Goal: Communication & Community: Answer question/provide support

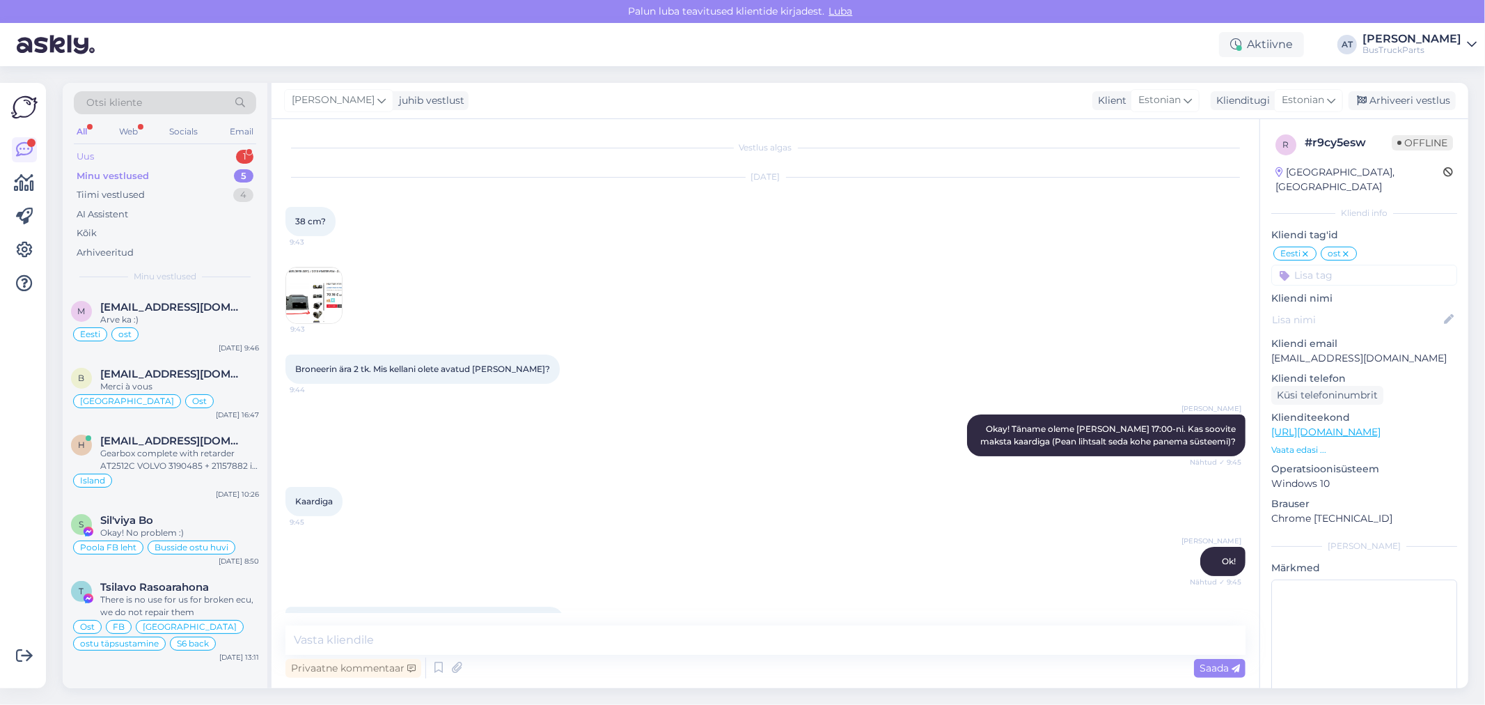
scroll to position [8188, 0]
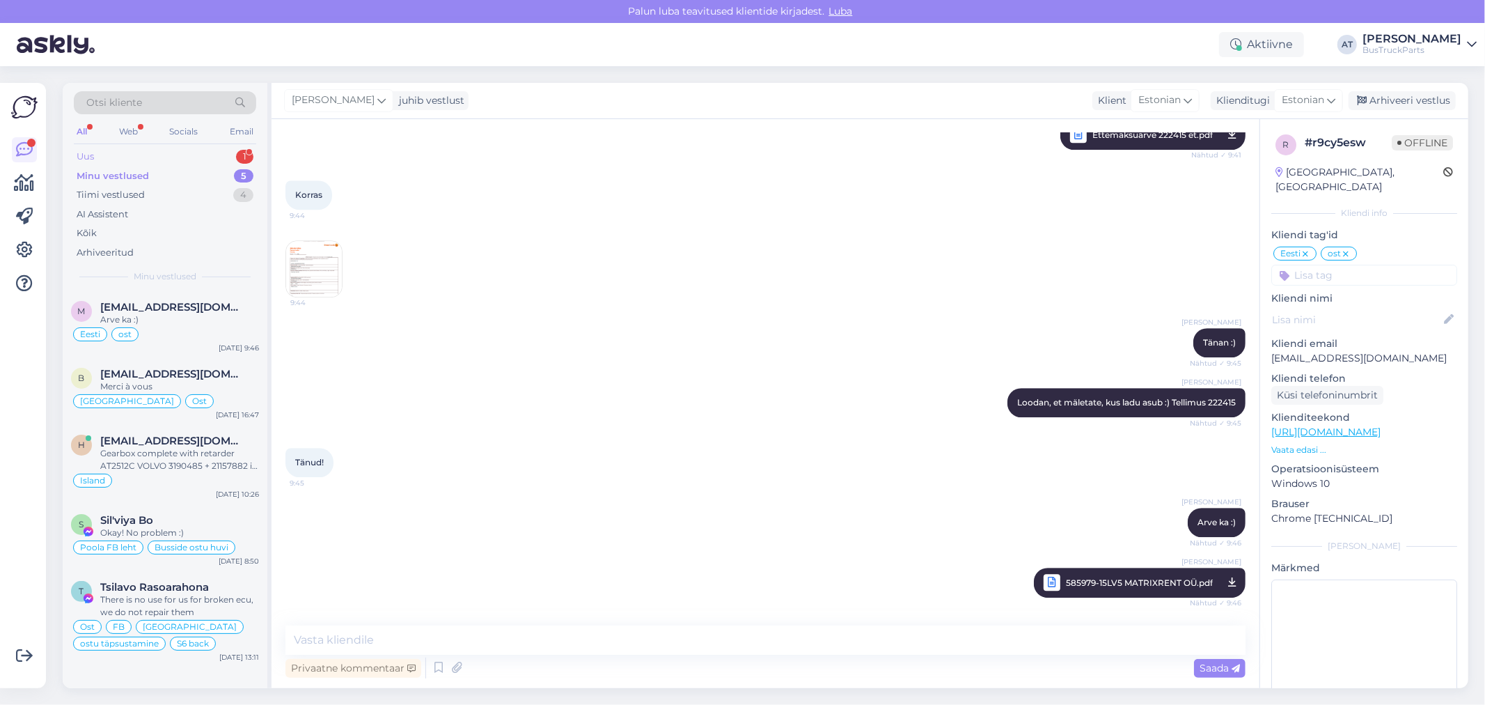
click at [158, 148] on div "Uus 1" at bounding box center [165, 156] width 182 height 19
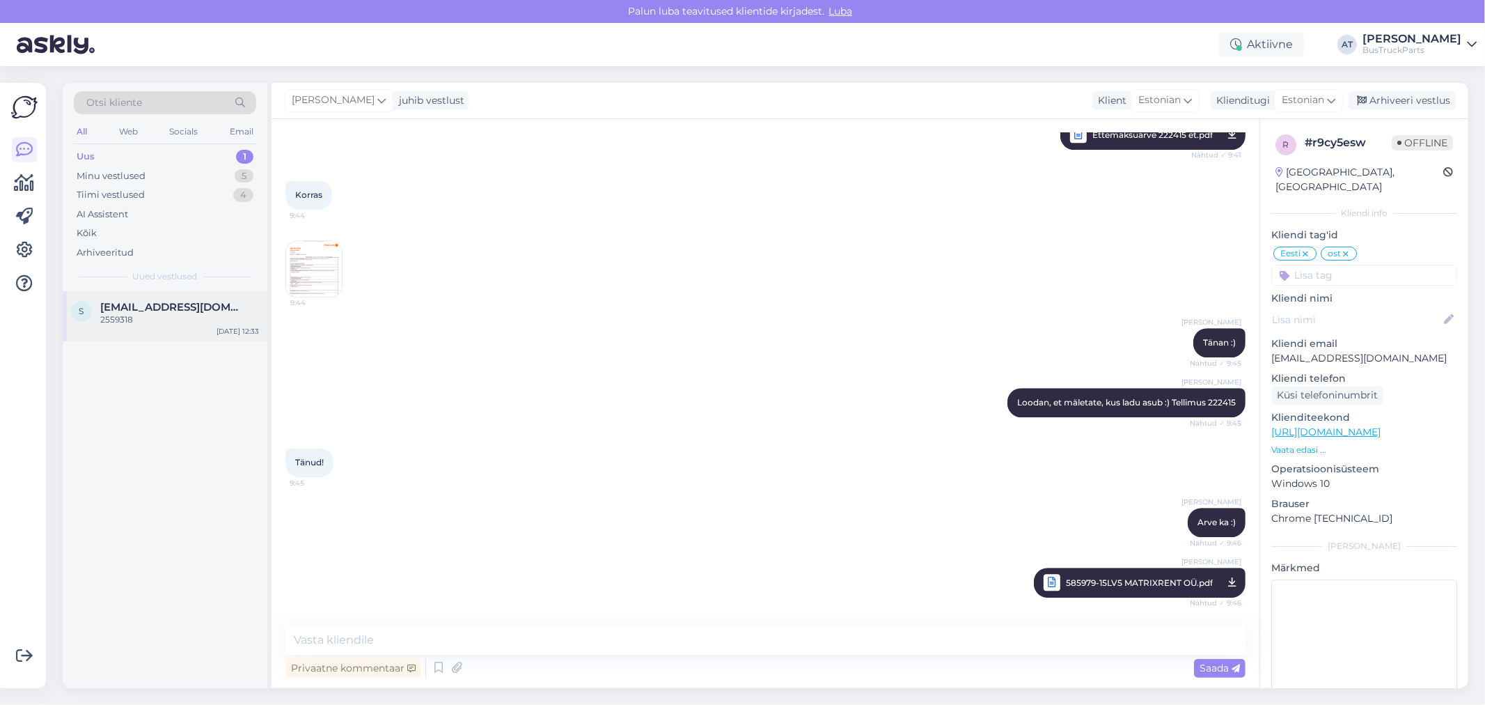
click at [164, 320] on div "2559318" at bounding box center [179, 319] width 159 height 13
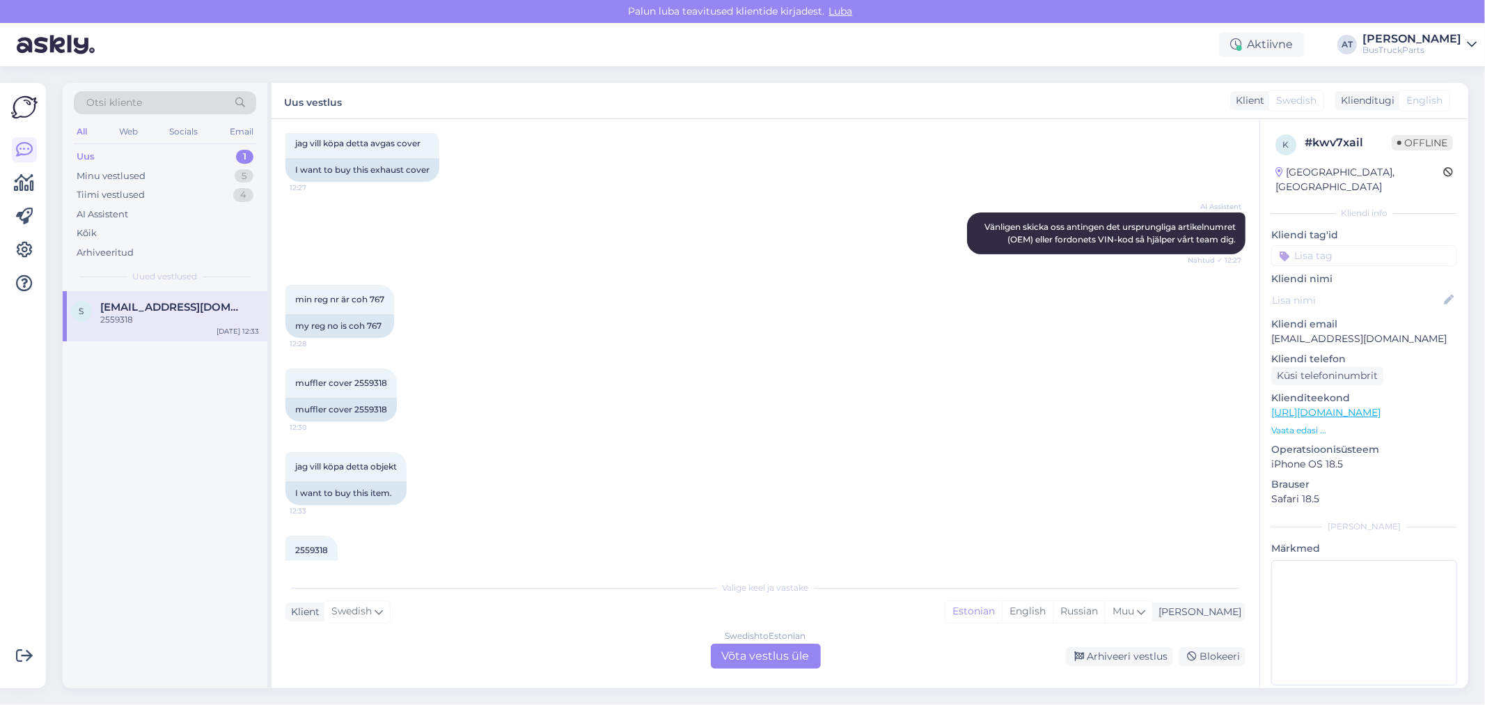
scroll to position [301, 0]
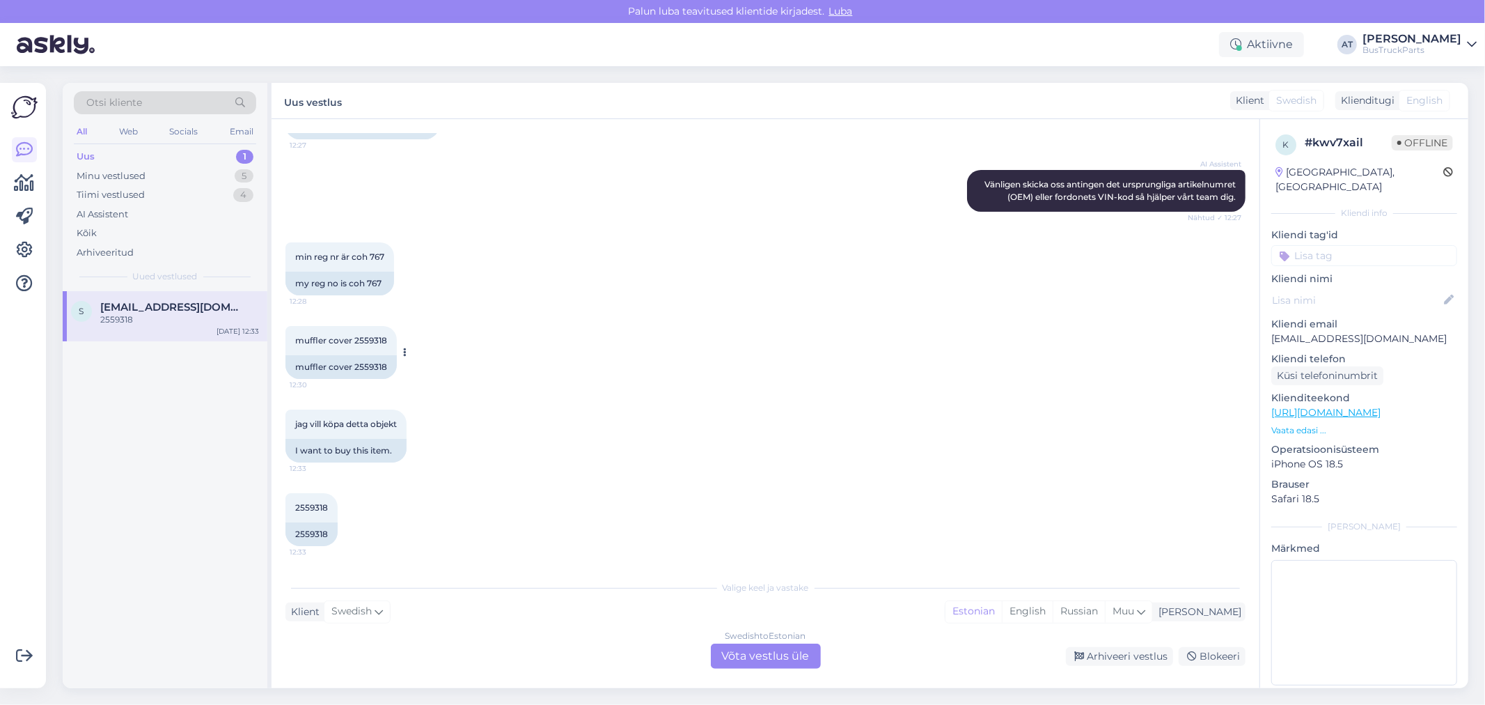
click at [384, 363] on div "muffler cover 2559318" at bounding box center [340, 367] width 111 height 24
click at [307, 529] on div "2559318" at bounding box center [311, 534] width 52 height 24
copy div "2559318"
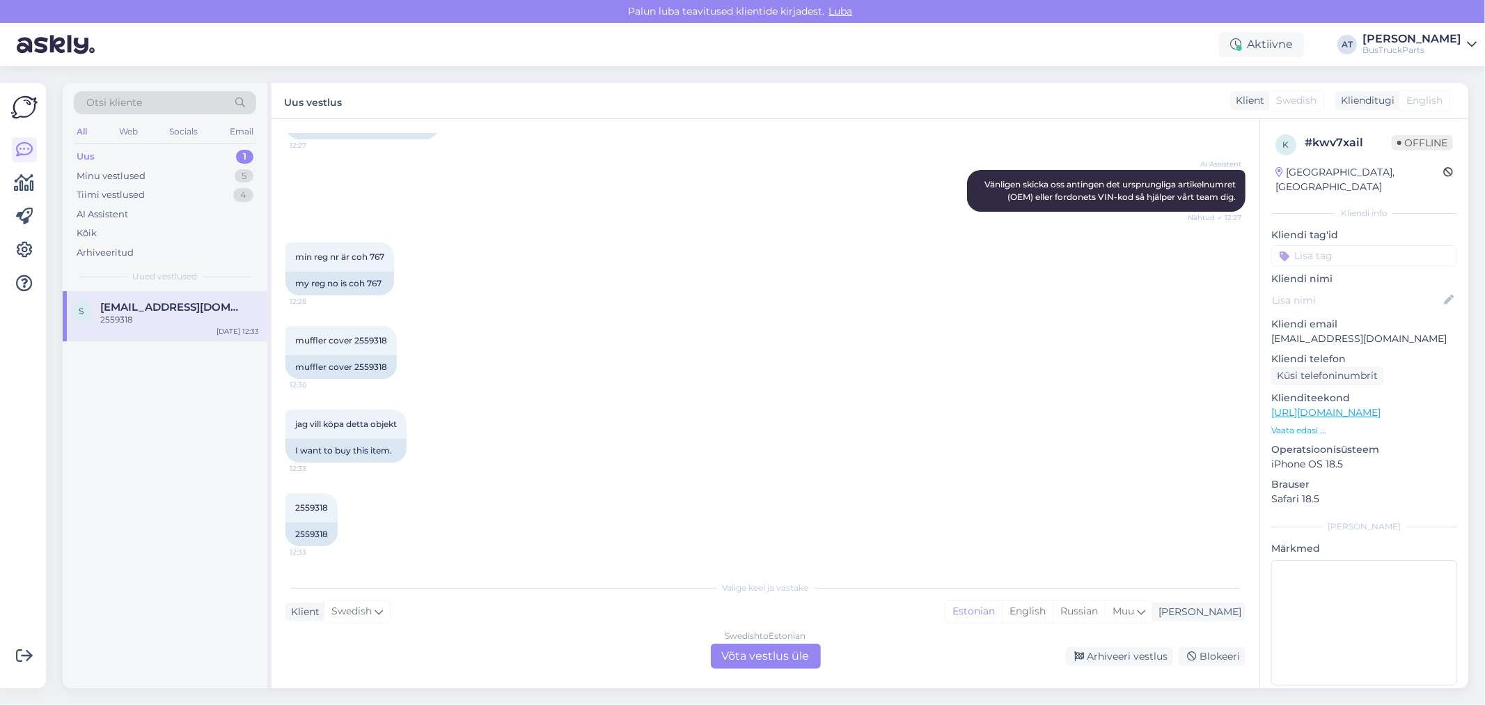
click at [788, 653] on div "Swedish to Estonian Võta vestlus üle" at bounding box center [766, 655] width 110 height 25
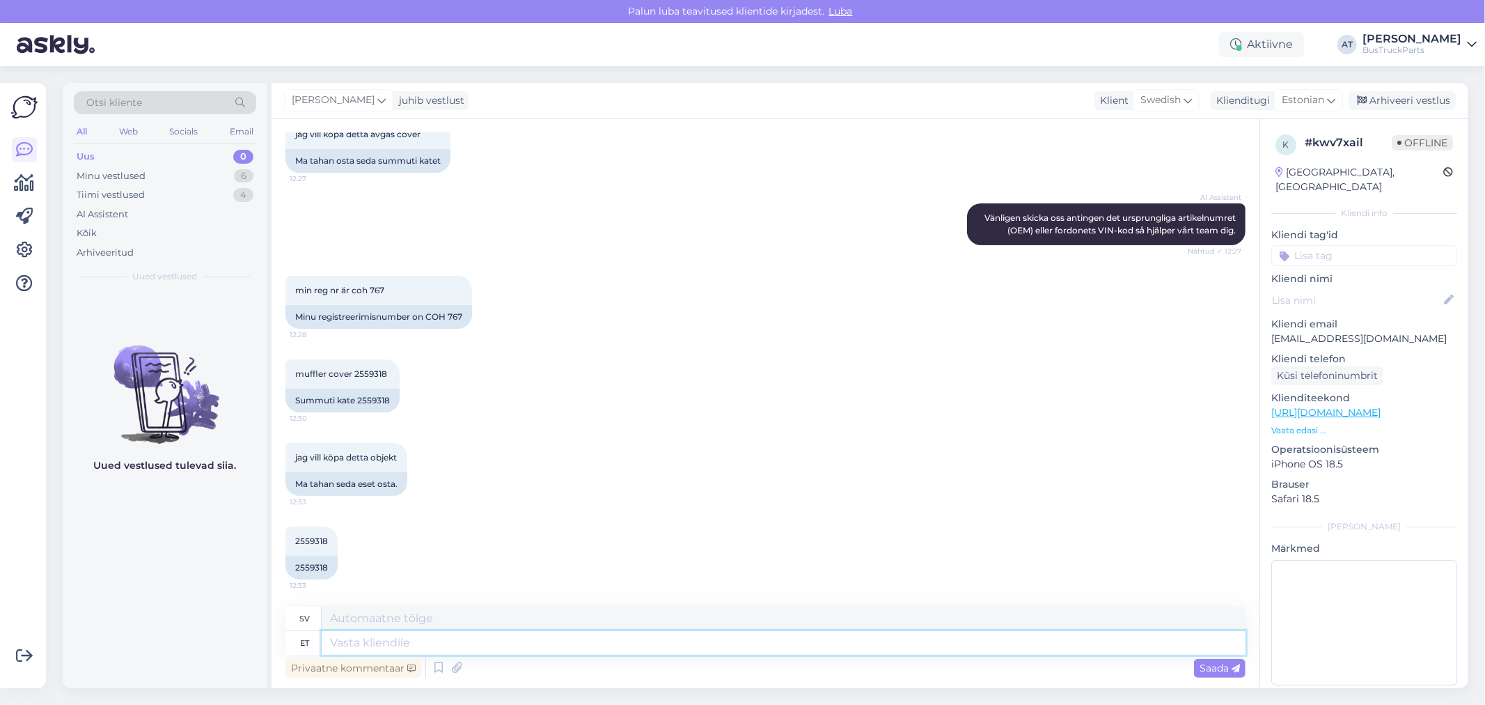
click at [406, 641] on textarea at bounding box center [784, 643] width 924 height 24
type textarea "Hello"
type textarea "Hej"
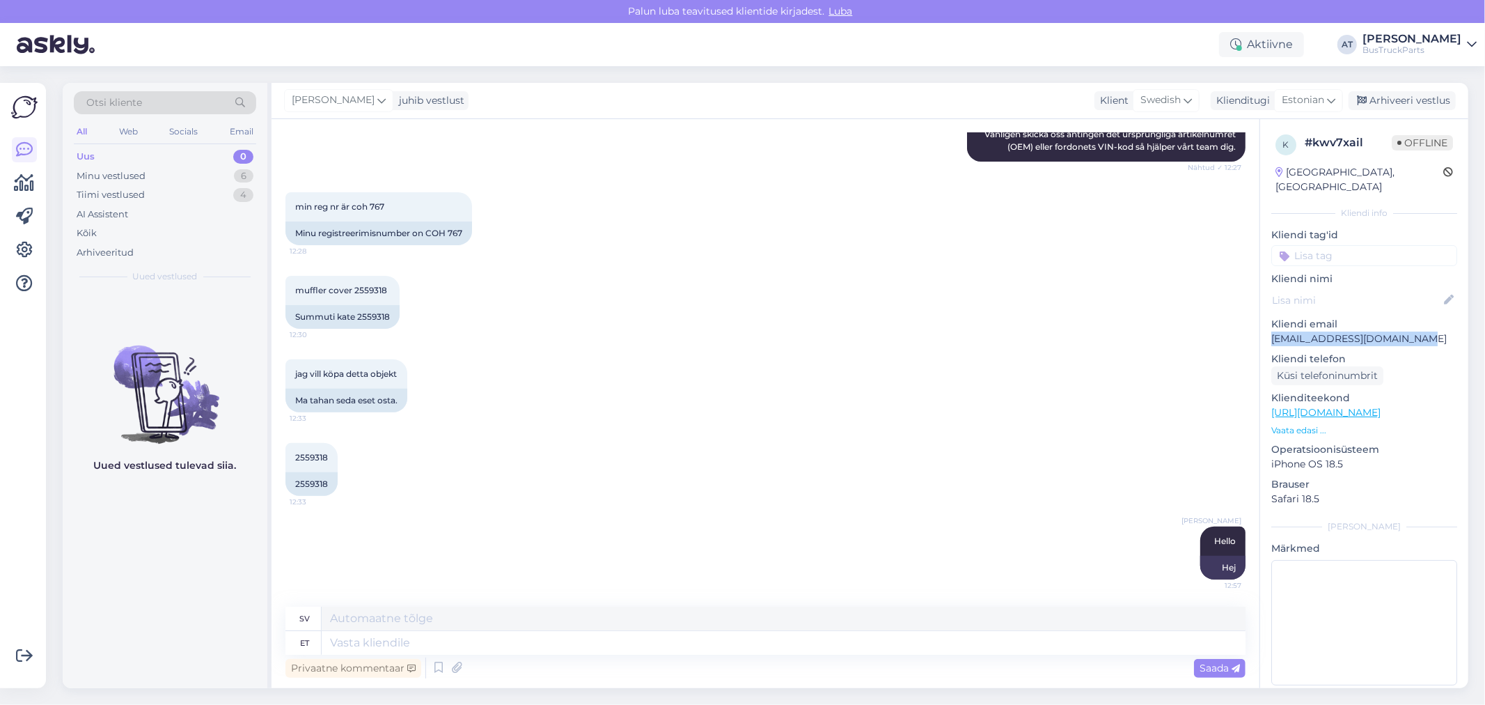
drag, startPoint x: 1272, startPoint y: 324, endPoint x: 1457, endPoint y: 324, distance: 184.5
click at [1457, 324] on div "k # kwv7xail Offline [GEOGRAPHIC_DATA], Malmo Kliendi info Kliendi tag'id Klien…" at bounding box center [1363, 403] width 209 height 569
copy p "[EMAIL_ADDRESS][DOMAIN_NAME]"
click at [1320, 366] on div "Küsi telefoninumbrit" at bounding box center [1327, 375] width 112 height 19
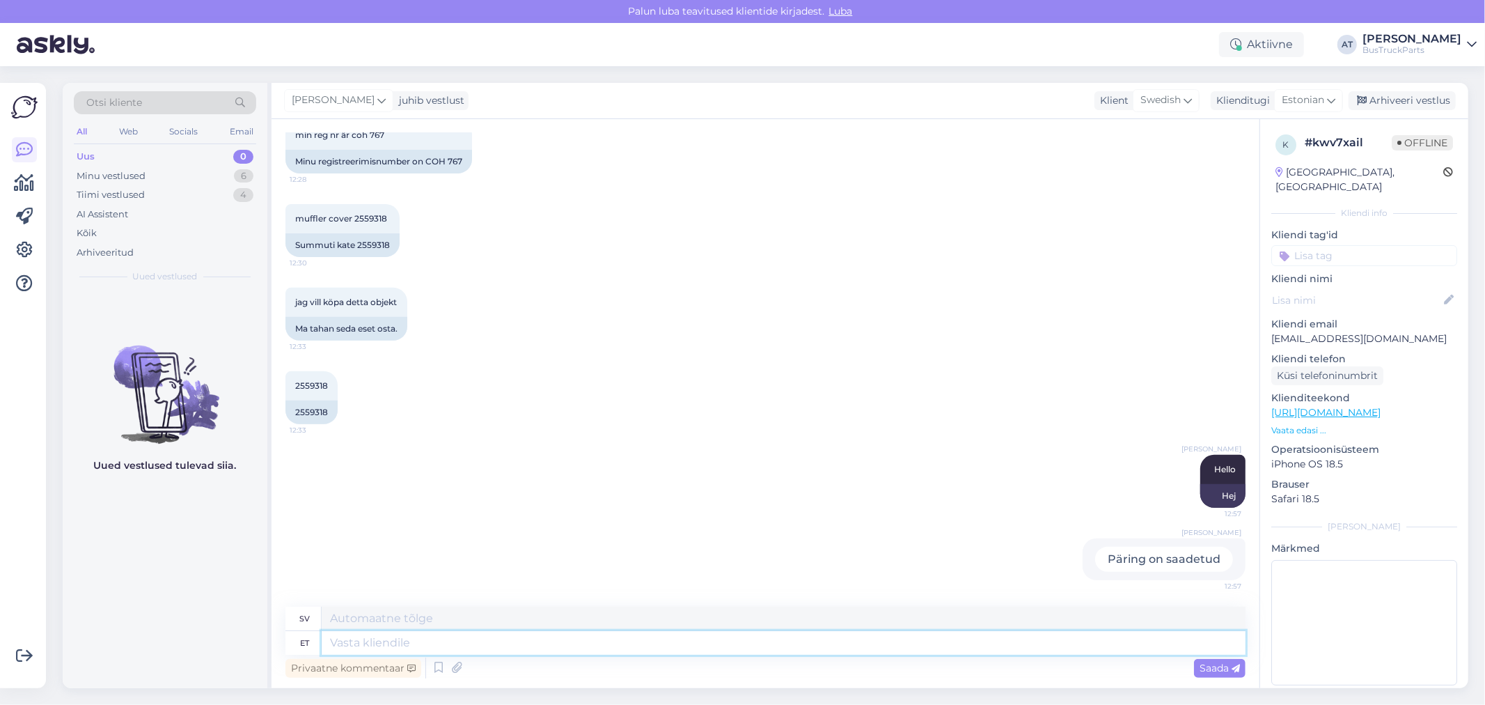
click at [780, 637] on textarea at bounding box center [784, 643] width 924 height 24
type textarea "Please, s"
type textarea "Behaga,"
type textarea "Please, send me"
type textarea "Vänligen skicka"
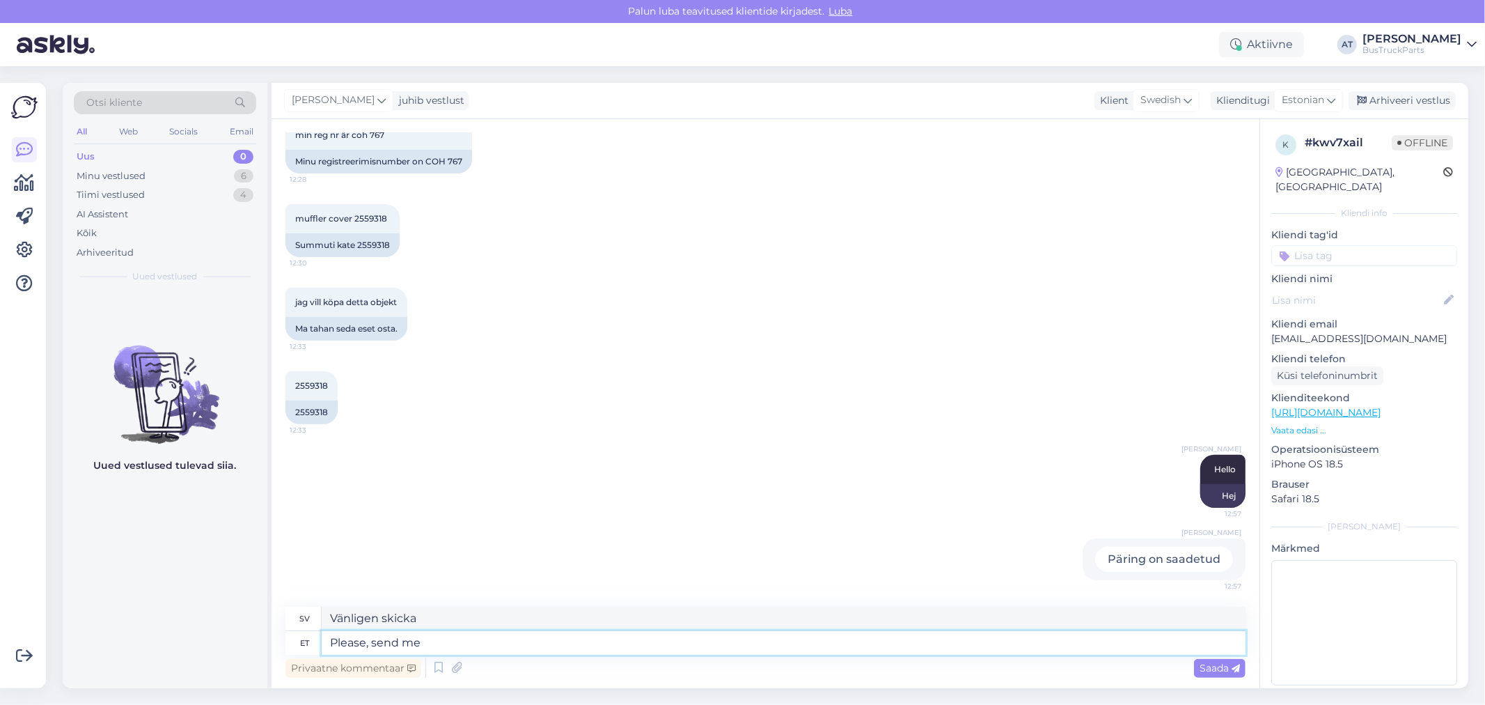
type textarea "Please, send me Y"
type textarea "Snälla, skicka mig"
type textarea "Please, send me Your"
type textarea "Snälla, skicka mig din"
type textarea "Please, send me Your company"
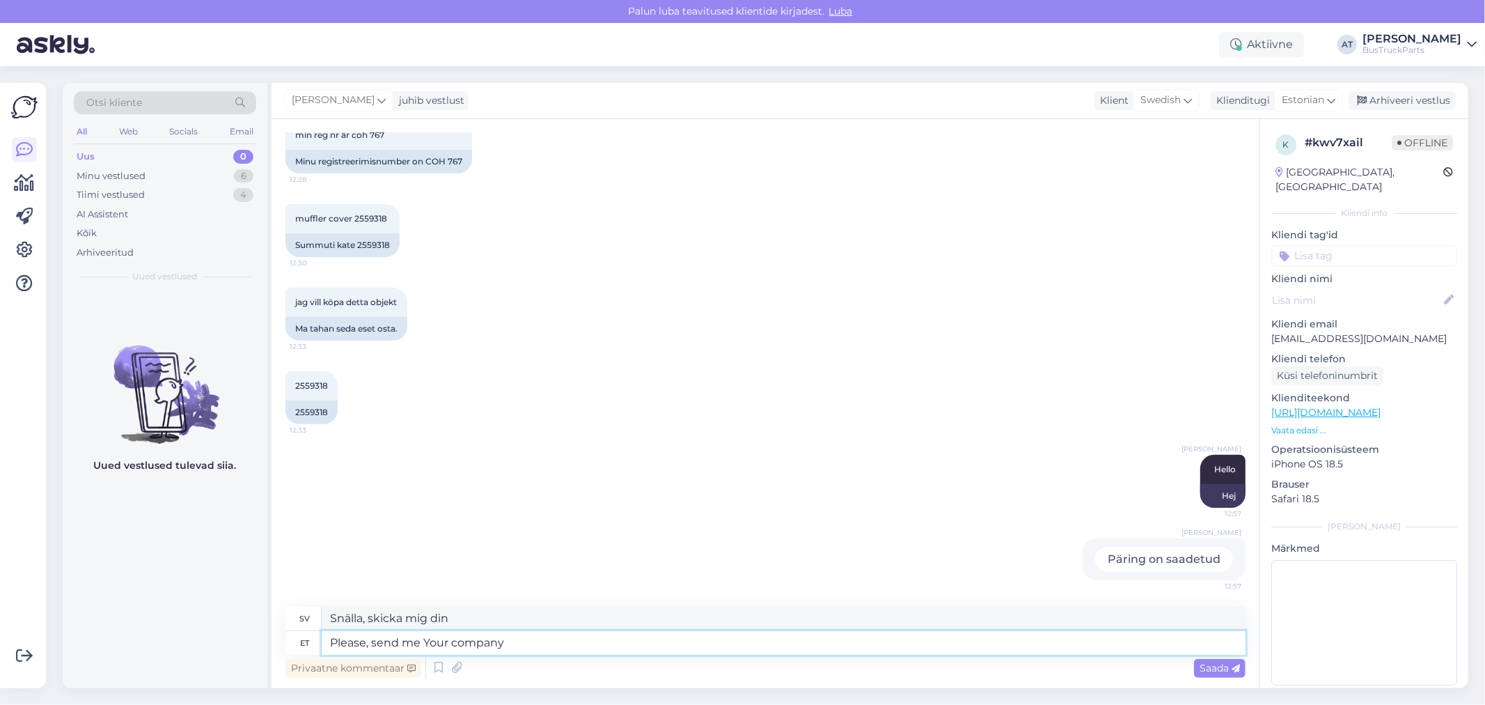
type textarea "Snälla, skicka mig ditt företag."
type textarea "Please, send me Your company VAT n"
type textarea "Vänligen skicka mig ert företags moms"
type textarea "Please, send me Your company VAT number"
type textarea "Vänligen skicka mig ditt företags momsregistreringsnummer"
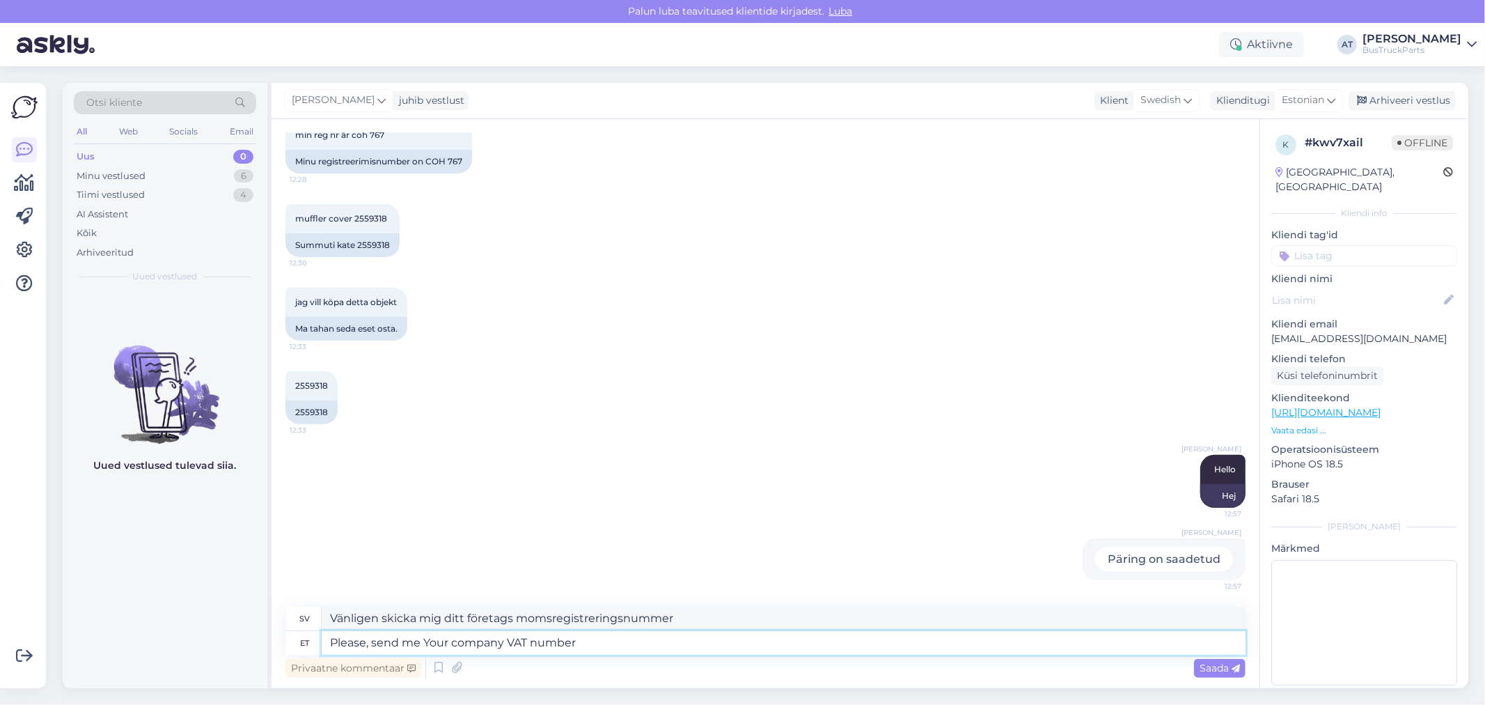
type textarea "Please, send me Your company VAT number"
click at [1223, 670] on span "Saada" at bounding box center [1220, 667] width 40 height 13
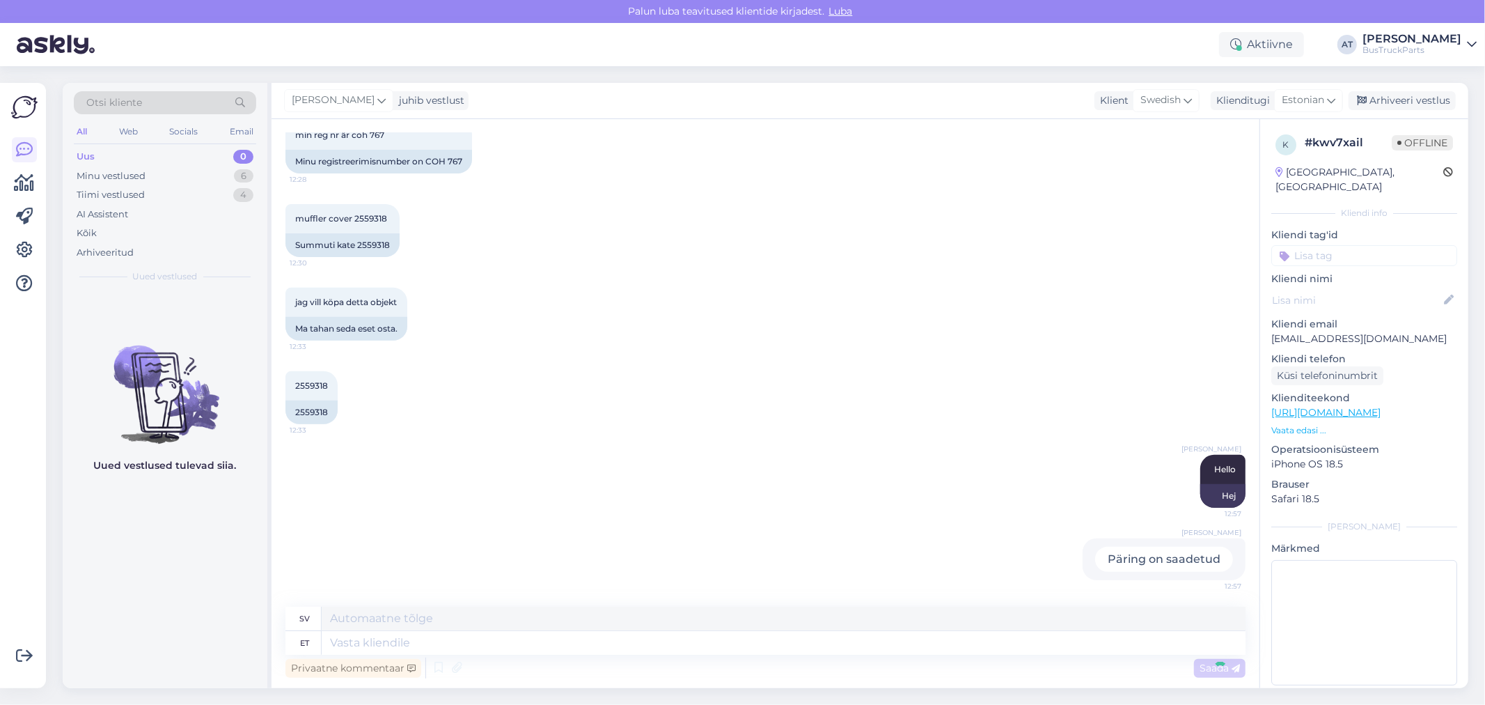
scroll to position [519, 0]
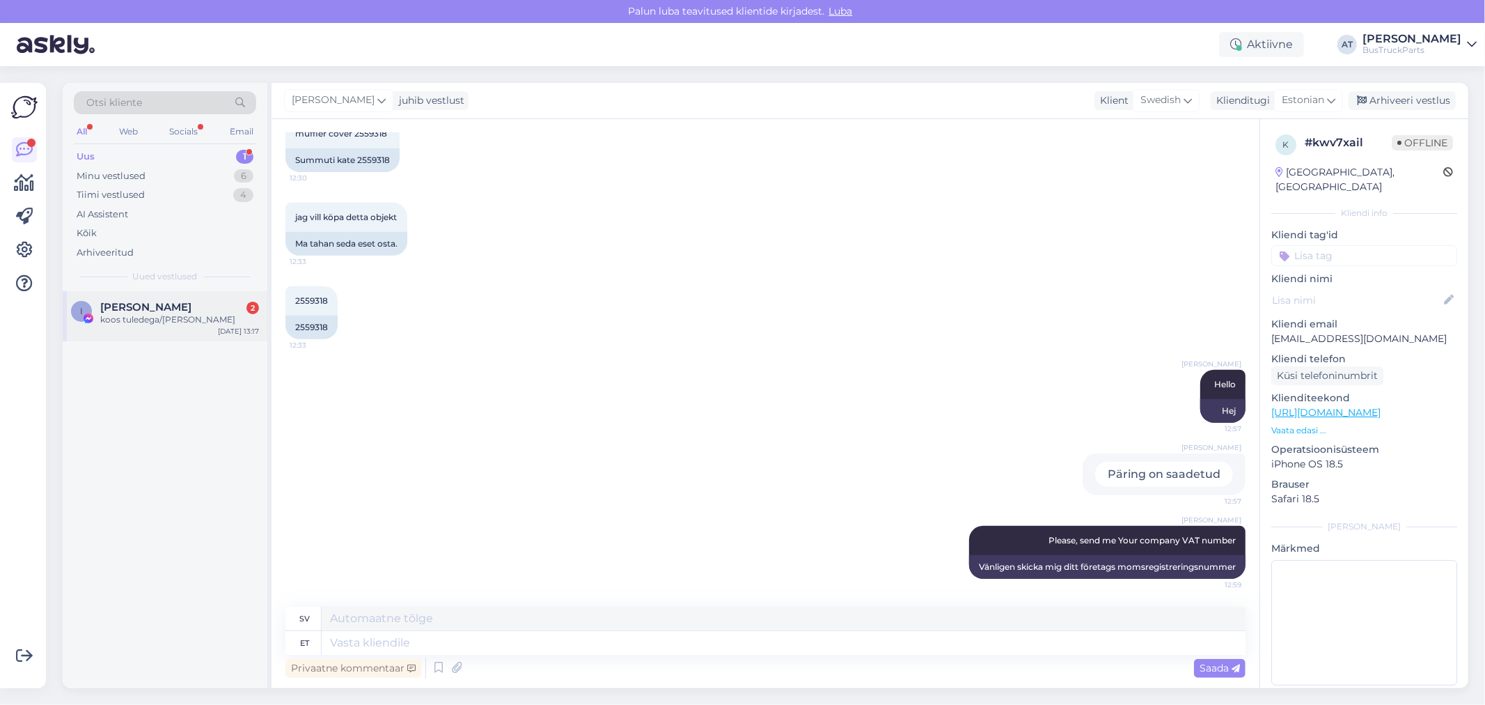
click at [99, 297] on div "I [PERSON_NAME] 2 koos tuledega/[PERSON_NAME] tuledeta [DATE] 13:17" at bounding box center [165, 316] width 205 height 50
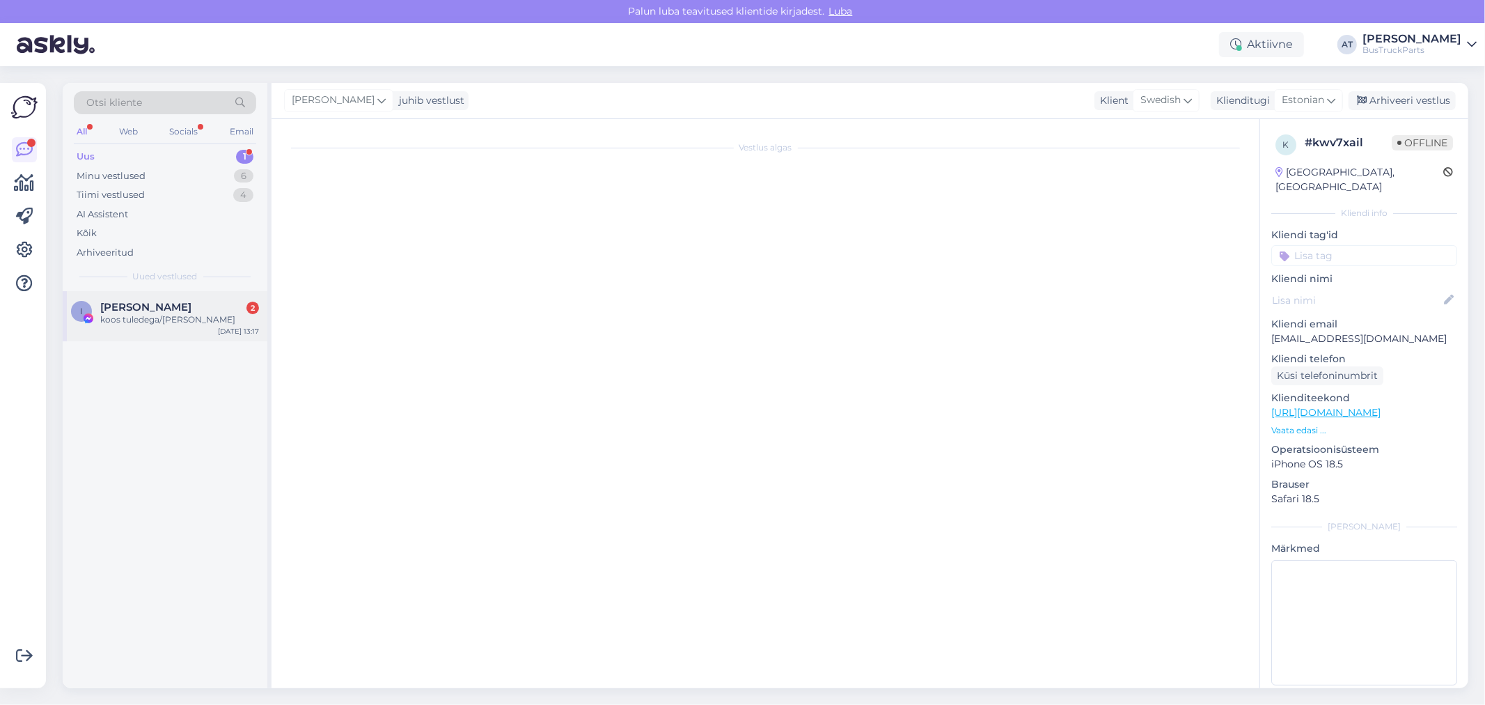
scroll to position [0, 0]
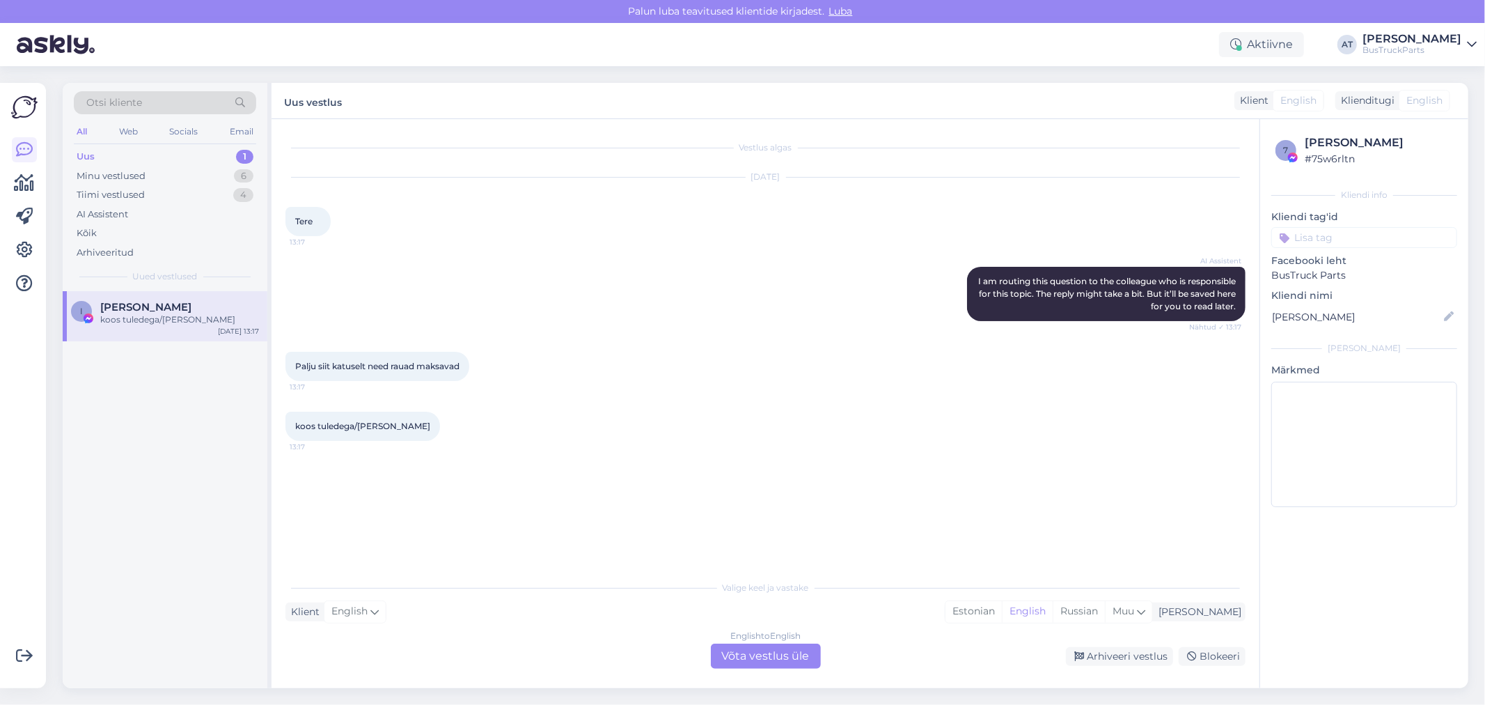
click at [338, 363] on span "Palju siit katuselt need rauad maksavad" at bounding box center [377, 366] width 164 height 10
copy div "Palju siit katuselt need rauad maksavad 13:17"
click at [777, 648] on div "English to English Võta vestlus üle" at bounding box center [766, 655] width 110 height 25
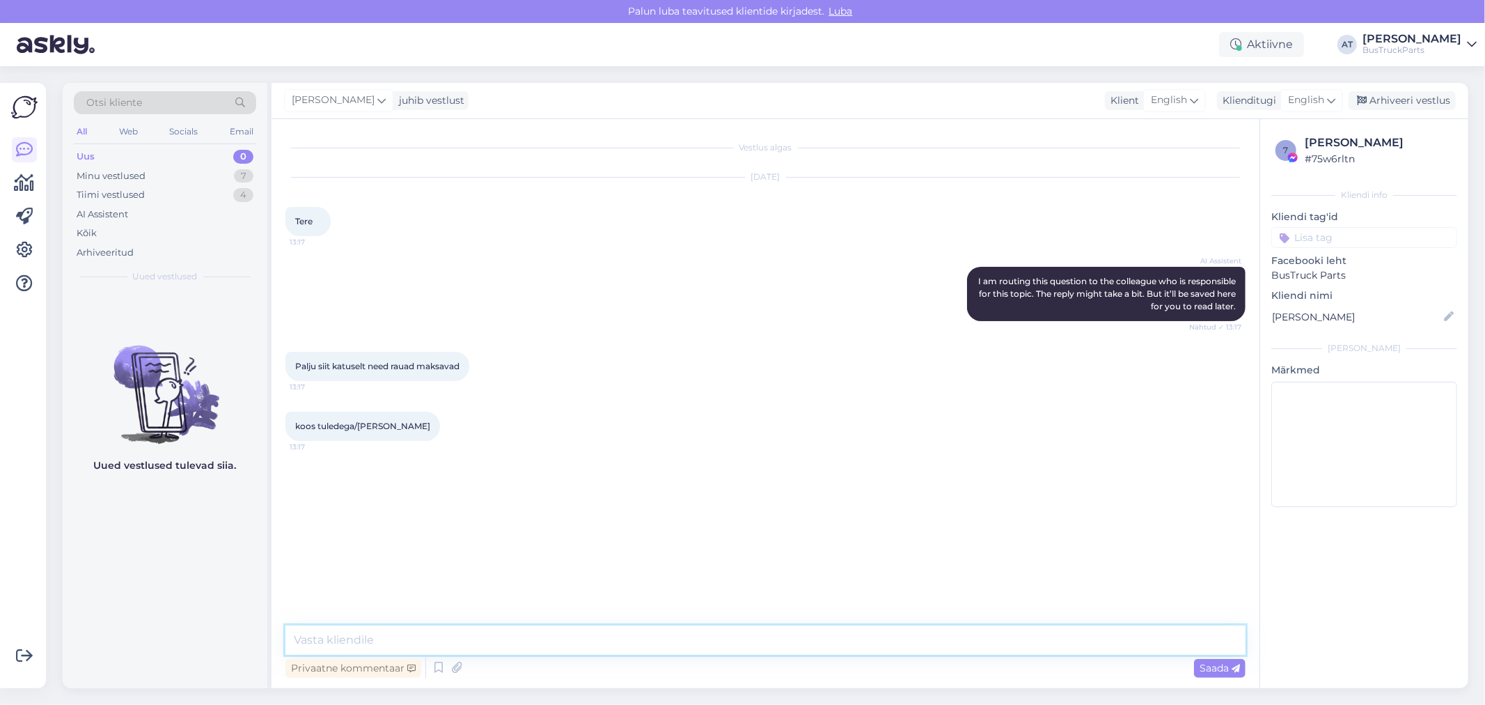
click at [753, 637] on textarea at bounding box center [765, 639] width 960 height 29
type textarea "Tere. Millest jutt käib?"
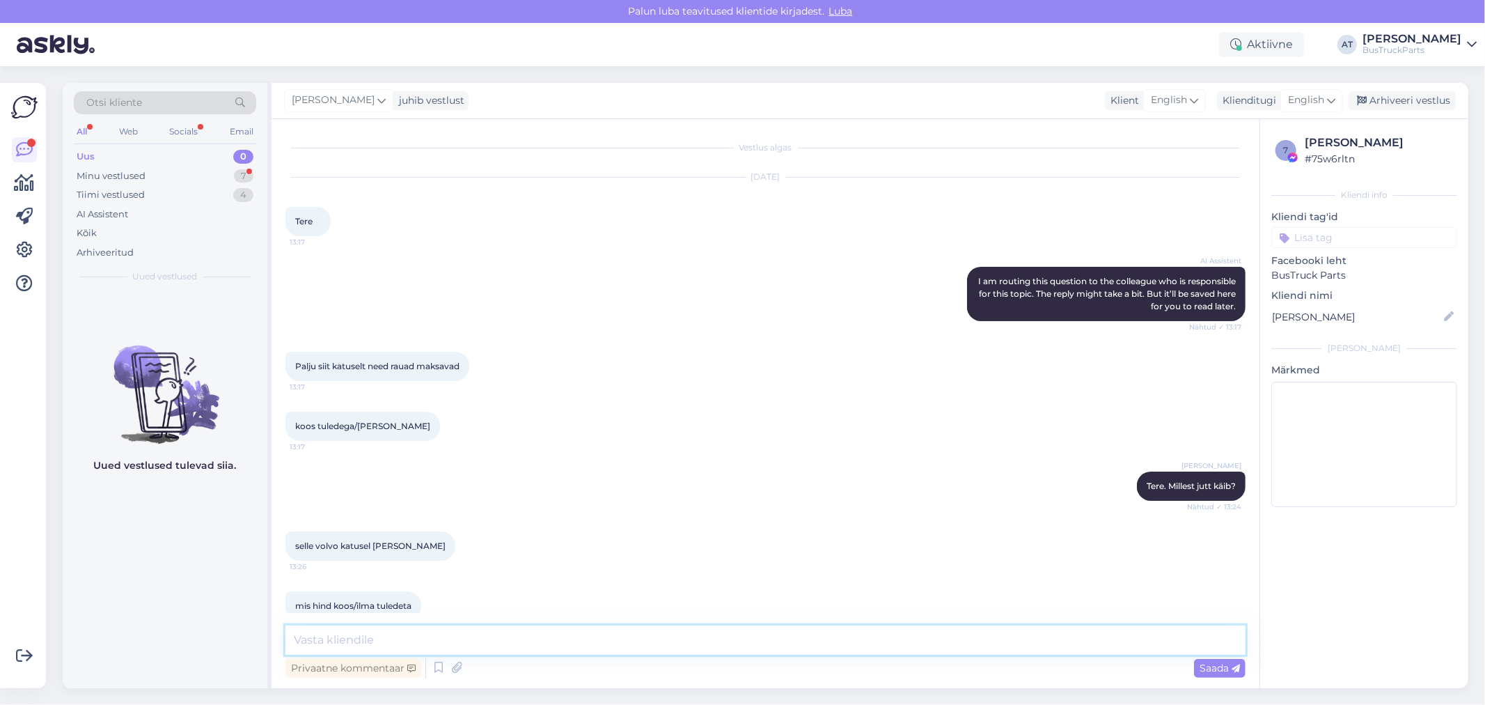
scroll to position [23, 0]
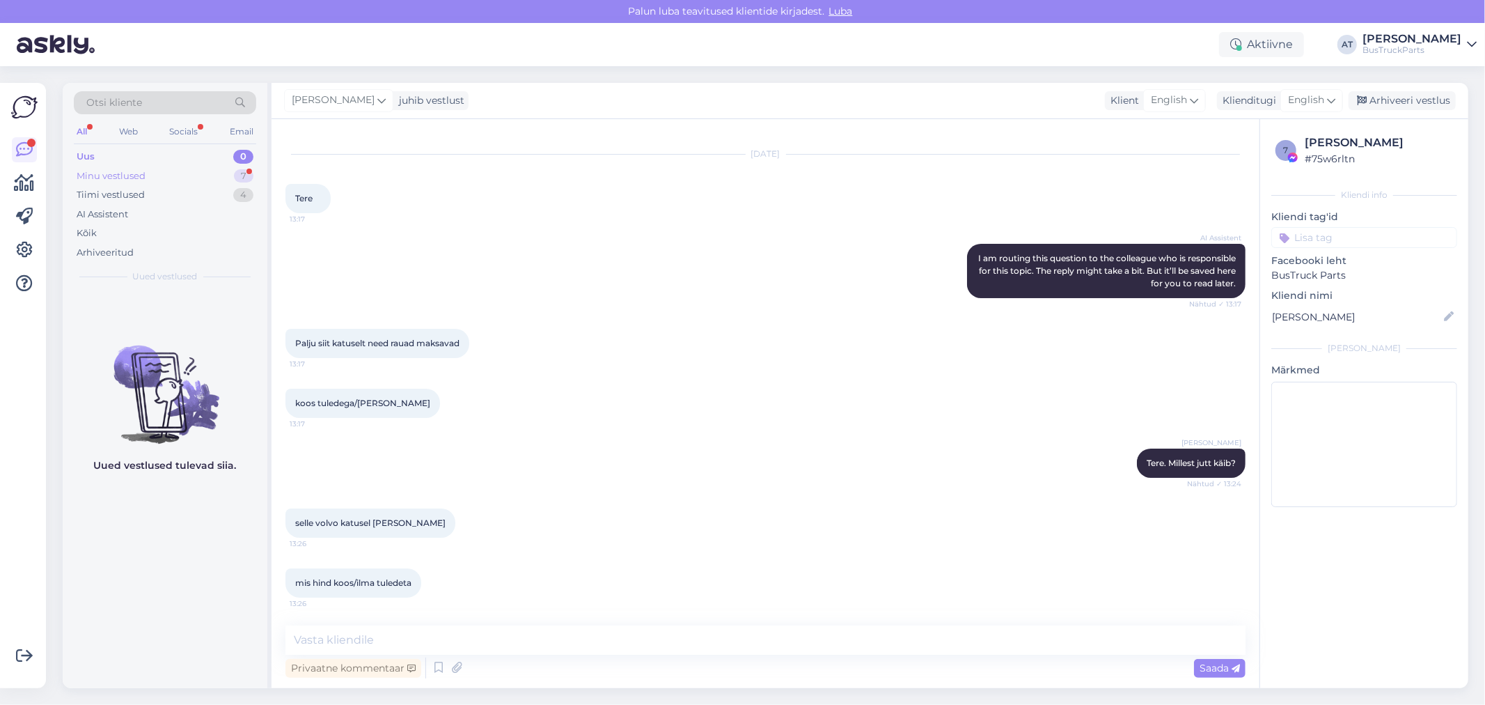
click at [113, 174] on div "Minu vestlused" at bounding box center [111, 176] width 69 height 14
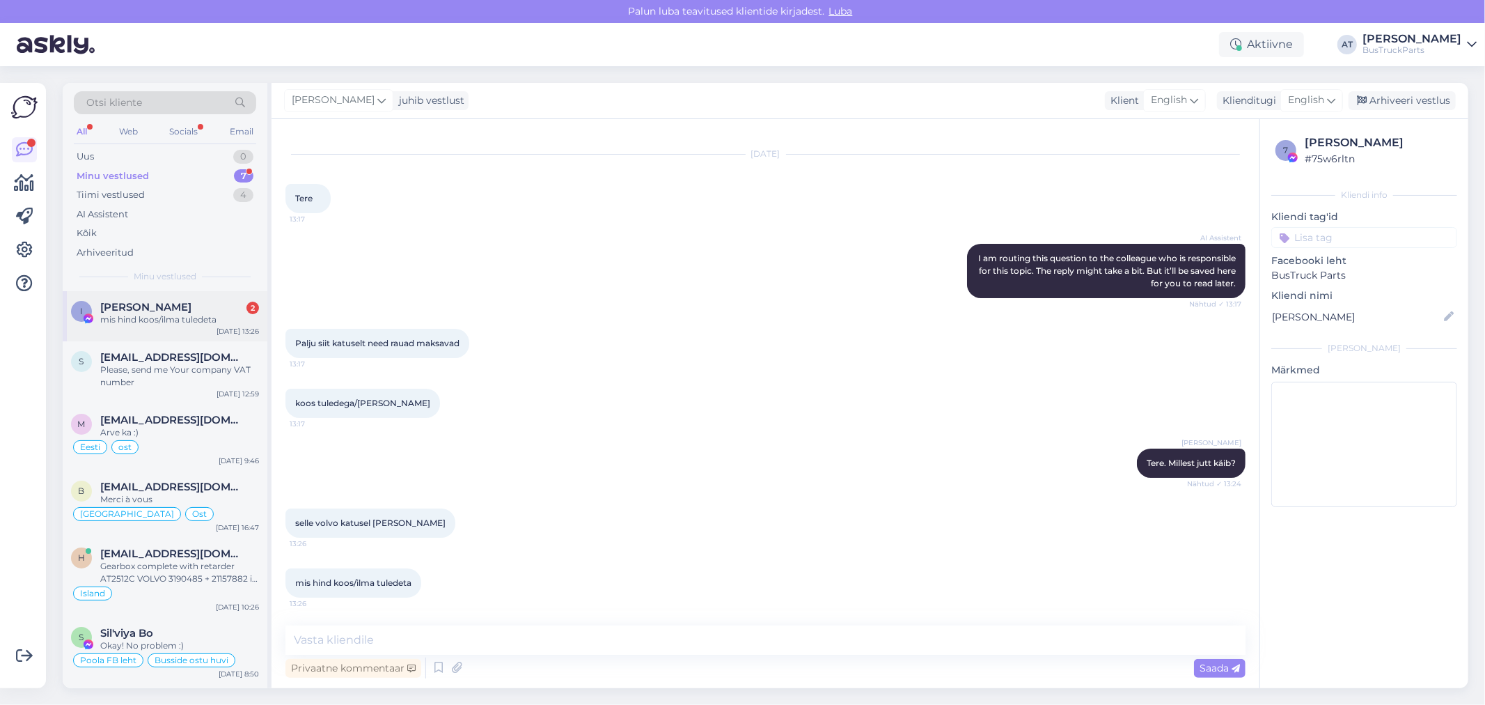
click at [164, 308] on span "[PERSON_NAME]" at bounding box center [145, 307] width 91 height 13
click at [449, 634] on textarea at bounding box center [765, 639] width 960 height 29
type textarea "Mille VOLVO?"
click at [483, 649] on textarea "Mille VOLVO?" at bounding box center [765, 639] width 960 height 29
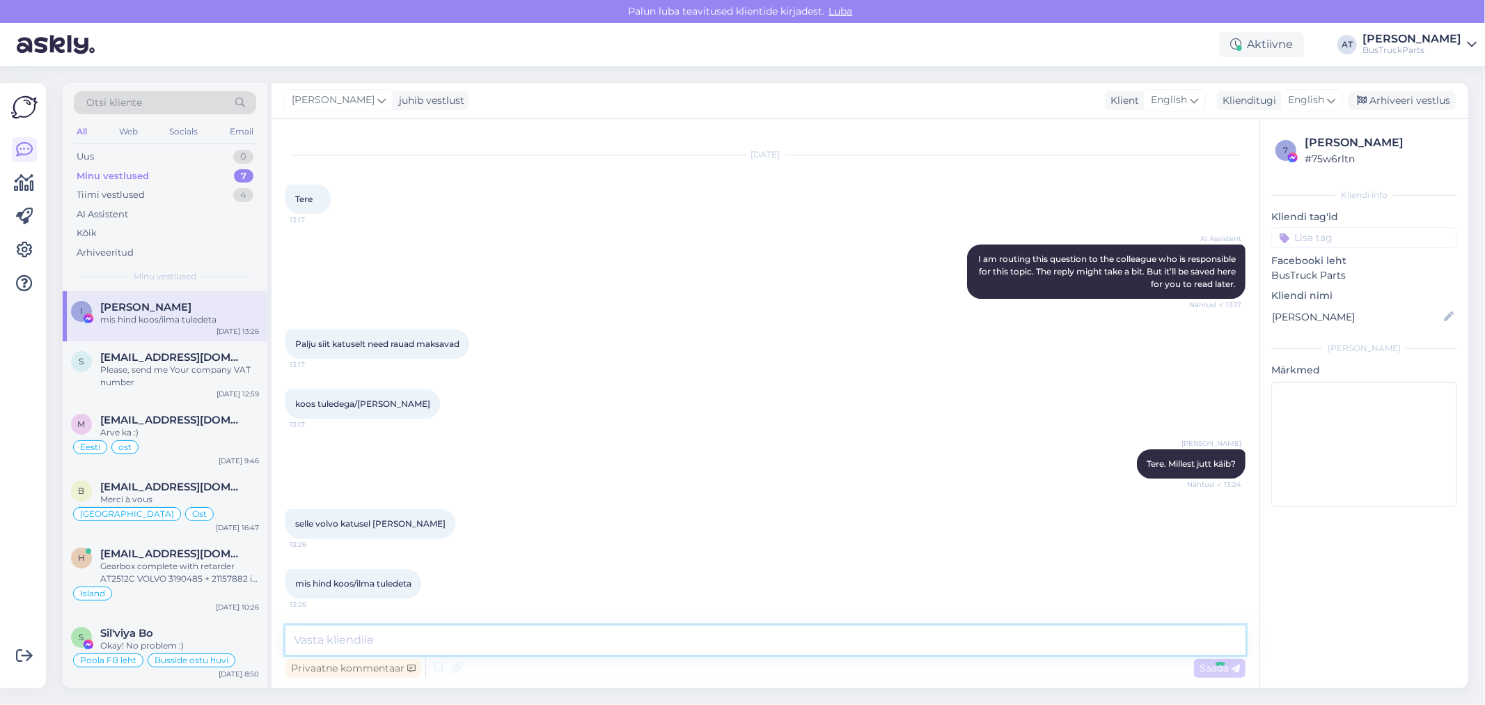
scroll to position [82, 0]
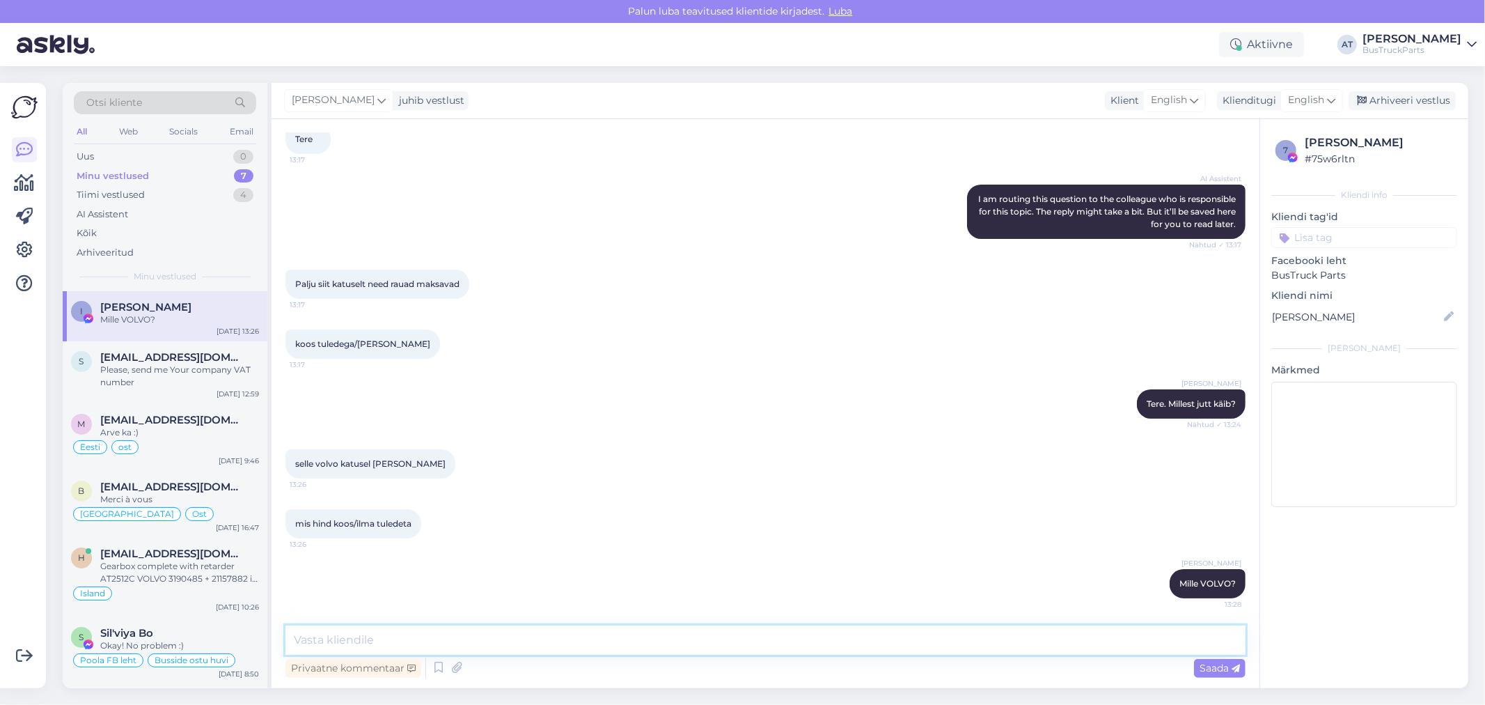
click at [524, 642] on textarea at bounding box center [765, 639] width 960 height 29
type textarea "Ma siin ei näe"
drag, startPoint x: 1388, startPoint y: 144, endPoint x: 1306, endPoint y: 147, distance: 81.5
click at [1306, 147] on div "[PERSON_NAME]" at bounding box center [1379, 142] width 148 height 17
copy div "[PERSON_NAME]"
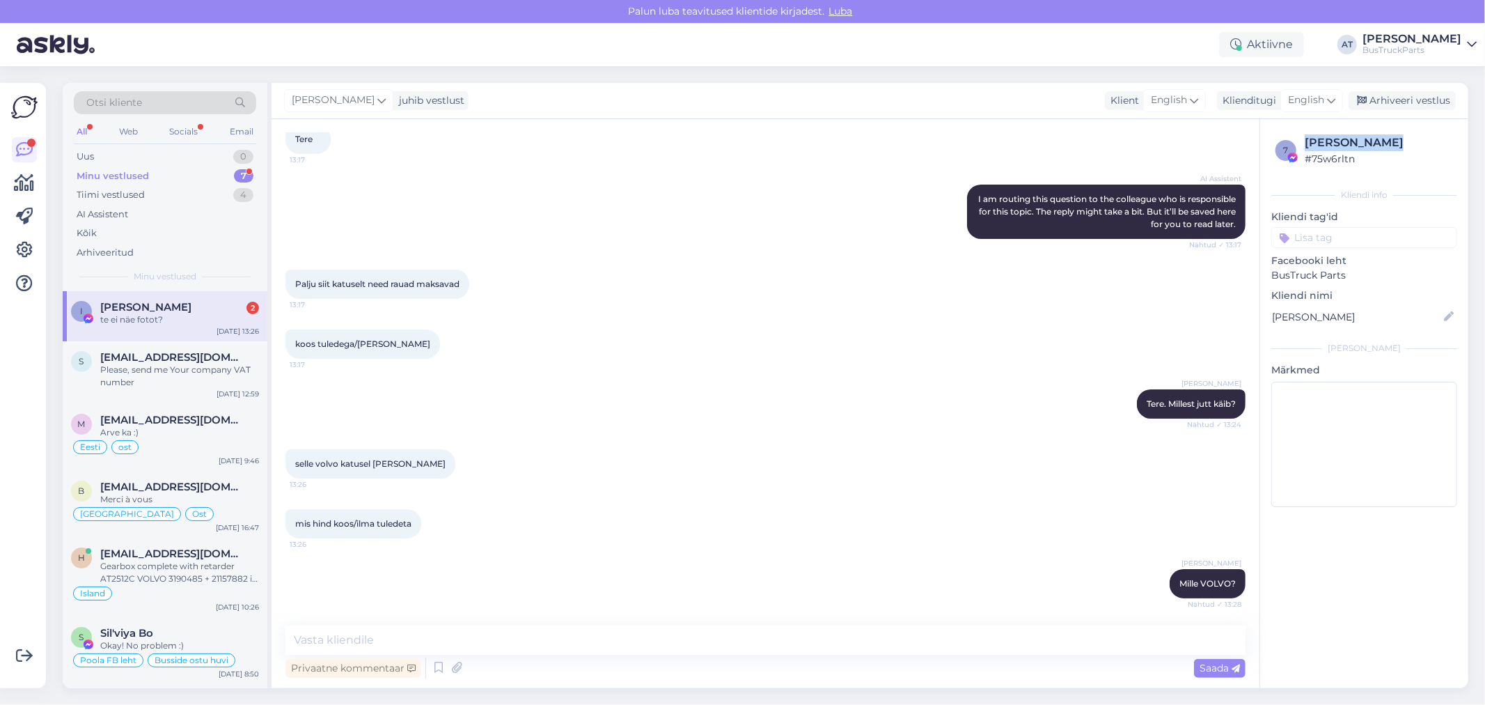
scroll to position [230, 0]
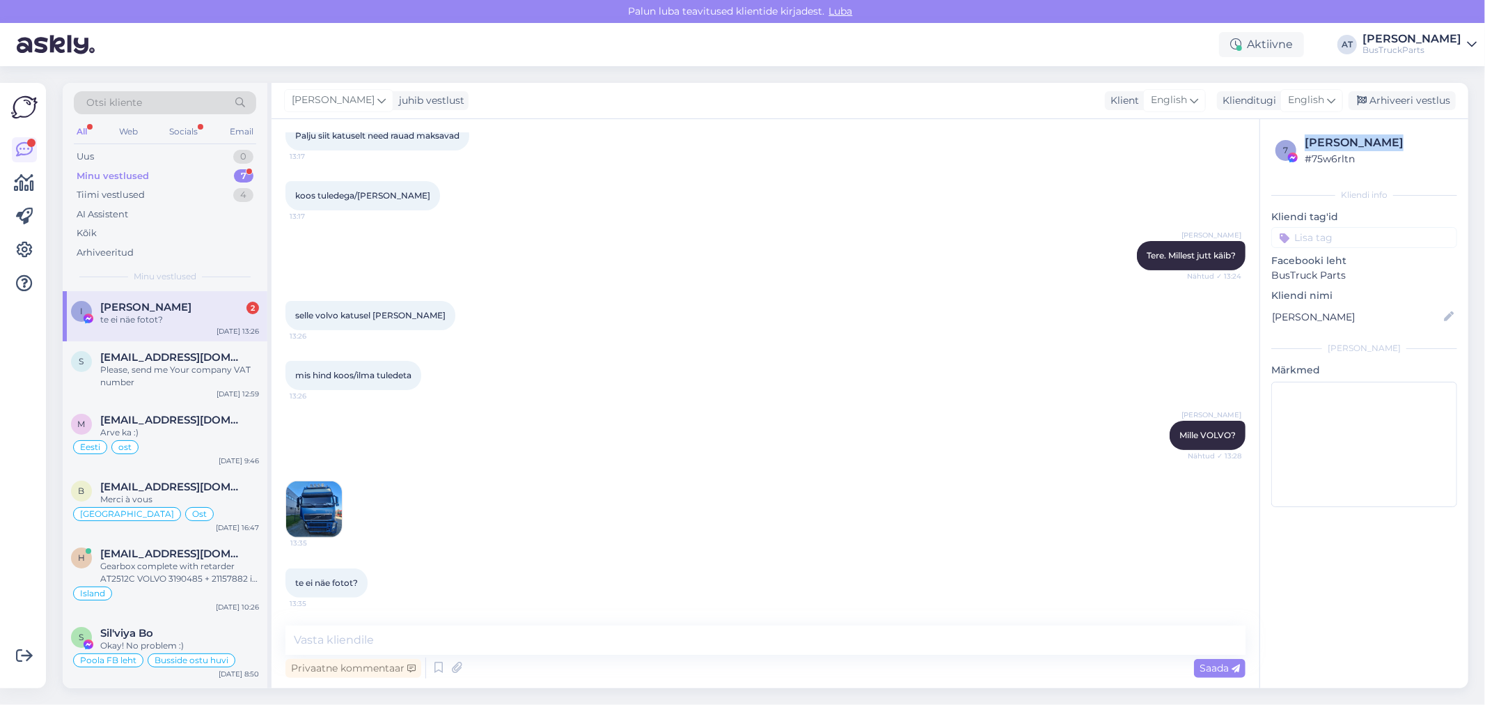
click at [322, 505] on img at bounding box center [314, 509] width 56 height 56
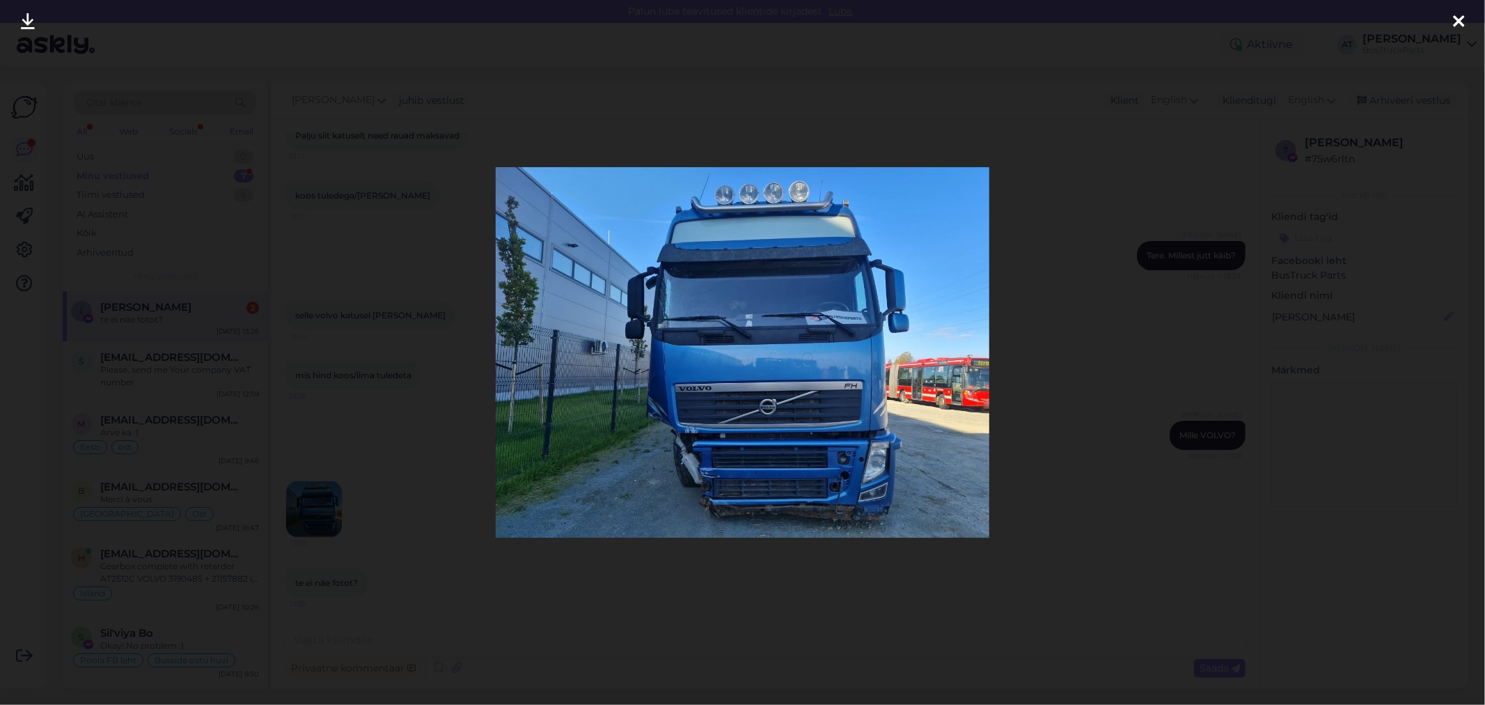
click at [1047, 402] on div at bounding box center [742, 352] width 1485 height 705
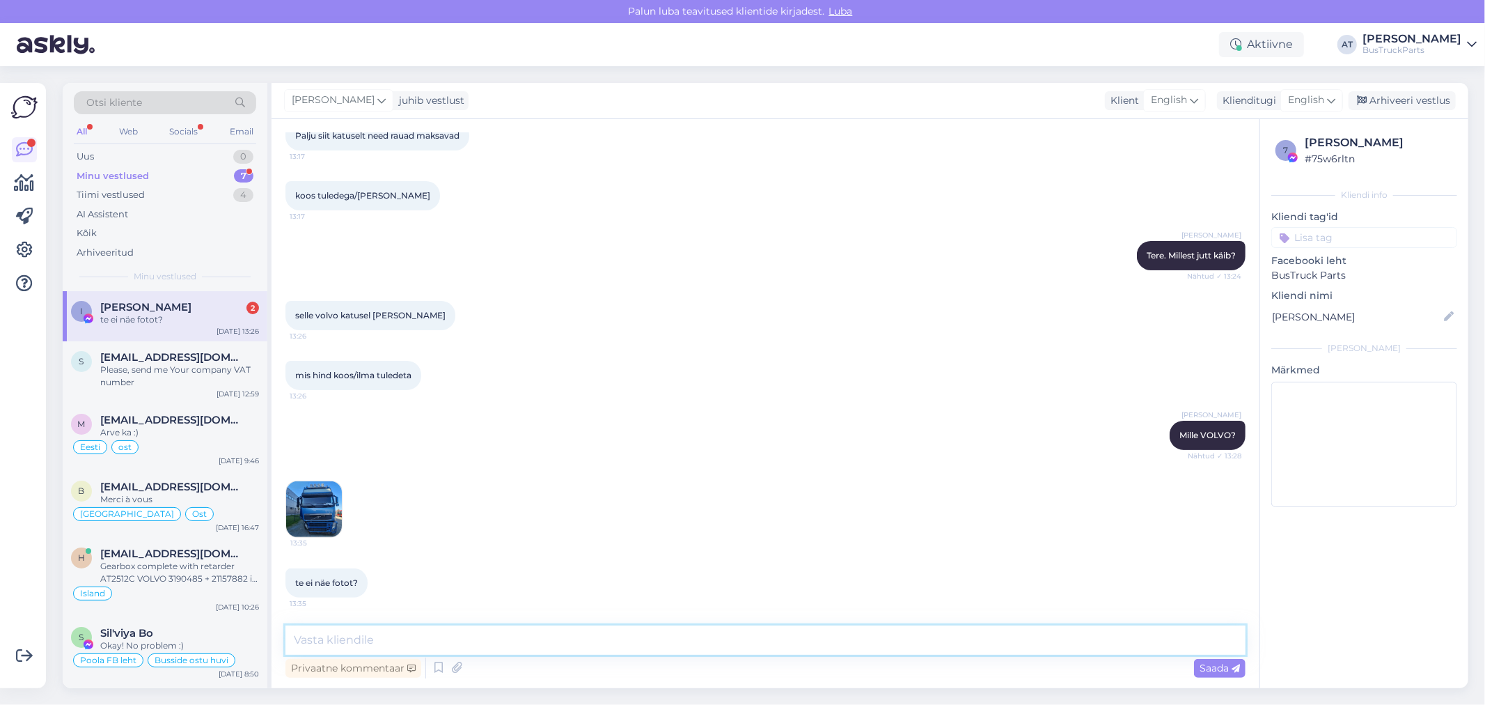
click at [405, 639] on textarea at bounding box center [765, 639] width 960 height 29
type textarea "Nüüd näen"
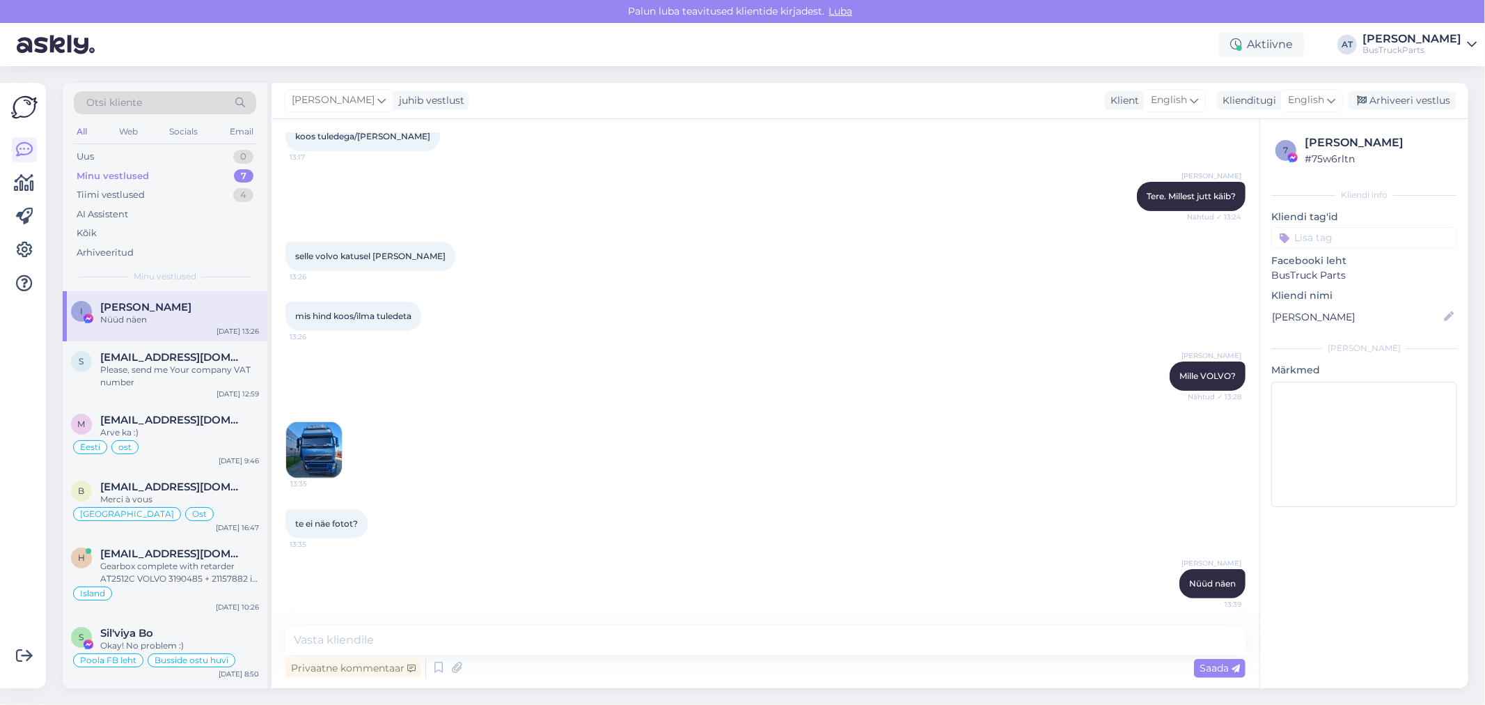
click at [293, 448] on img at bounding box center [314, 450] width 56 height 56
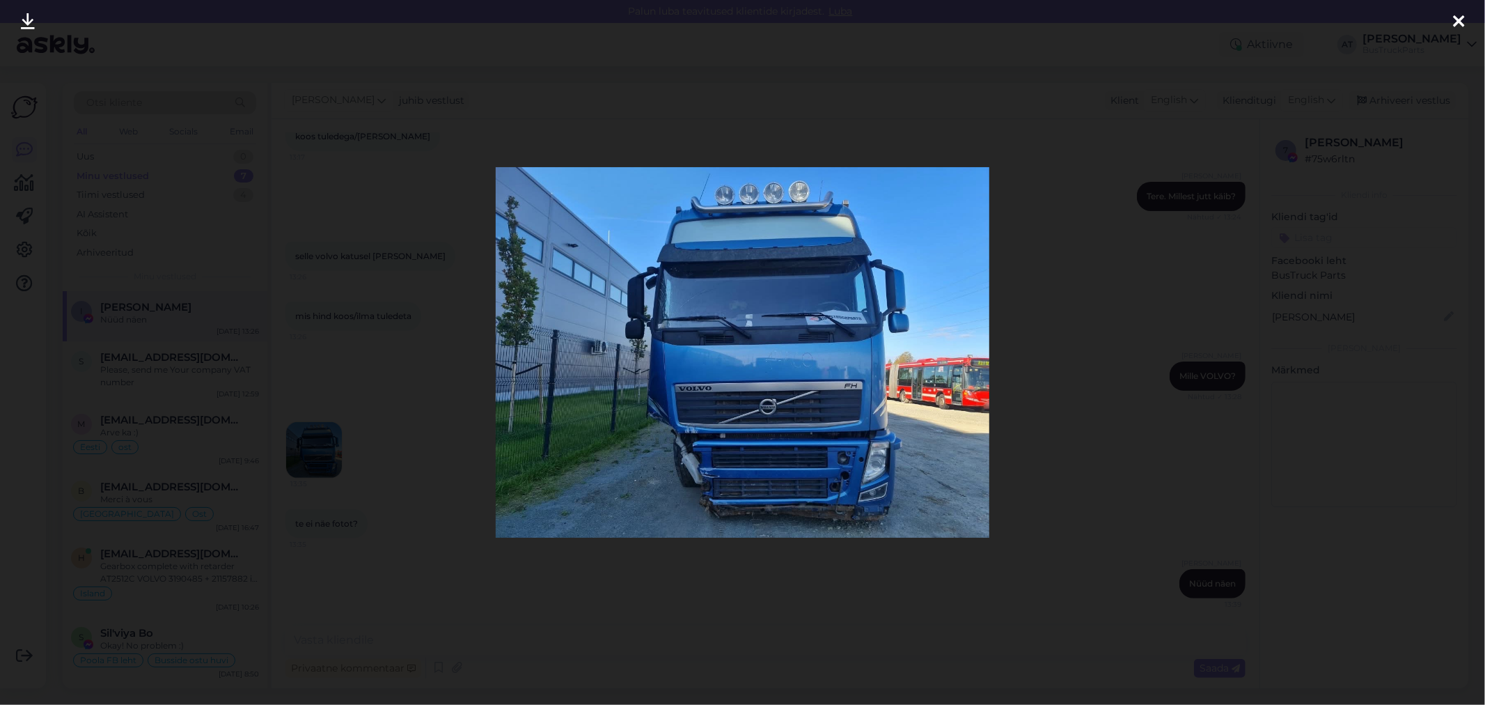
drag, startPoint x: 107, startPoint y: 45, endPoint x: 114, endPoint y: 49, distance: 8.1
click at [107, 45] on div at bounding box center [742, 352] width 1485 height 705
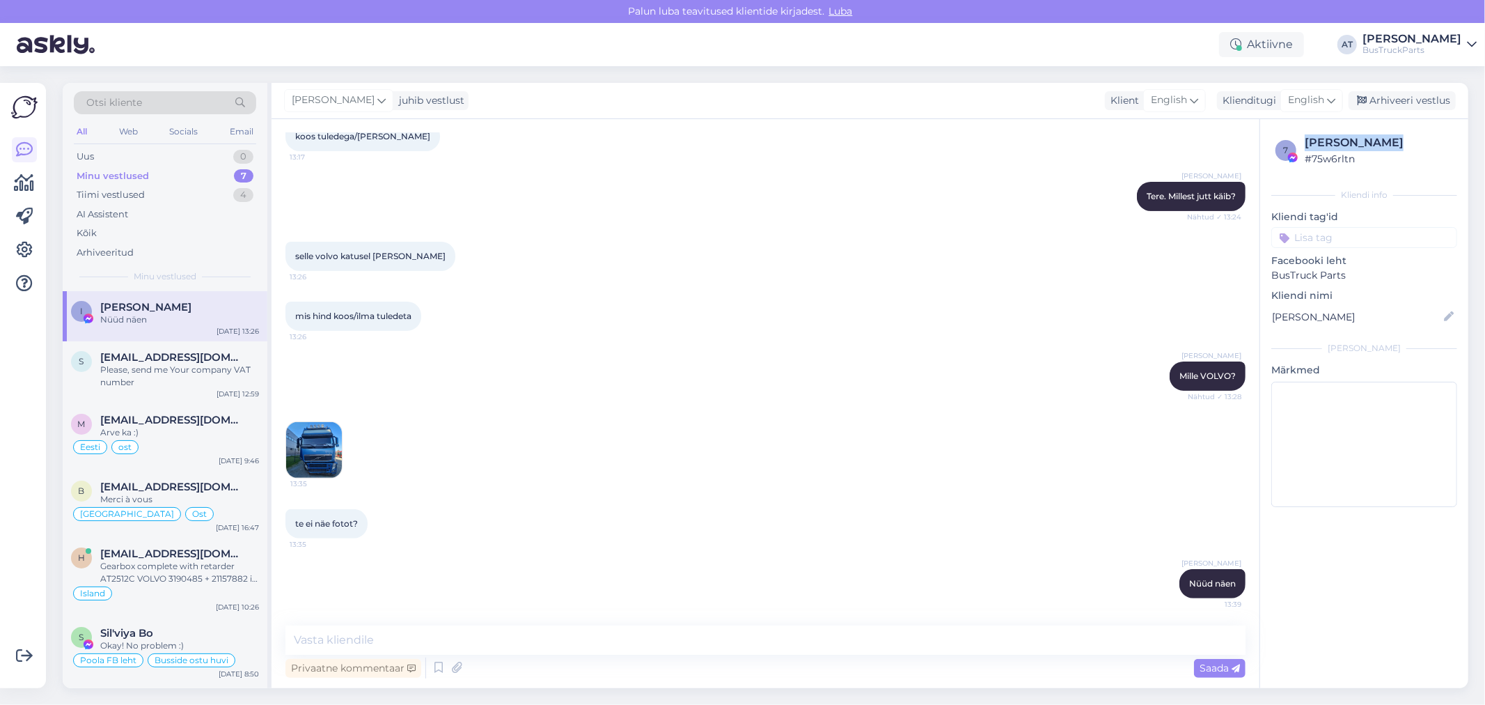
drag, startPoint x: 1394, startPoint y: 144, endPoint x: 1303, endPoint y: 146, distance: 91.2
click at [1303, 146] on div "7 [PERSON_NAME] # 75w6rltn" at bounding box center [1365, 150] width 178 height 32
copy div "[PERSON_NAME]"
click at [992, 625] on textarea at bounding box center [765, 639] width 960 height 29
click at [1008, 638] on textarea at bounding box center [765, 639] width 960 height 29
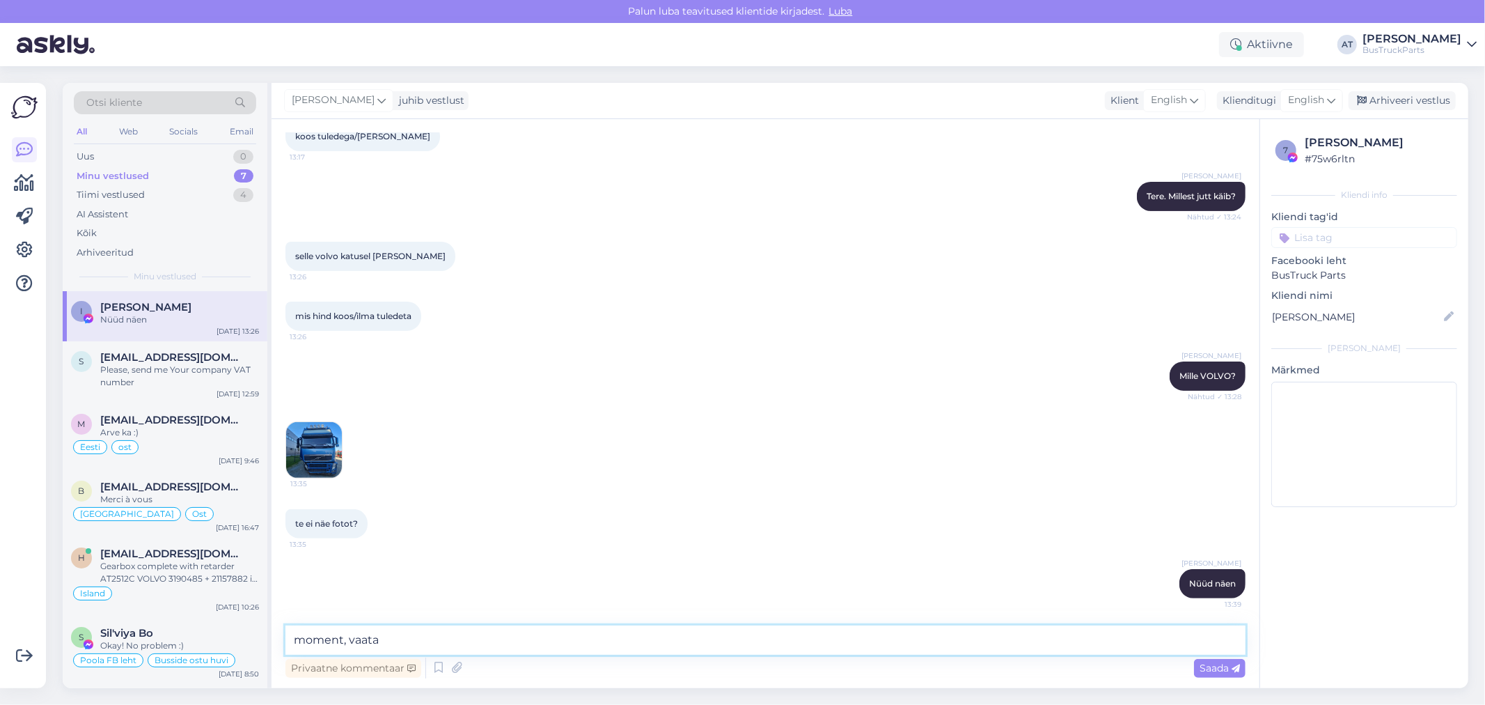
type textarea "moment, vaatan"
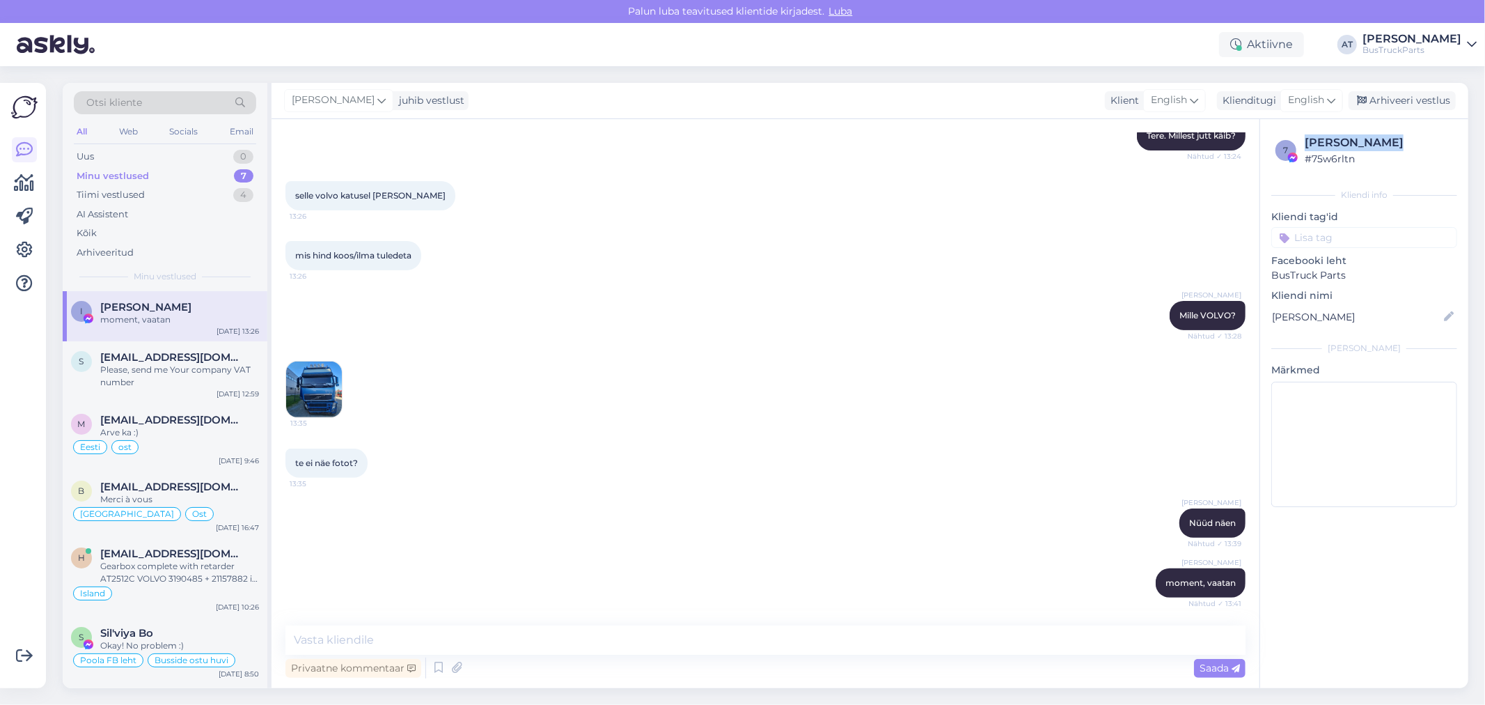
drag, startPoint x: 1342, startPoint y: 141, endPoint x: 1305, endPoint y: 143, distance: 36.3
click at [1305, 143] on div "[PERSON_NAME]" at bounding box center [1379, 142] width 148 height 17
copy div "[PERSON_NAME]"
click at [888, 641] on textarea at bounding box center [765, 639] width 960 height 29
click at [684, 641] on textarea "Allpool lisatud pakkumine kehtib siis, [PERSON_NAME]" at bounding box center [765, 639] width 960 height 29
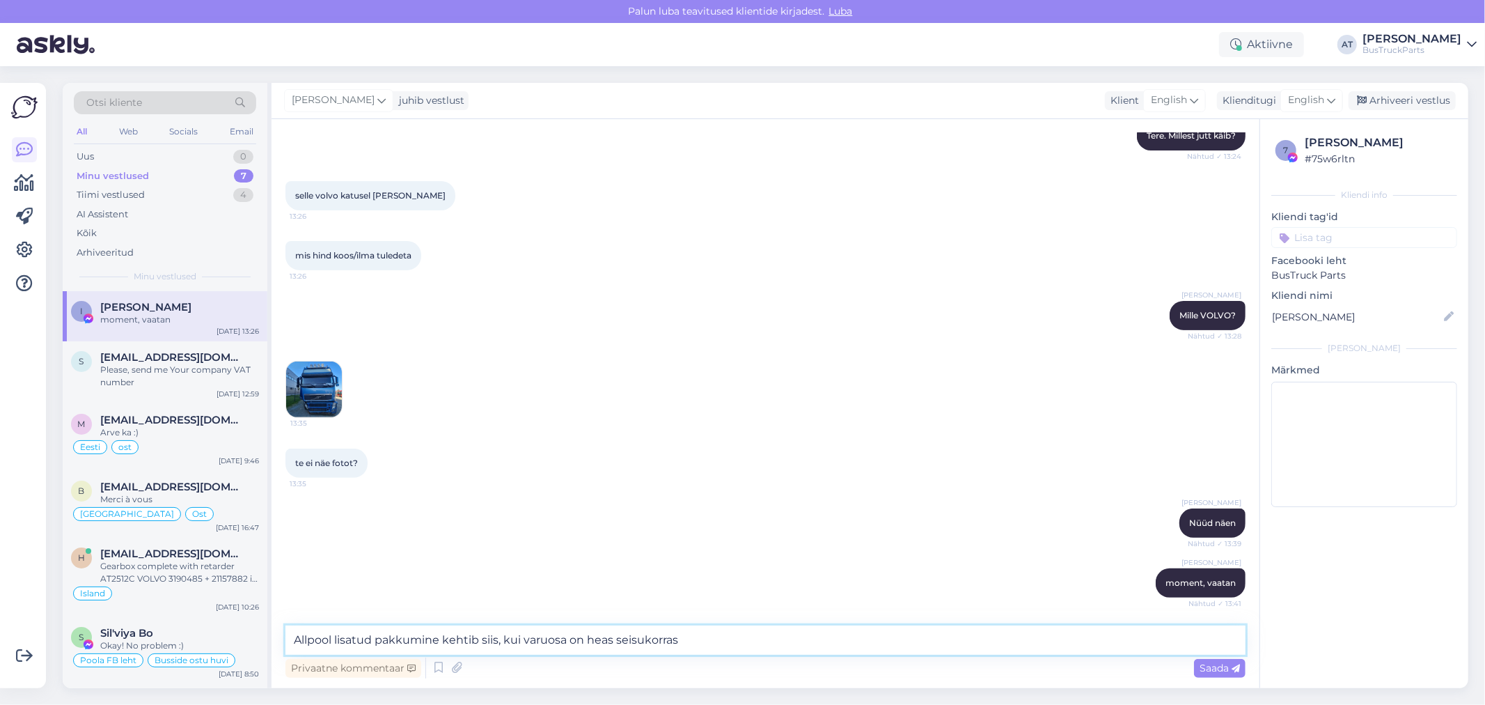
click at [756, 639] on textarea "Allpool lisatud pakkumine kehtib siis, kui varuosa on heas seisukorras" at bounding box center [765, 639] width 960 height 29
paste textarea "olev pakkumine kehtib, kui osa on heas seisukorras."
type textarea "[PERSON_NAME] pakkumine kehtib, kui osa on heas seisukorras."
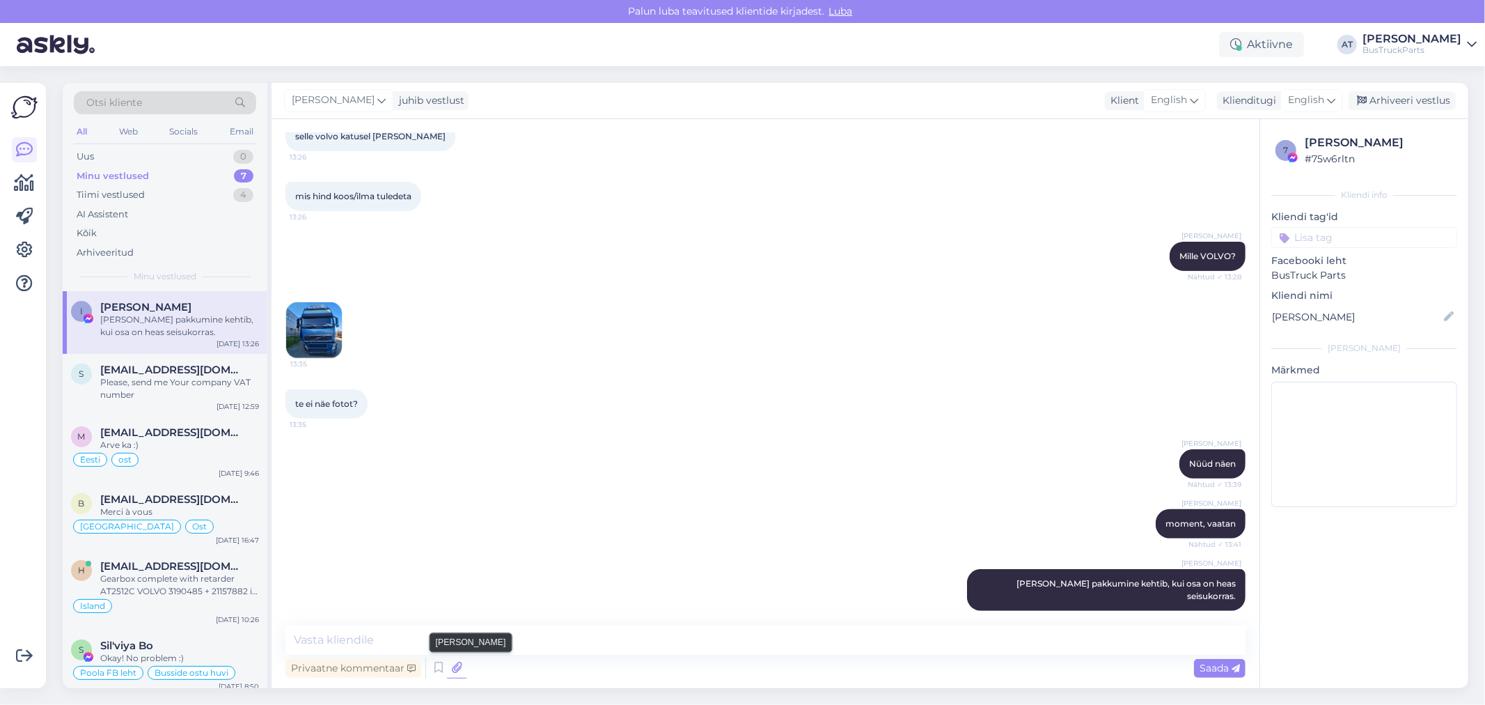
click at [460, 670] on icon at bounding box center [456, 667] width 19 height 21
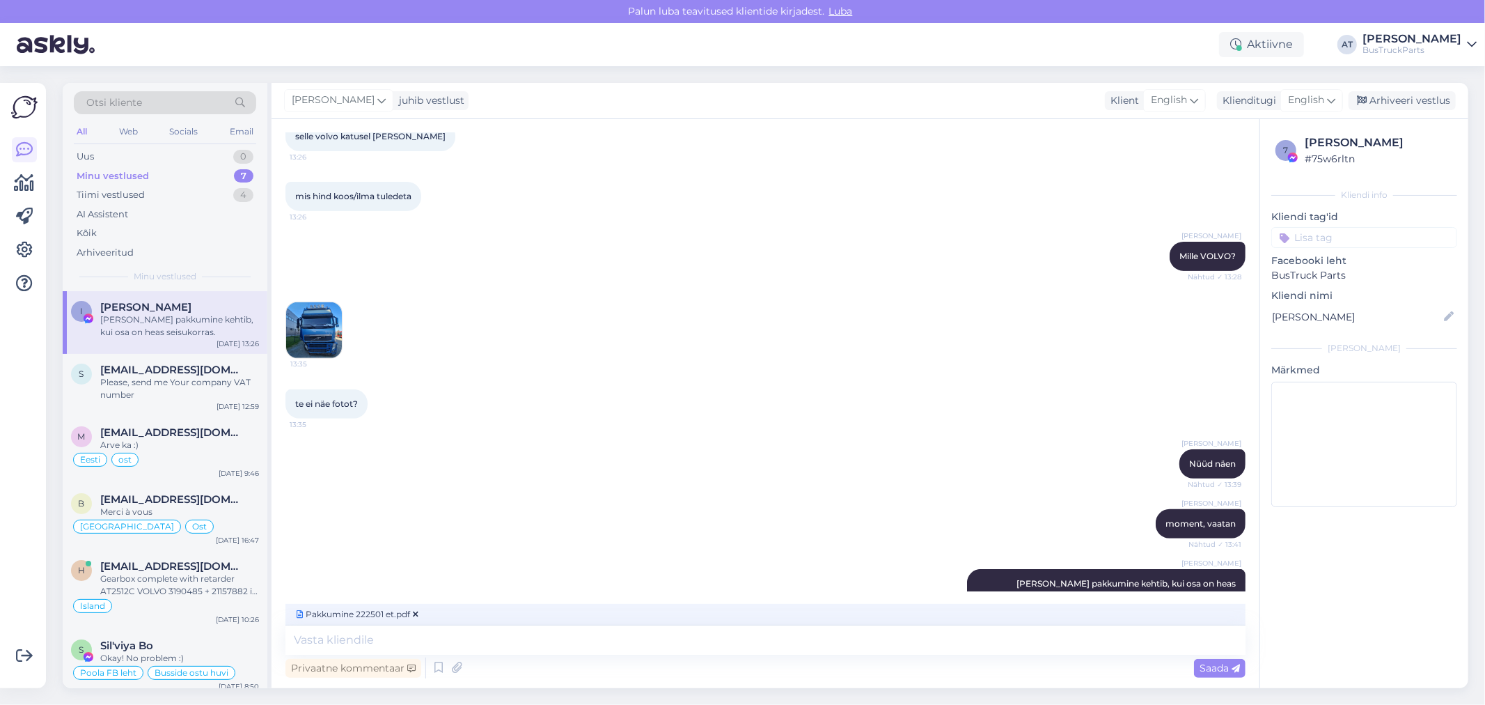
click at [1227, 662] on div "Saada" at bounding box center [1220, 668] width 52 height 19
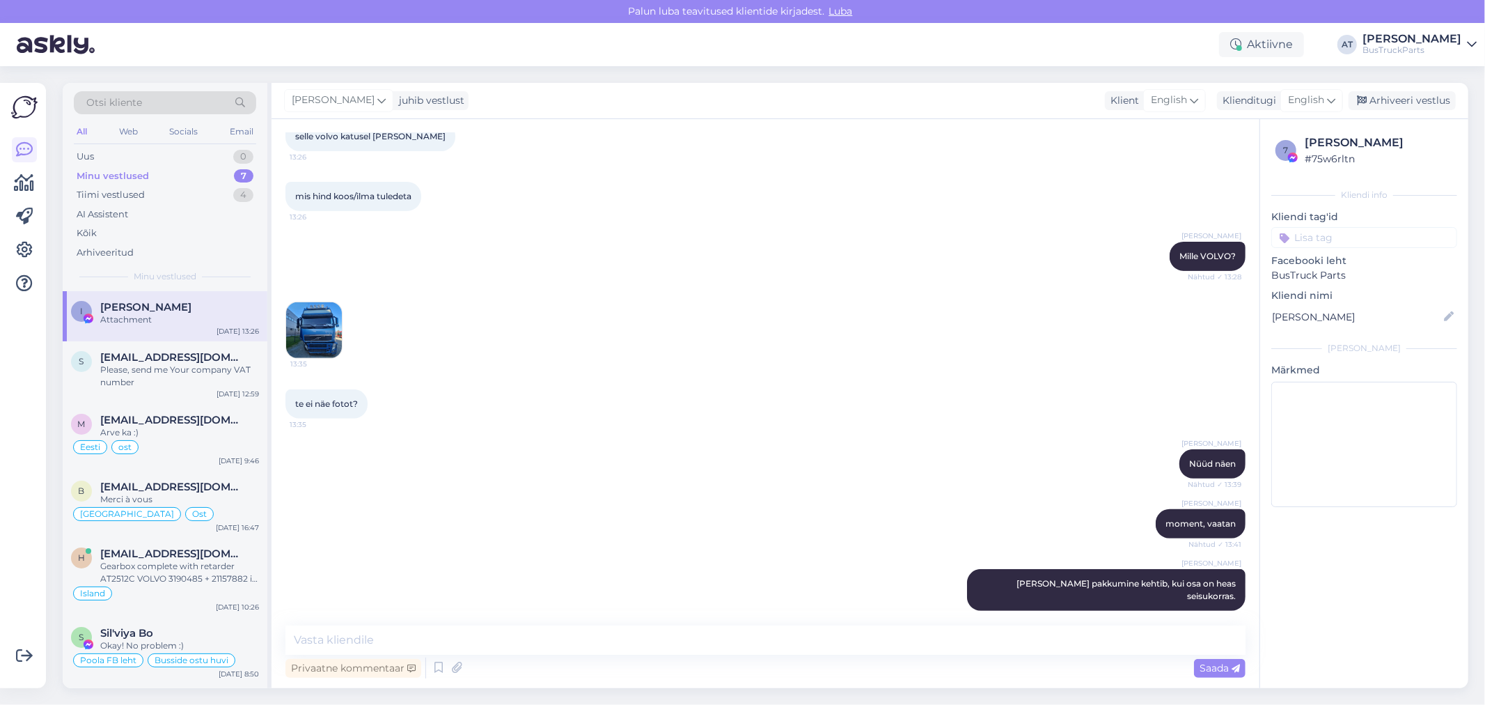
scroll to position [470, 0]
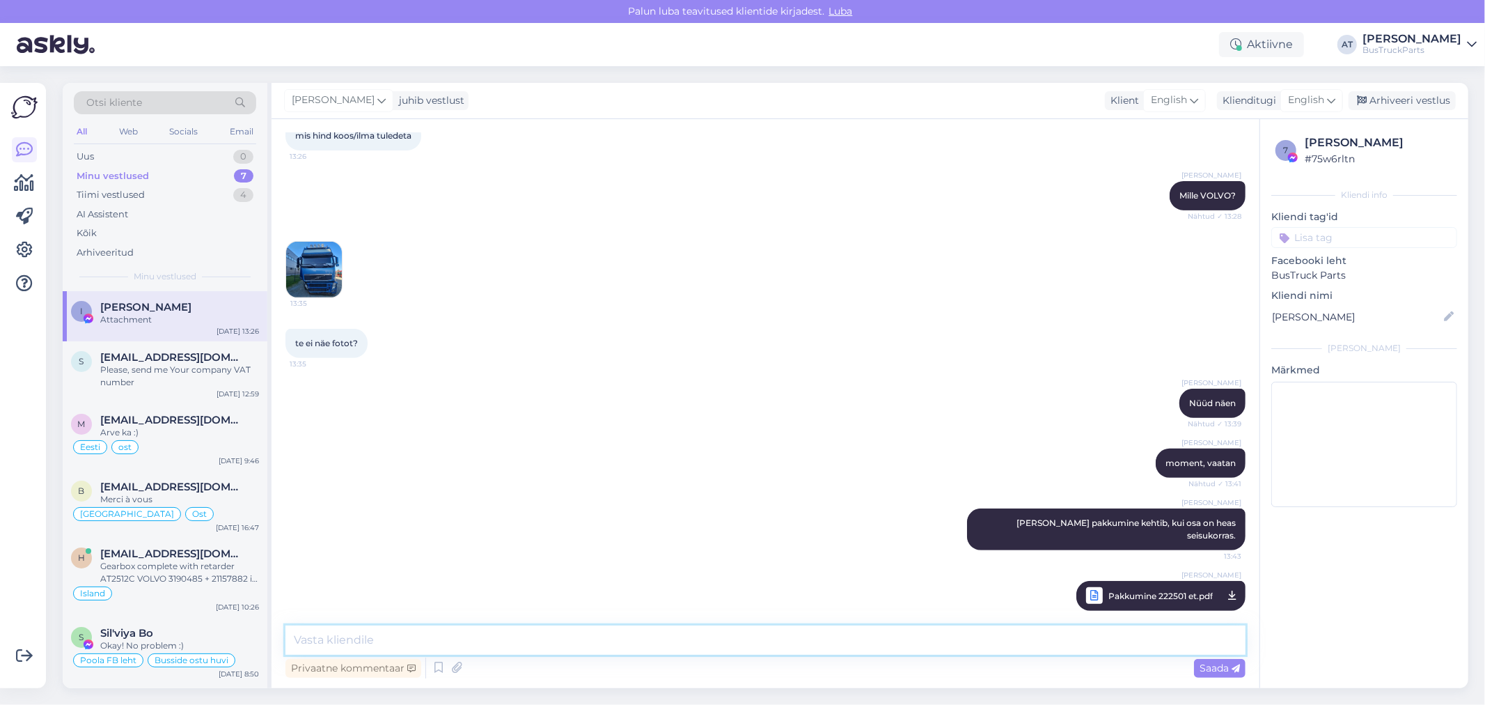
click at [891, 644] on textarea at bounding box center [765, 639] width 960 height 29
type textarea "Auto ei ole veel lammutatud, seega ei saa öelda, kas varuosa on korras või mitte"
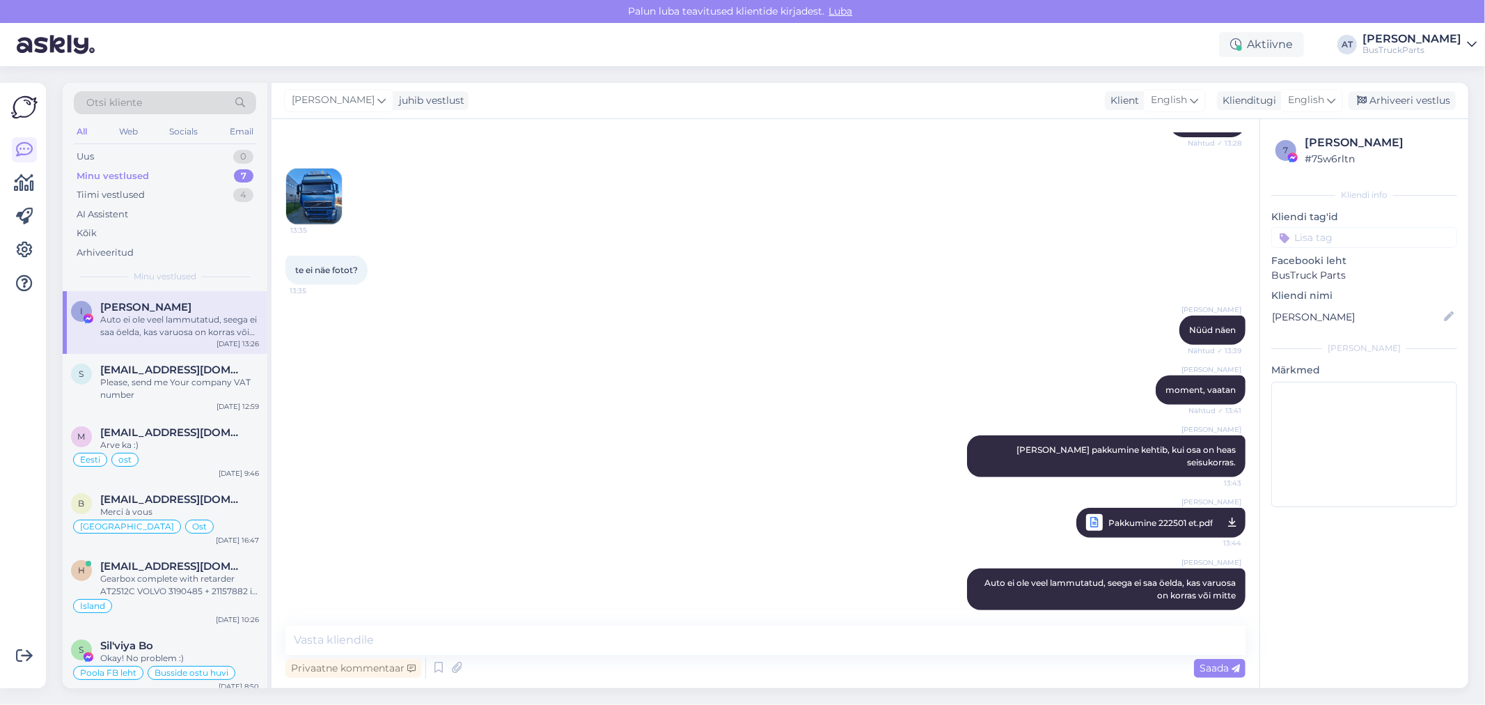
click at [1326, 240] on input at bounding box center [1364, 237] width 186 height 21
type input "Esto"
click at [1374, 275] on span "[GEOGRAPHIC_DATA]" at bounding box center [1364, 274] width 94 height 8
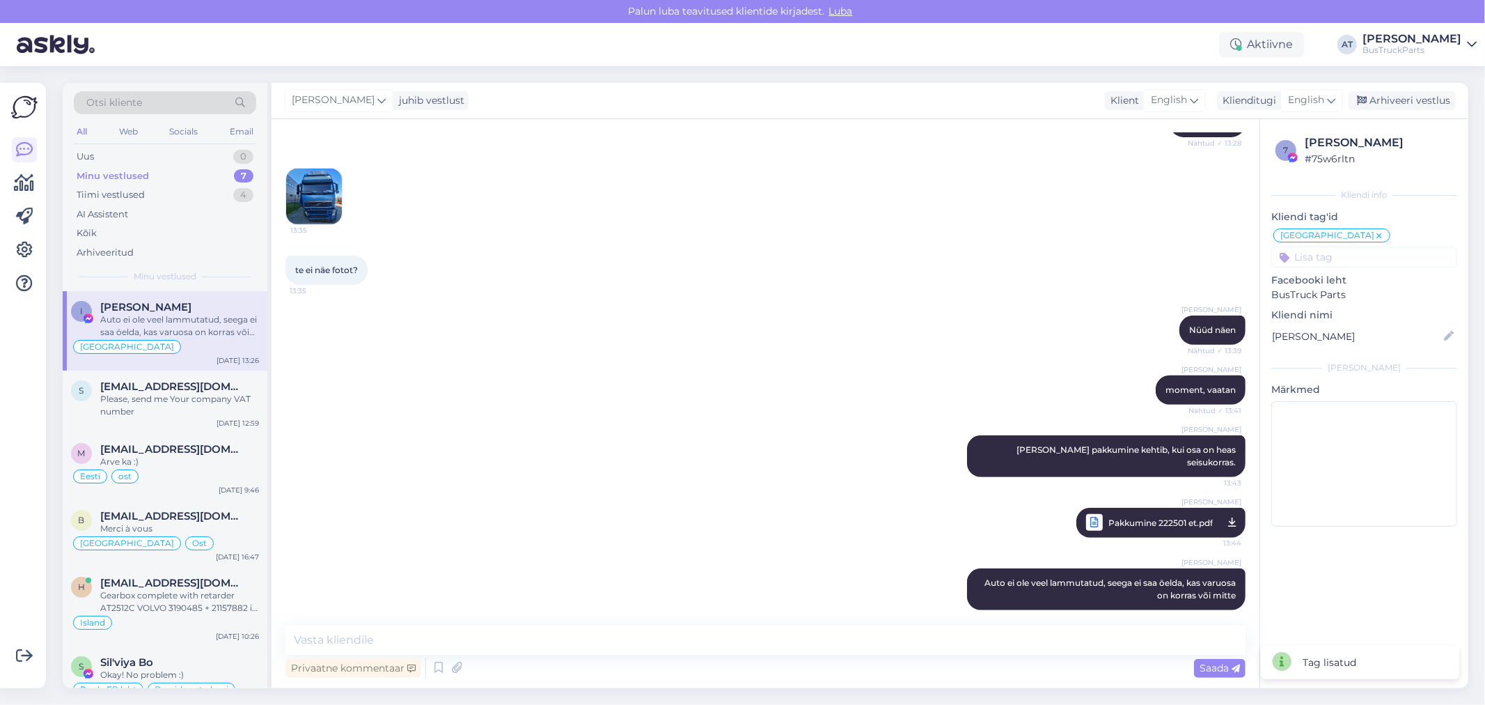
click at [1420, 258] on input at bounding box center [1364, 256] width 186 height 21
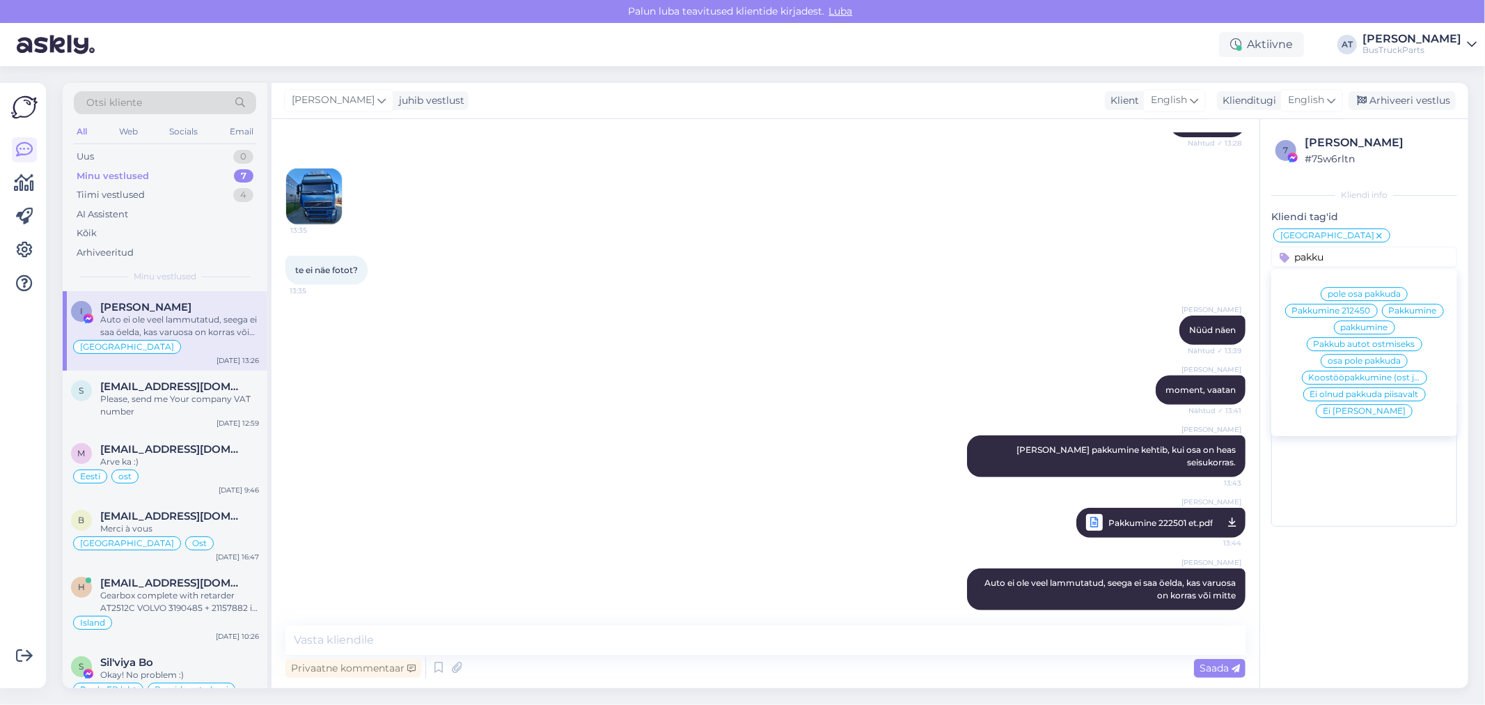
type input "pakku"
click at [1419, 308] on span "Pakkumine" at bounding box center [1413, 310] width 48 height 8
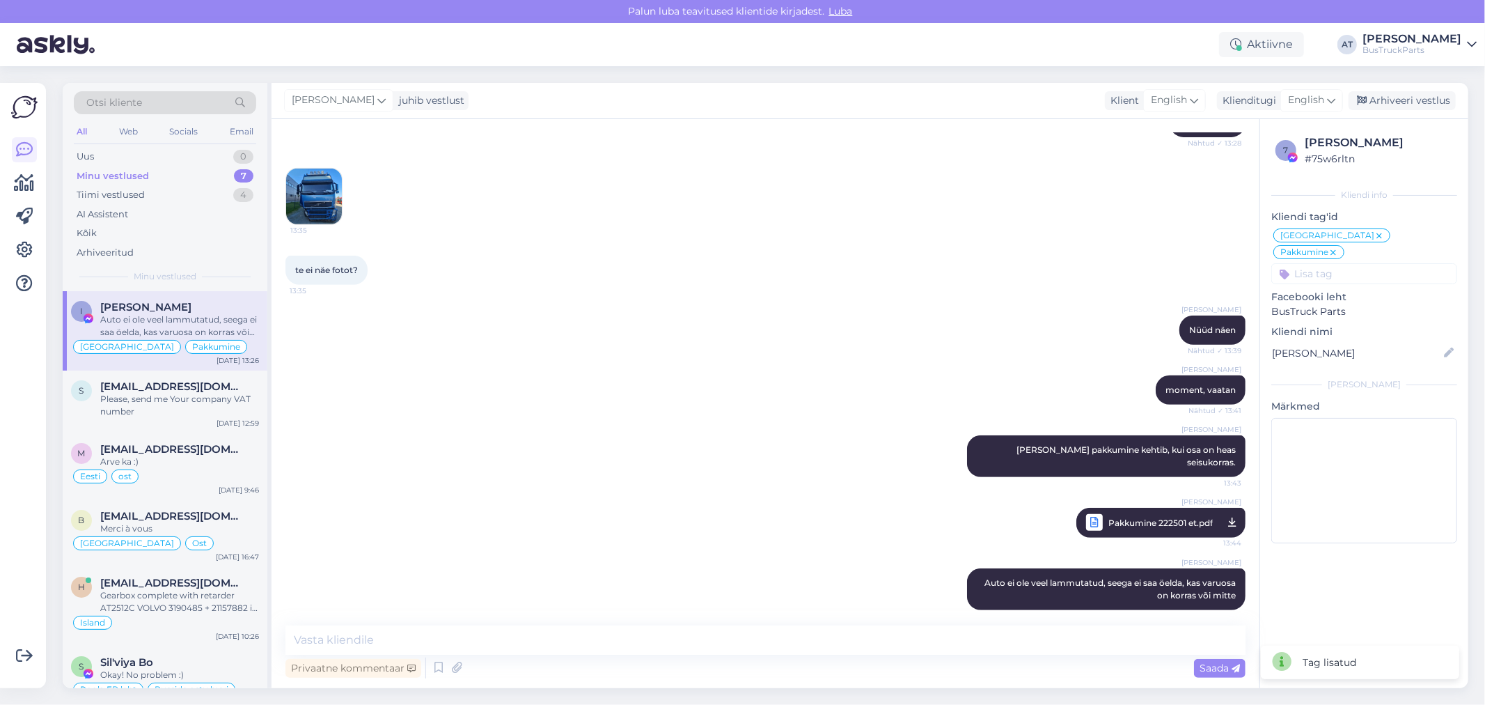
click at [715, 454] on div "[PERSON_NAME] pakkumine kehtib, kui osa on heas seisukorras. 13:43" at bounding box center [765, 456] width 960 height 72
click at [176, 411] on div "Please, send me Your company VAT number" at bounding box center [179, 405] width 159 height 25
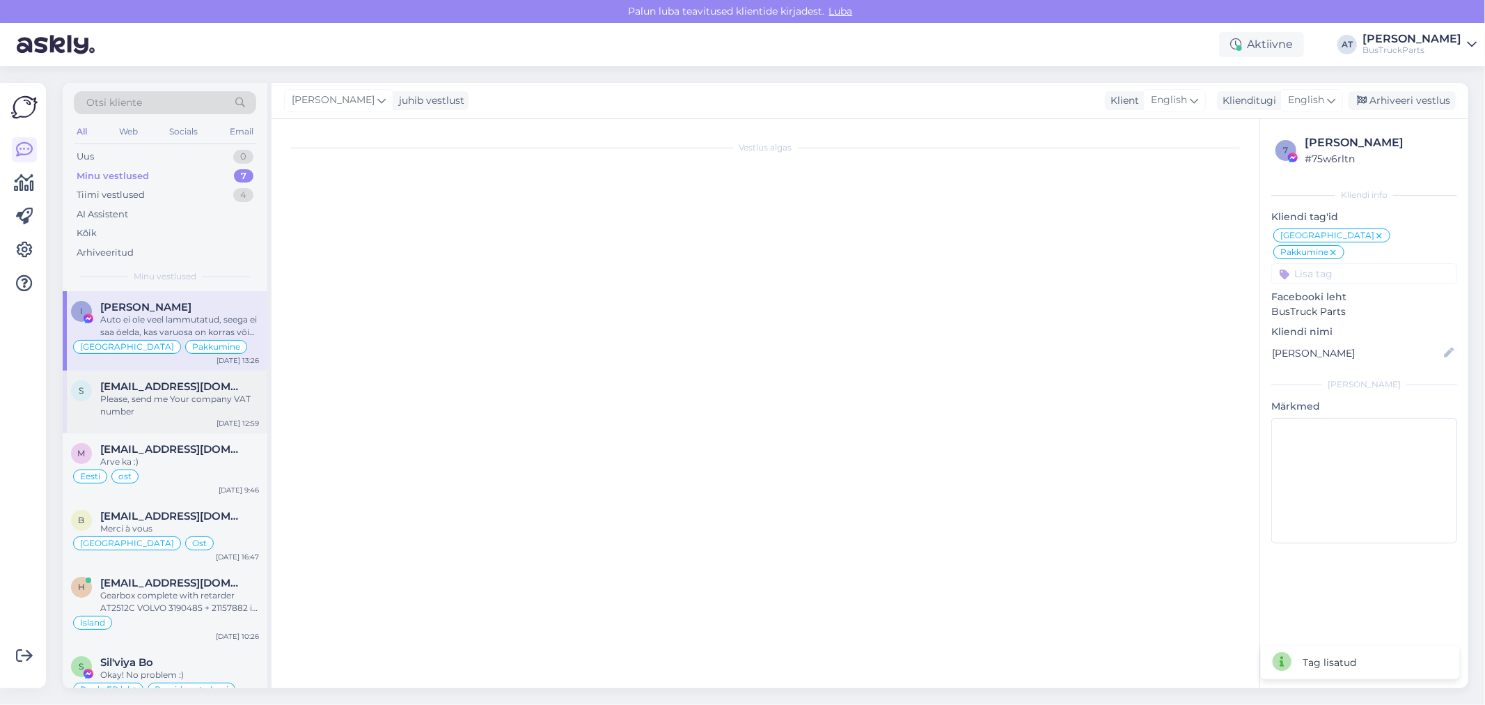
scroll to position [448, 0]
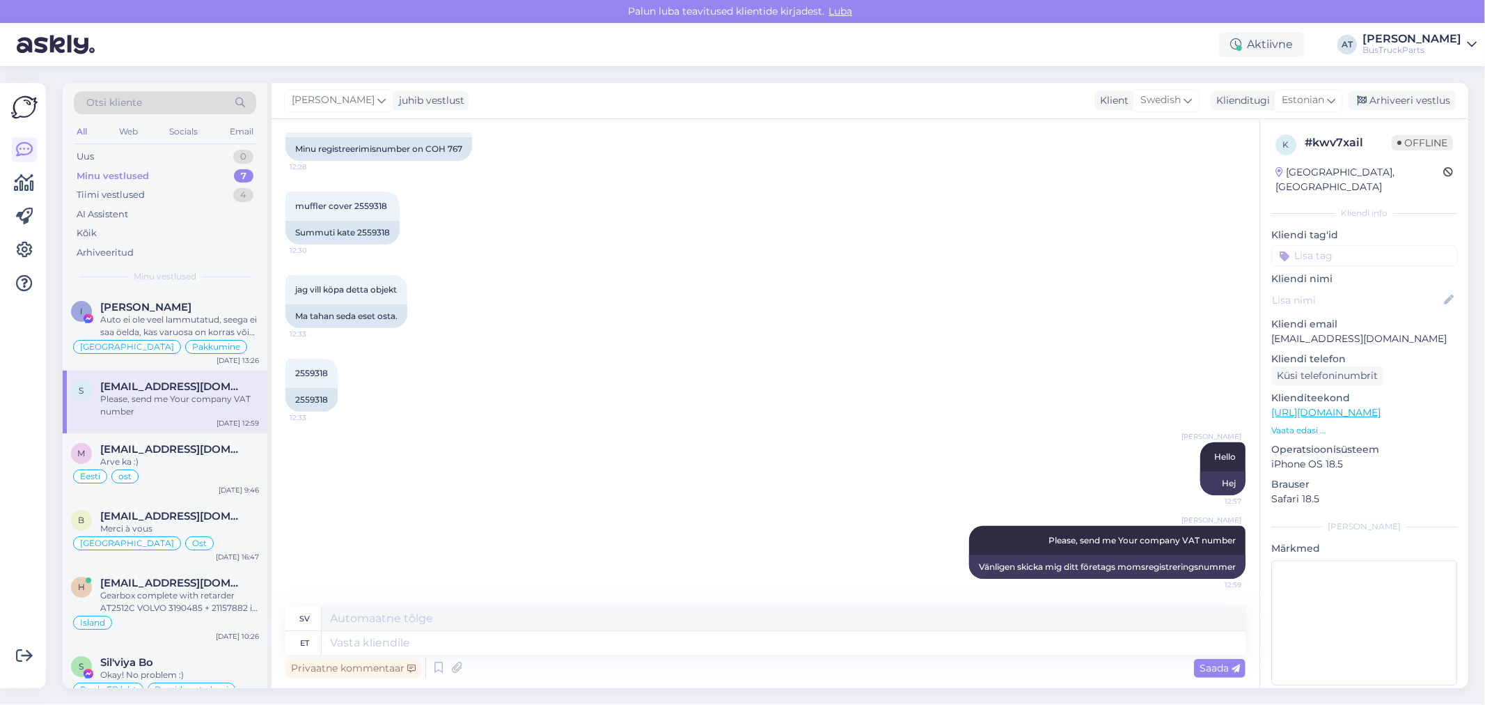
click at [1304, 331] on p "[EMAIL_ADDRESS][DOMAIN_NAME]" at bounding box center [1364, 338] width 186 height 15
copy p "[EMAIL_ADDRESS][DOMAIN_NAME]"
click at [187, 455] on div "Arve ka :)" at bounding box center [179, 461] width 159 height 13
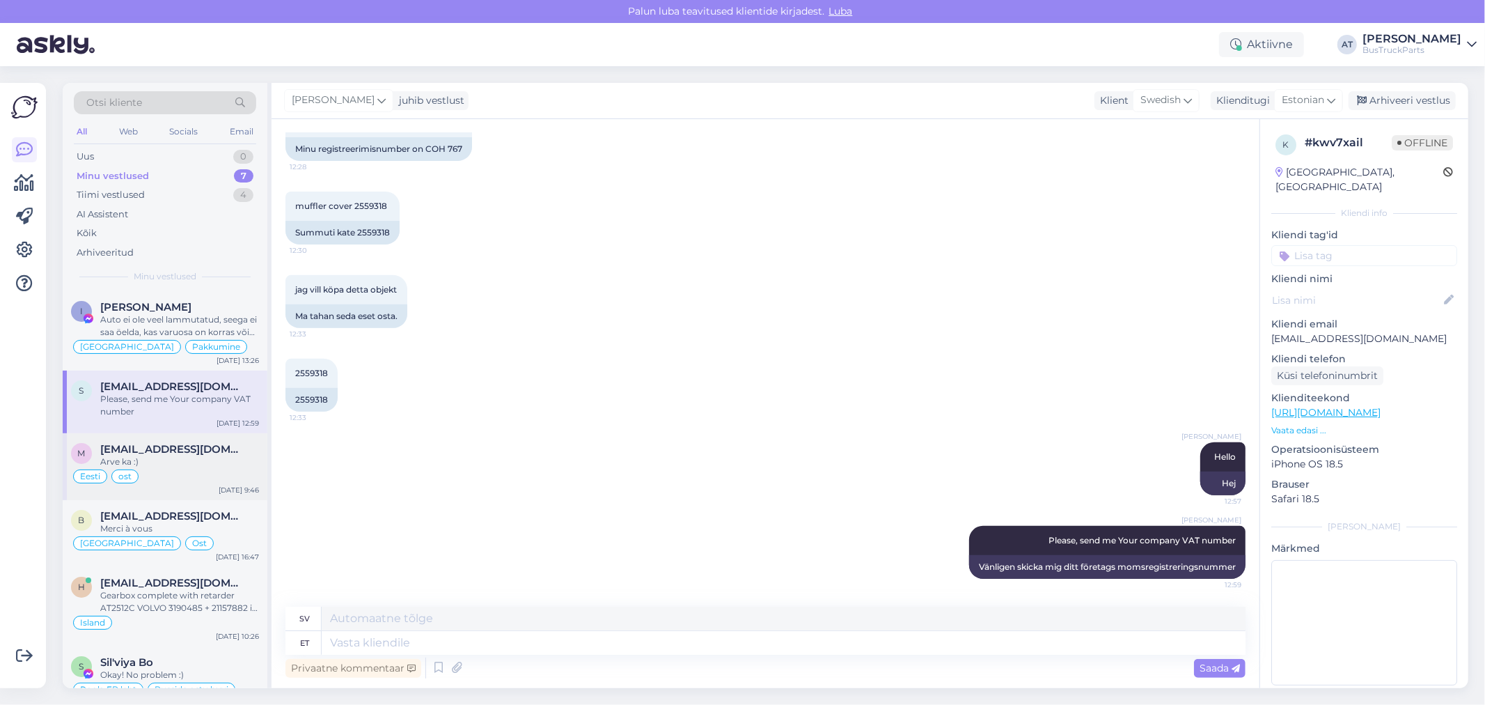
scroll to position [7667, 0]
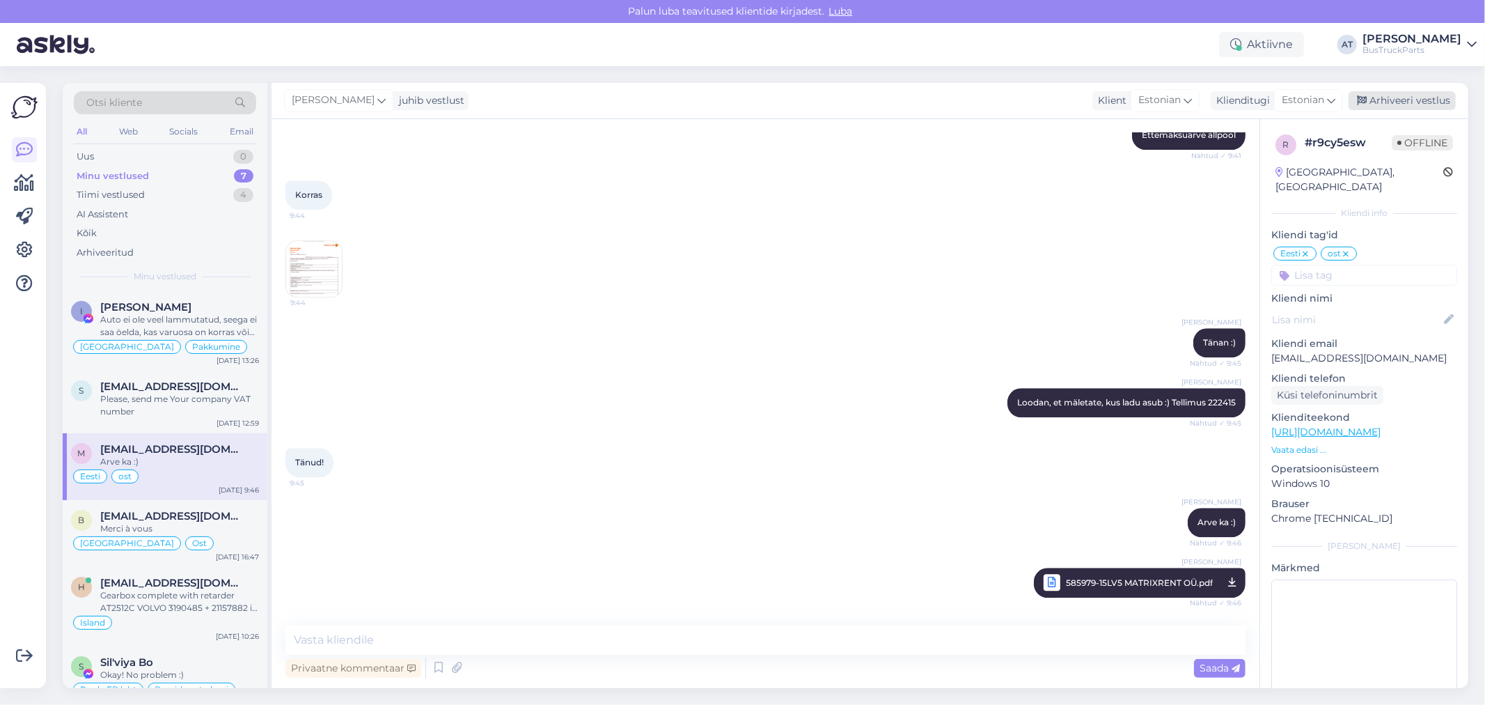
click at [1395, 104] on div "Arhiveeri vestlus" at bounding box center [1402, 100] width 107 height 19
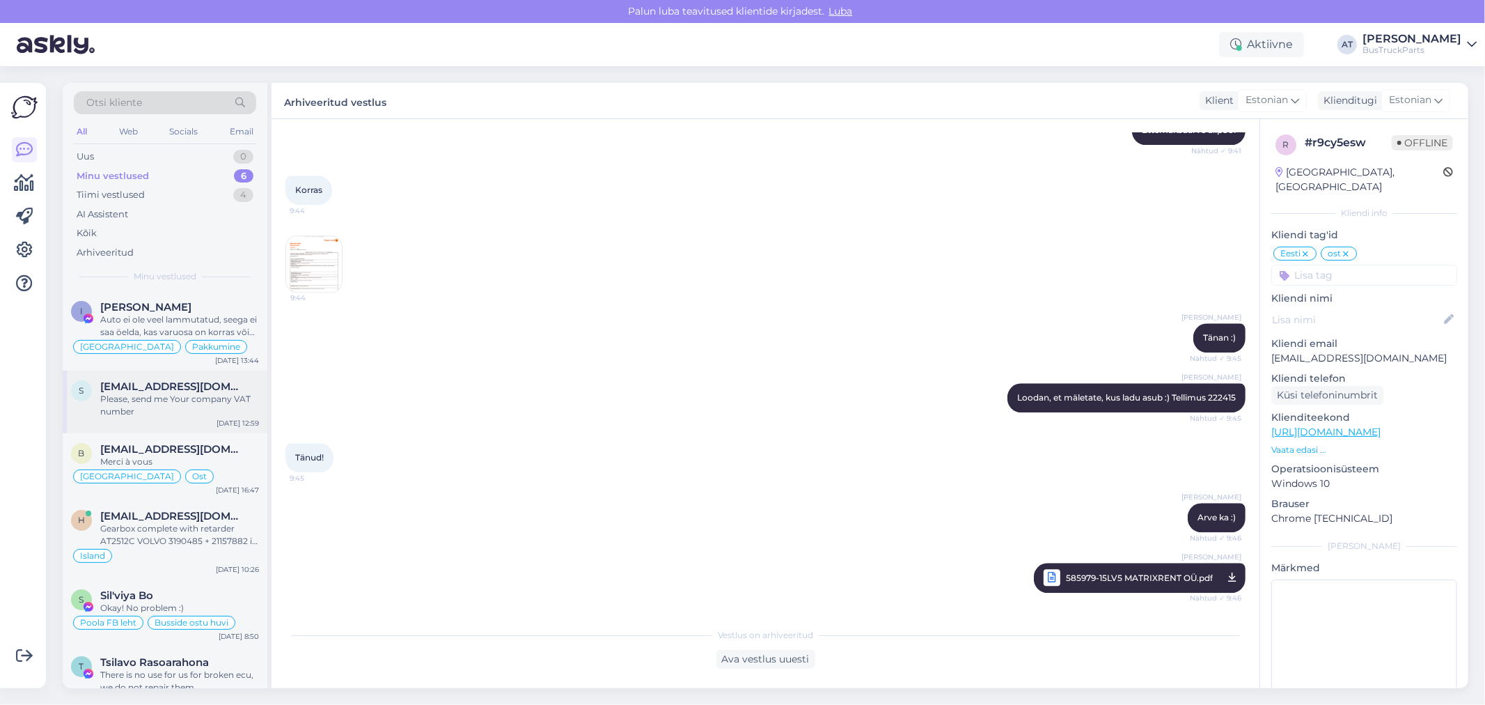
click at [203, 391] on span "[EMAIL_ADDRESS][DOMAIN_NAME]" at bounding box center [172, 386] width 145 height 13
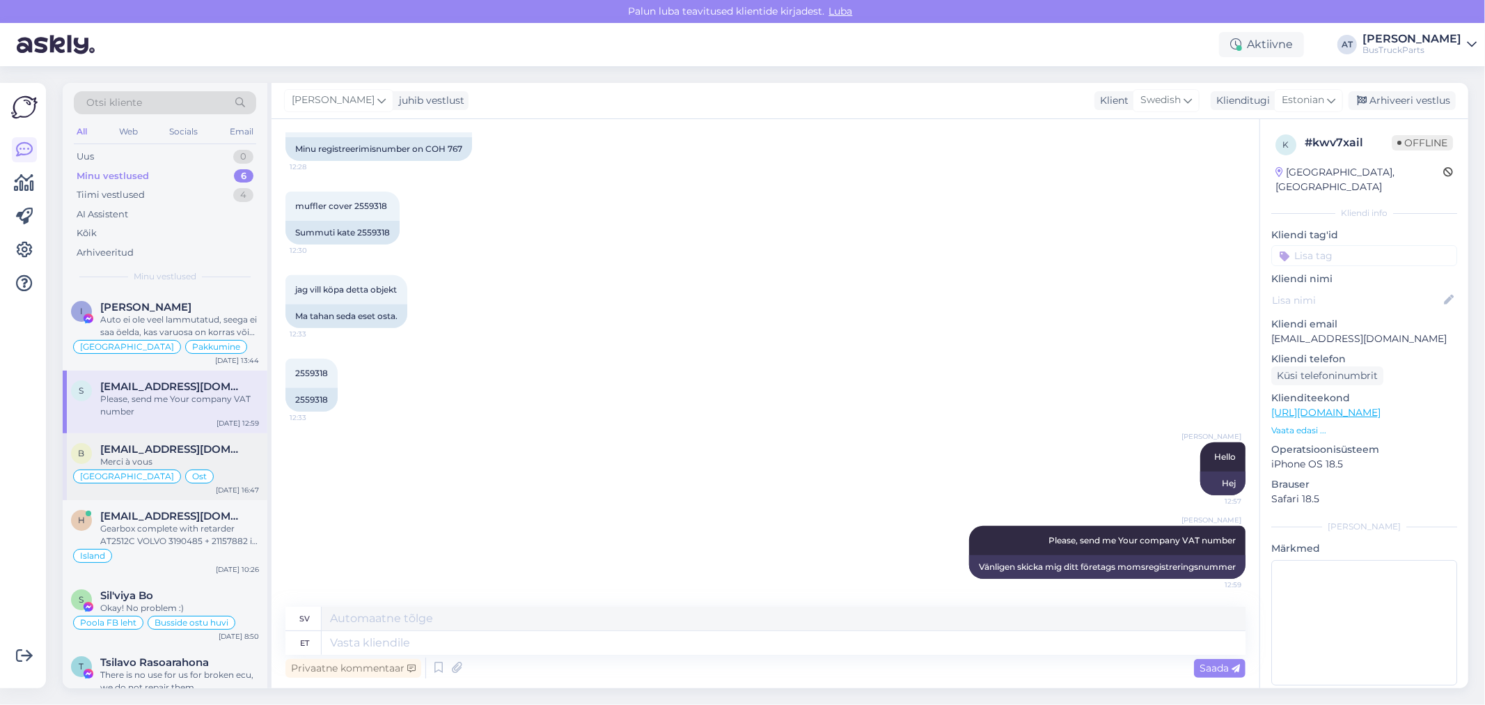
click at [189, 462] on div "Merci à vous" at bounding box center [179, 461] width 159 height 13
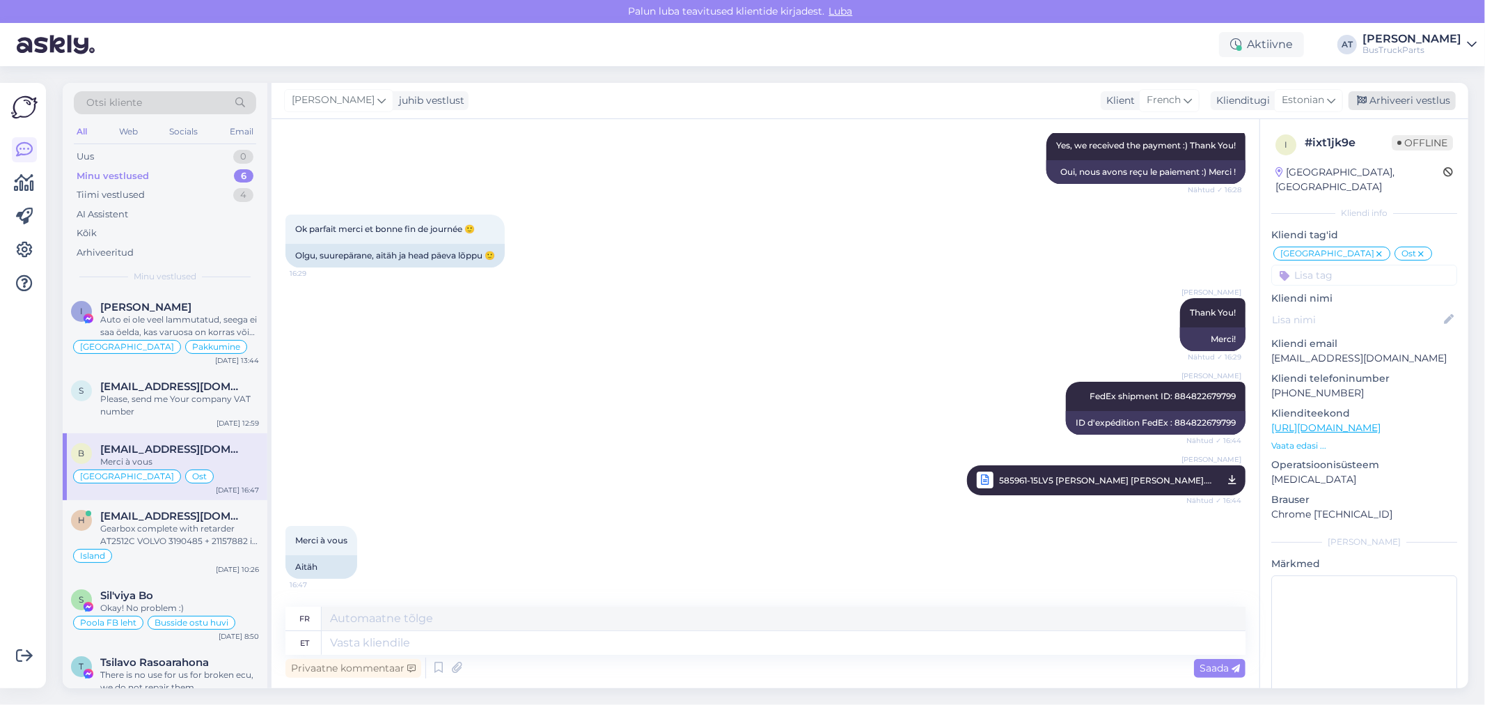
click at [1403, 91] on div "Arhiveeri vestlus" at bounding box center [1402, 100] width 107 height 19
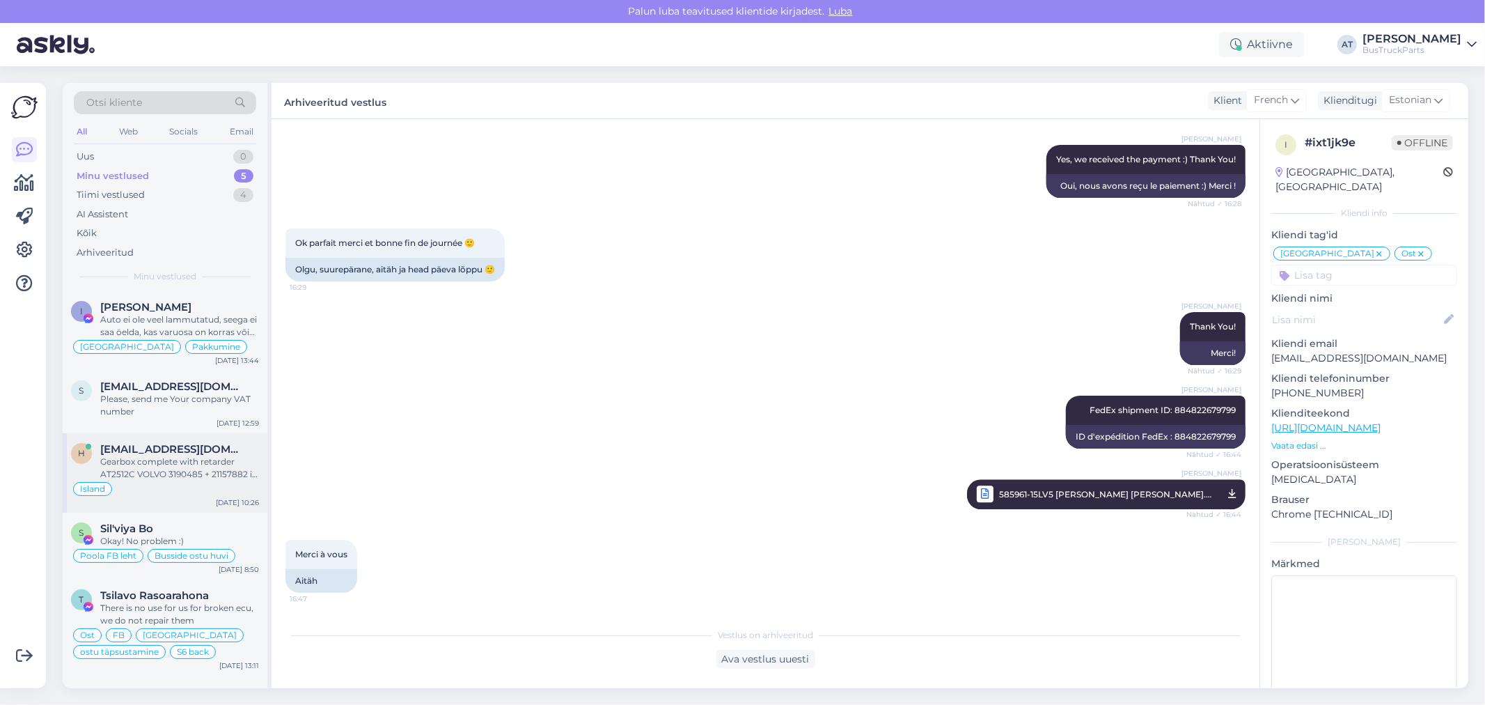
drag, startPoint x: 172, startPoint y: 462, endPoint x: 204, endPoint y: 457, distance: 32.3
click at [173, 462] on div "Gearbox complete with retarder AT2512C VOLVO 3190485 + 21157882 is available" at bounding box center [179, 467] width 159 height 25
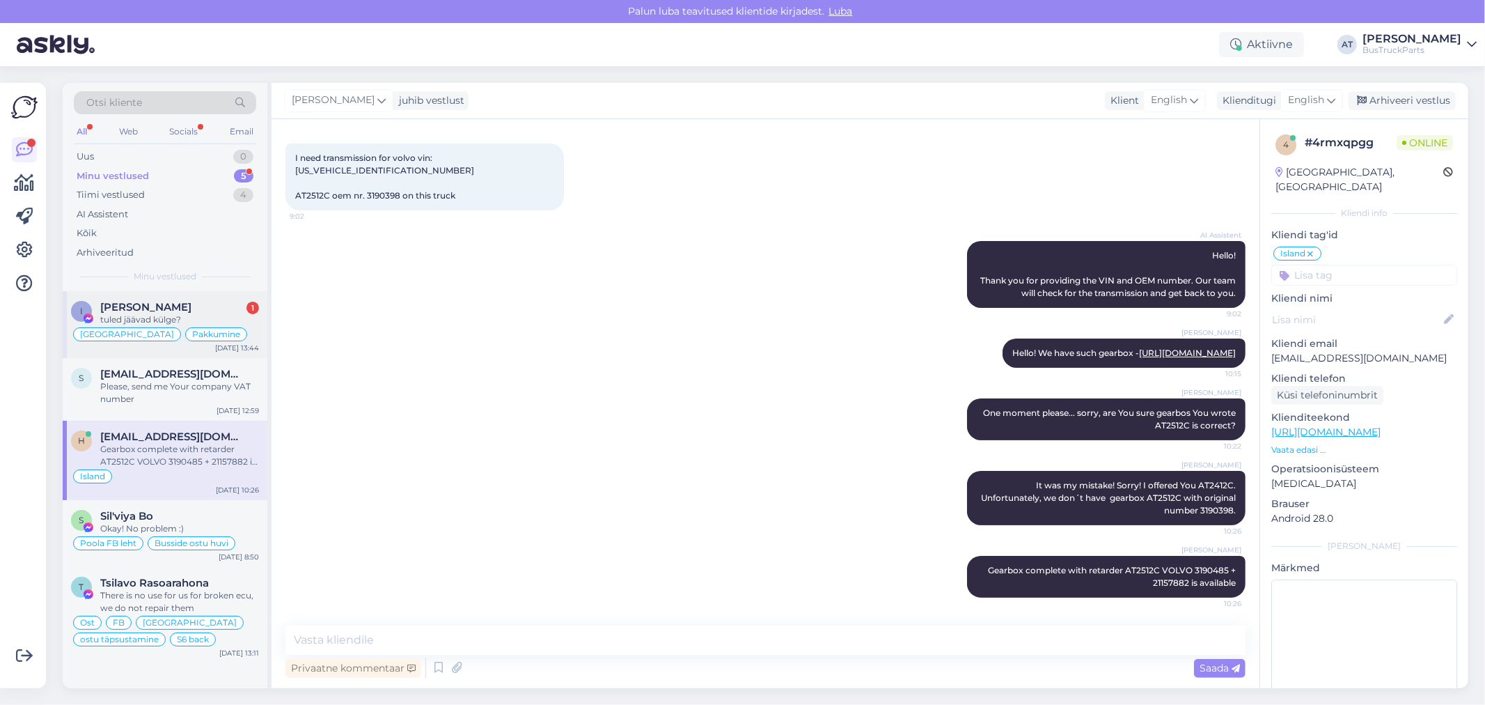
drag, startPoint x: 228, startPoint y: 311, endPoint x: 240, endPoint y: 311, distance: 11.1
click at [228, 311] on div "[PERSON_NAME] 1" at bounding box center [179, 307] width 159 height 13
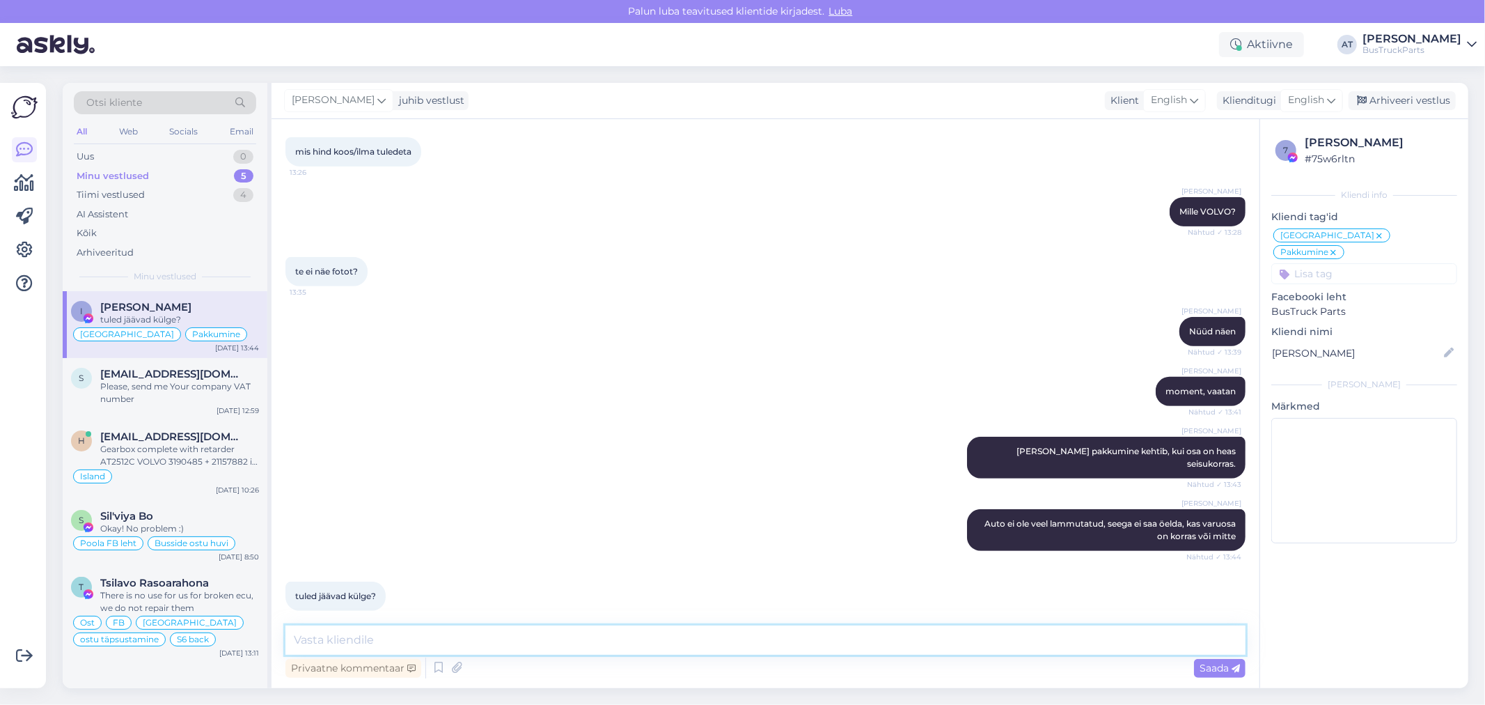
click at [558, 636] on textarea at bounding box center [765, 639] width 960 height 29
type textarea "jah"
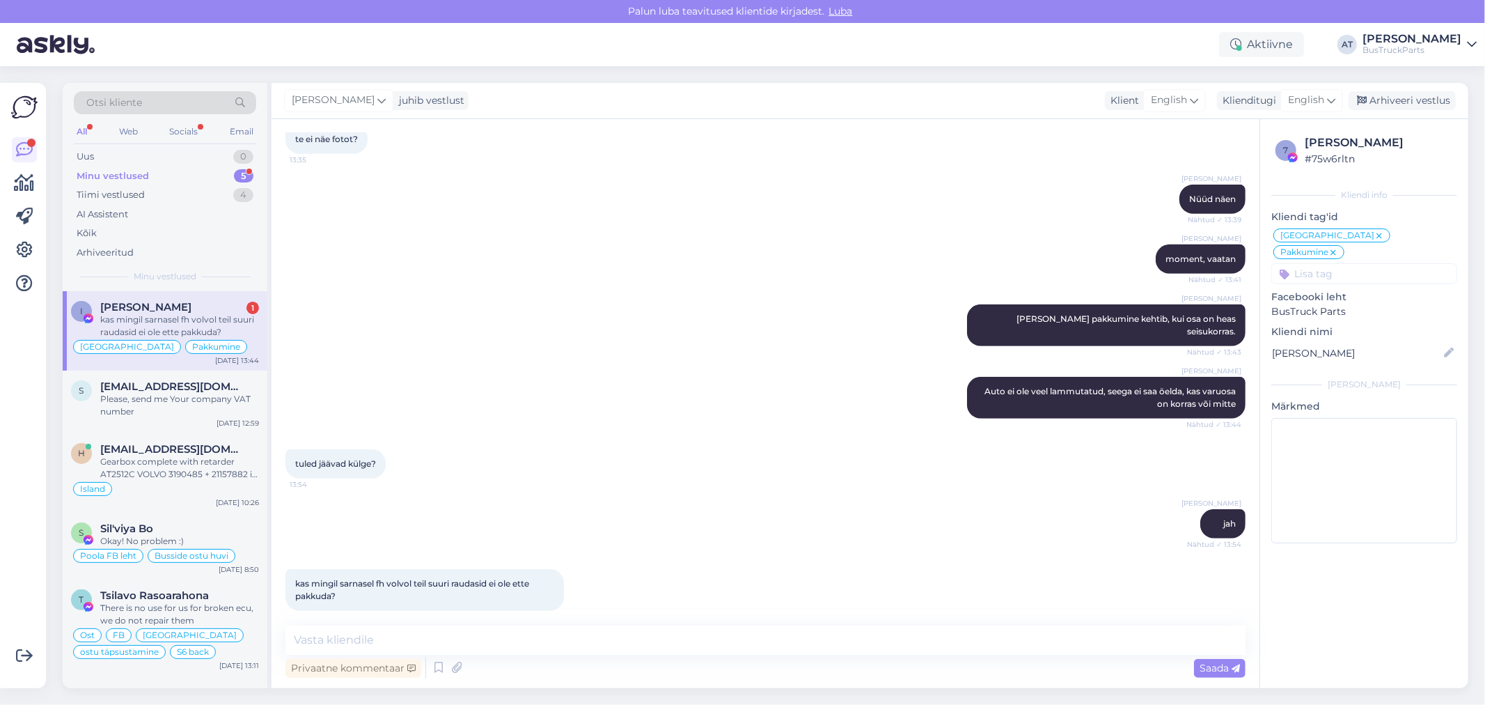
scroll to position [674, 0]
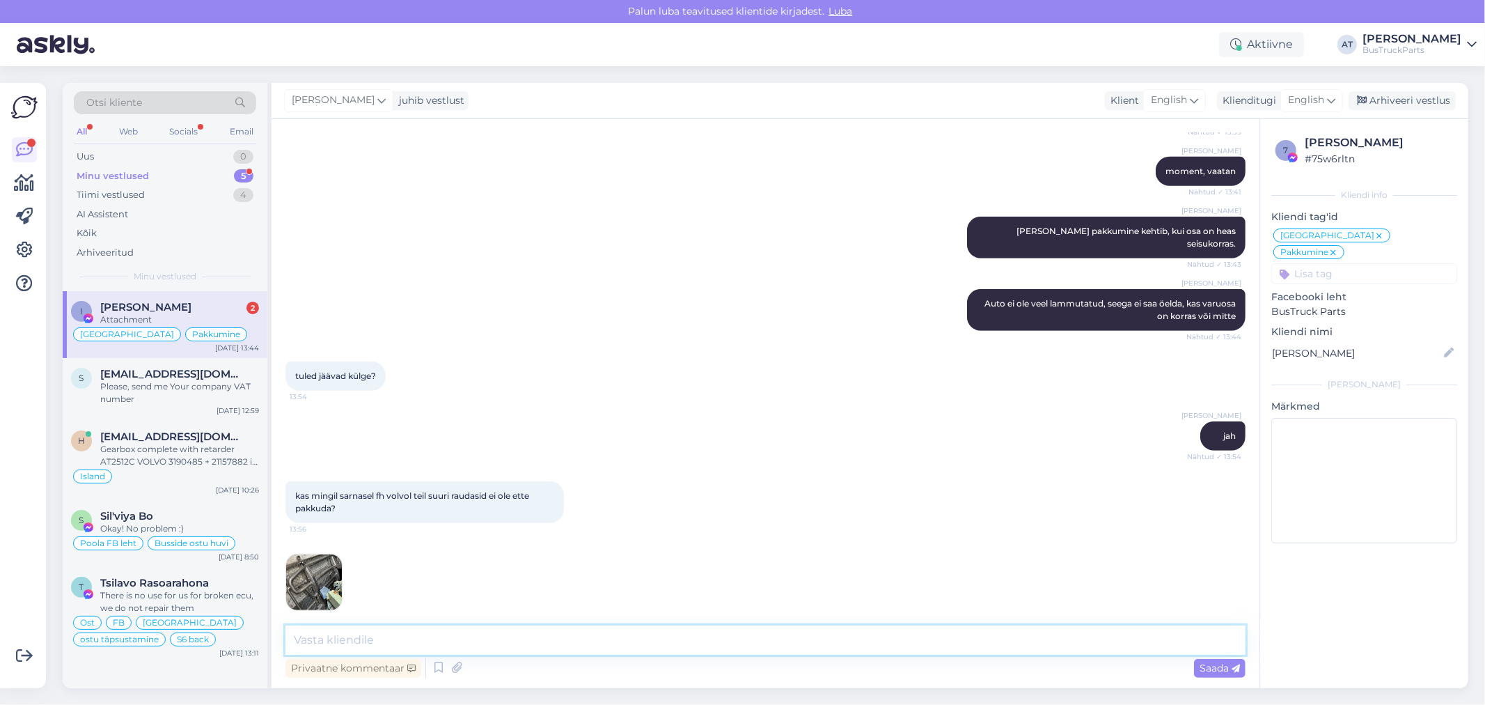
click at [822, 652] on textarea at bounding box center [765, 639] width 960 height 29
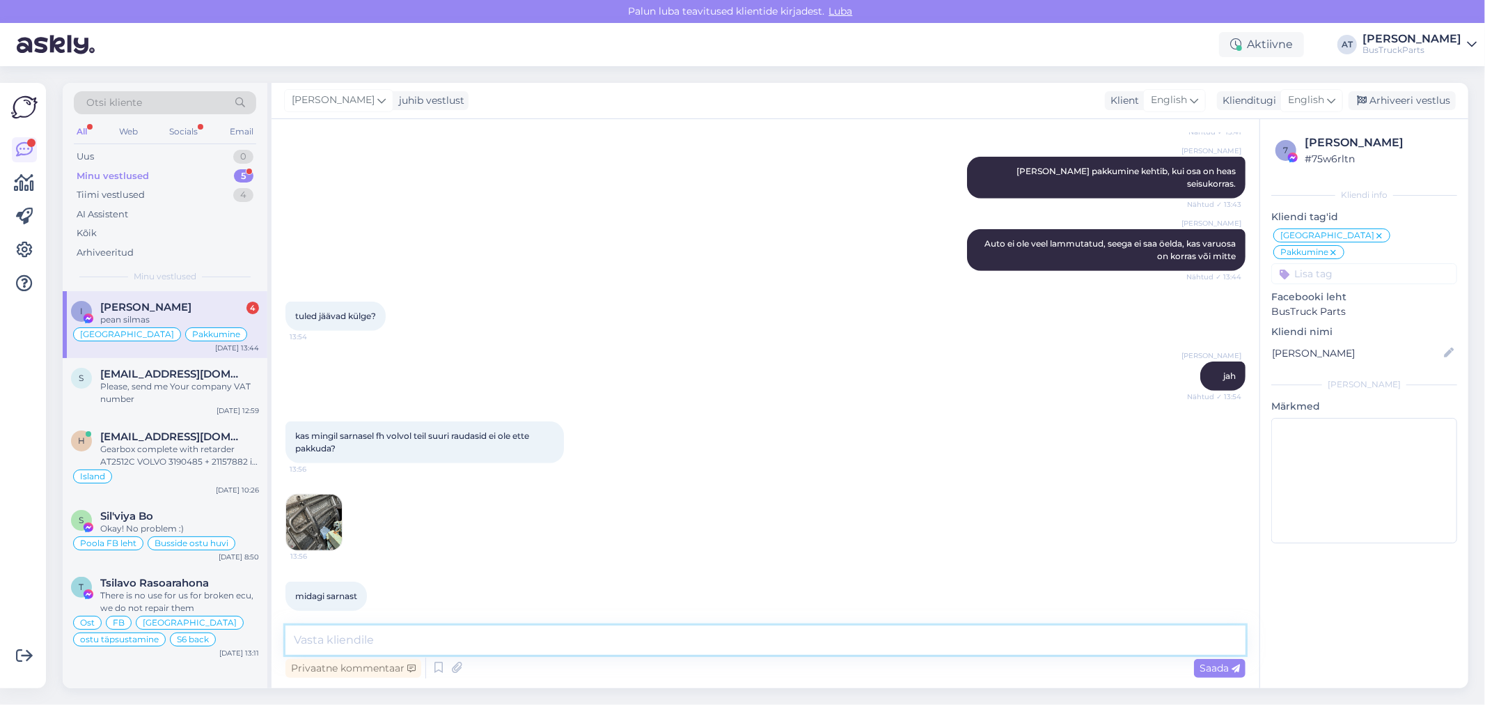
scroll to position [794, 0]
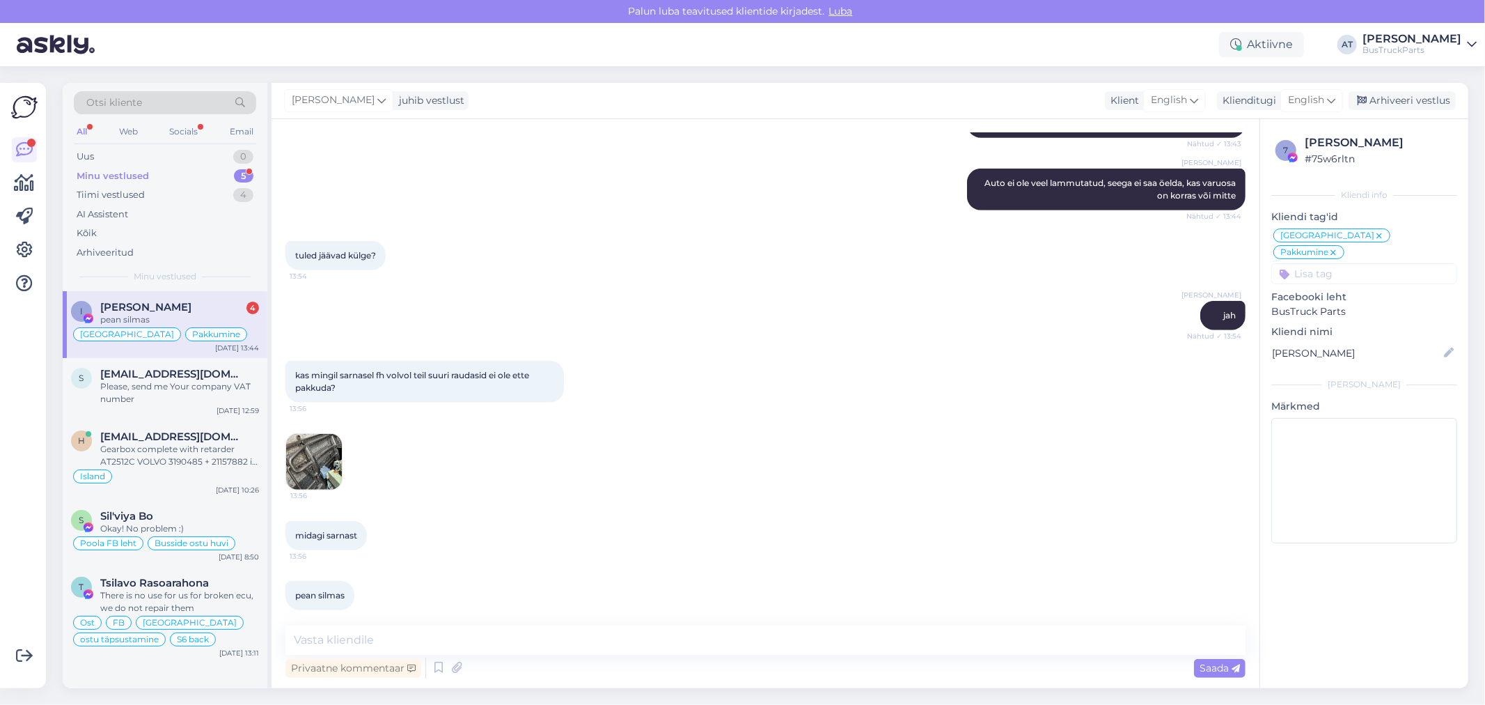
click at [336, 434] on img at bounding box center [314, 462] width 56 height 56
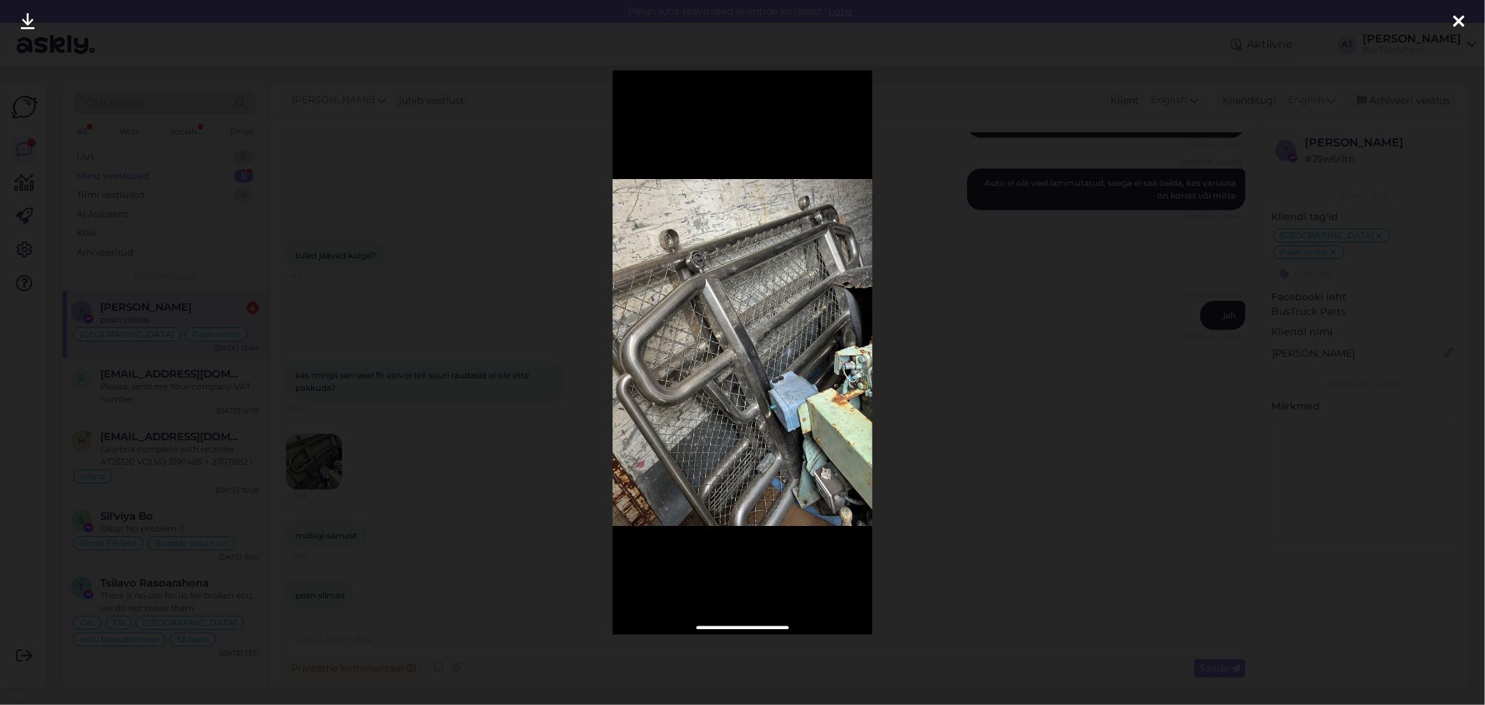
click at [1000, 432] on div at bounding box center [742, 352] width 1485 height 705
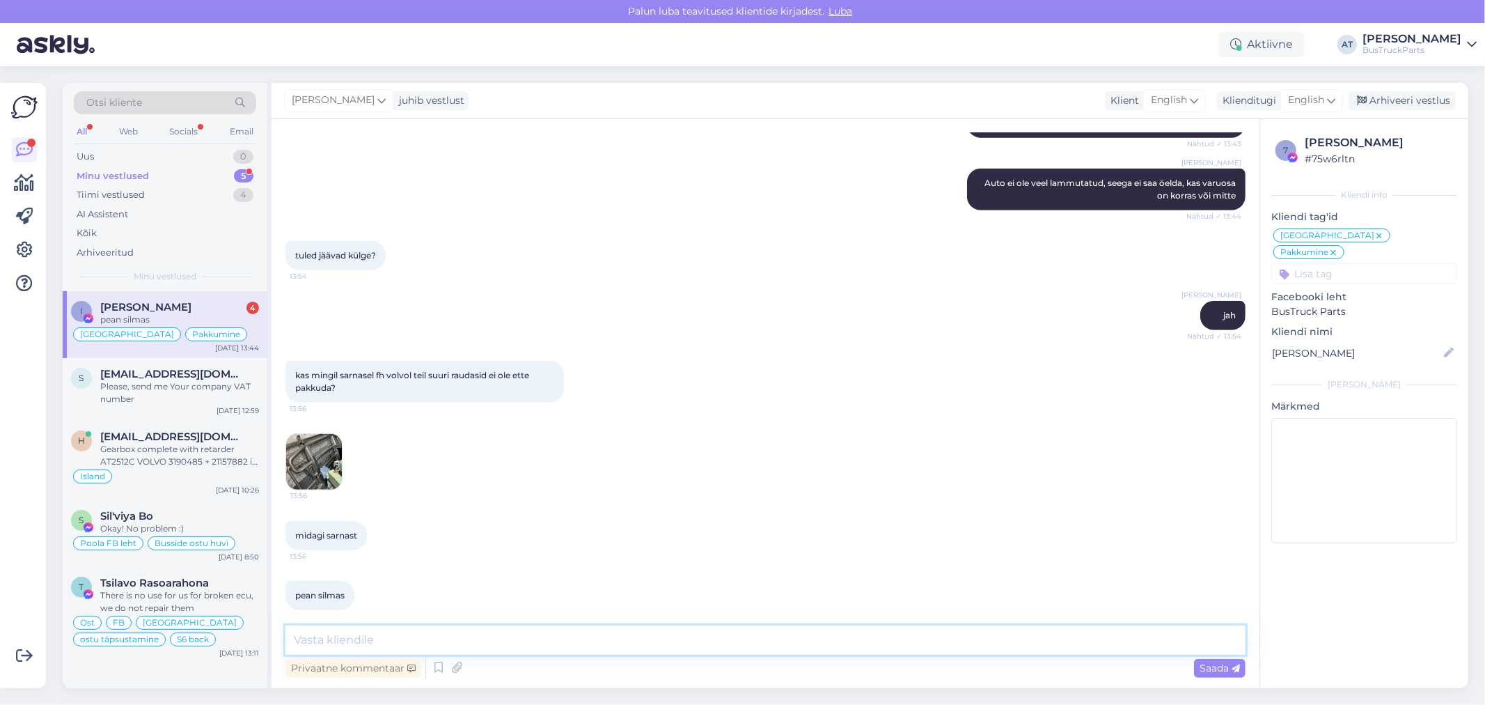
click at [684, 641] on textarea at bounding box center [765, 639] width 960 height 29
type textarea "Kahjuks, pole pakkuda sellist kängurauda"
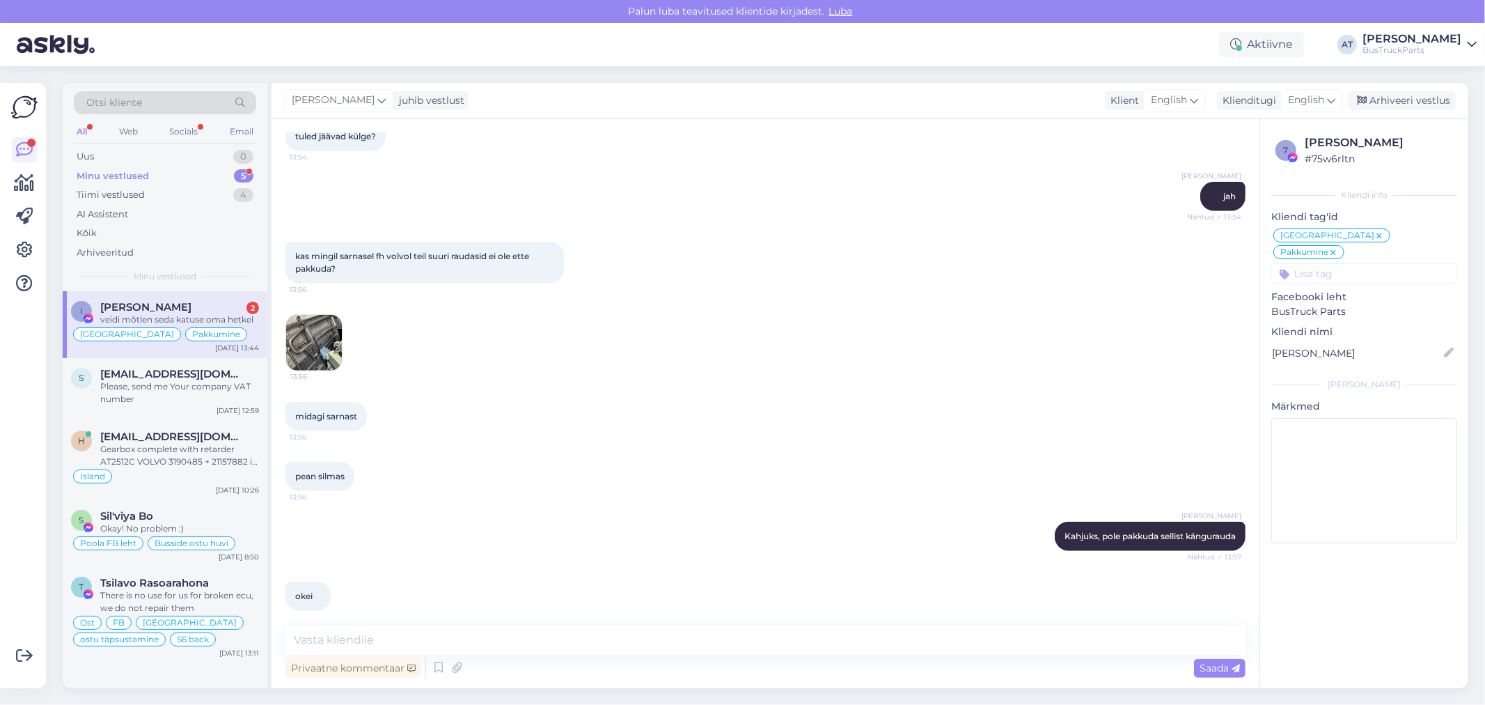
scroll to position [973, 0]
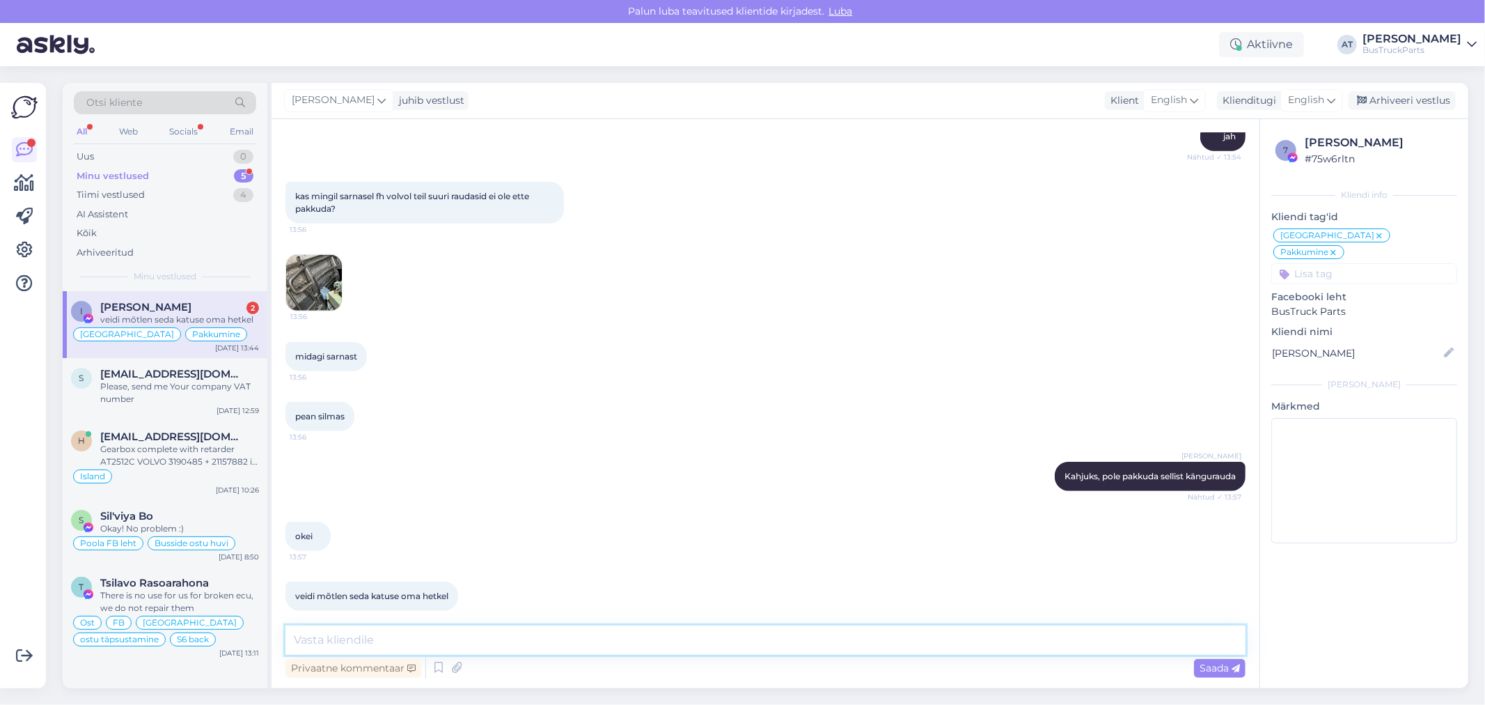
click at [581, 638] on textarea at bounding box center [765, 639] width 960 height 29
type textarea "okay :)"
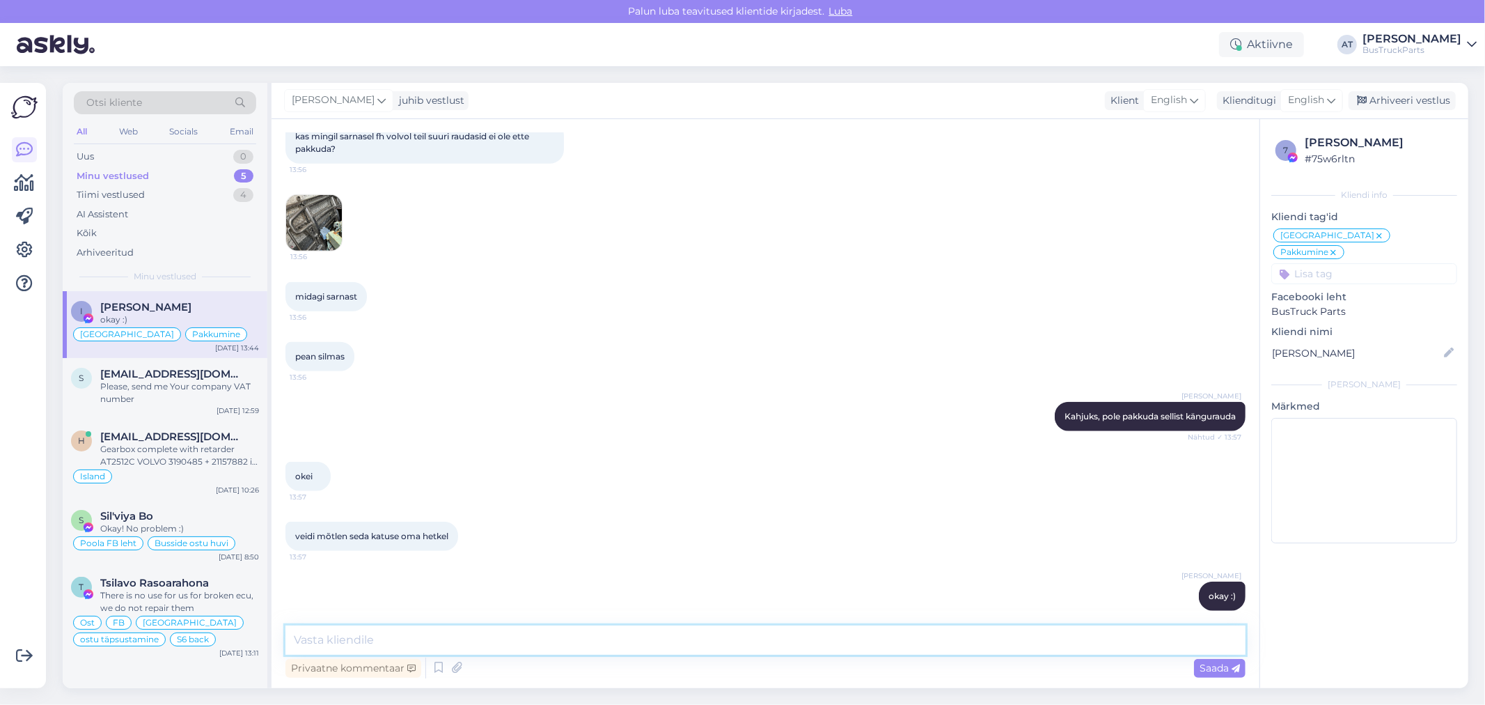
scroll to position [1094, 0]
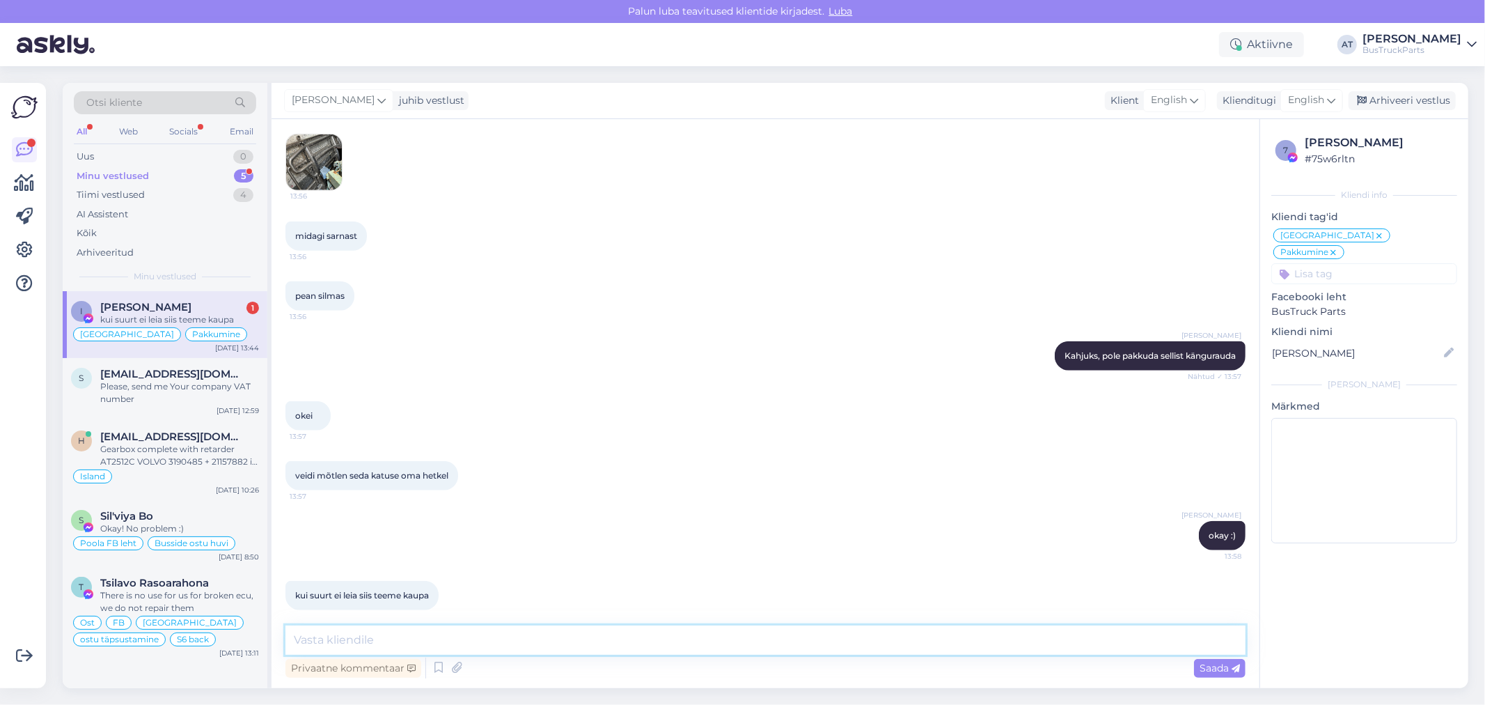
click at [581, 645] on textarea at bounding box center [765, 639] width 960 height 29
click at [531, 637] on textarea at bounding box center [765, 639] width 960 height 29
type textarea "Hästi. Teeme nii :)"
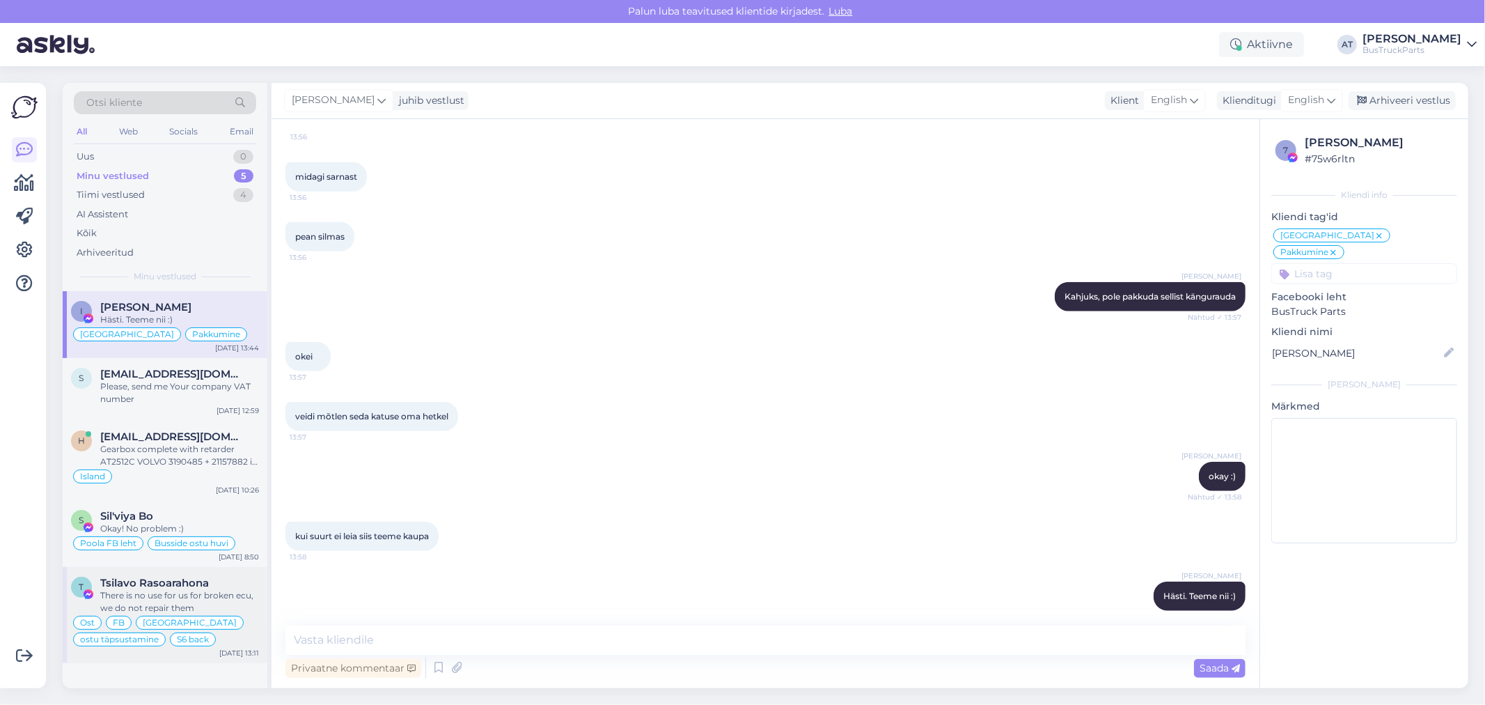
click at [237, 592] on div "There is no use for us for broken ecu, we do not repair them" at bounding box center [179, 601] width 159 height 25
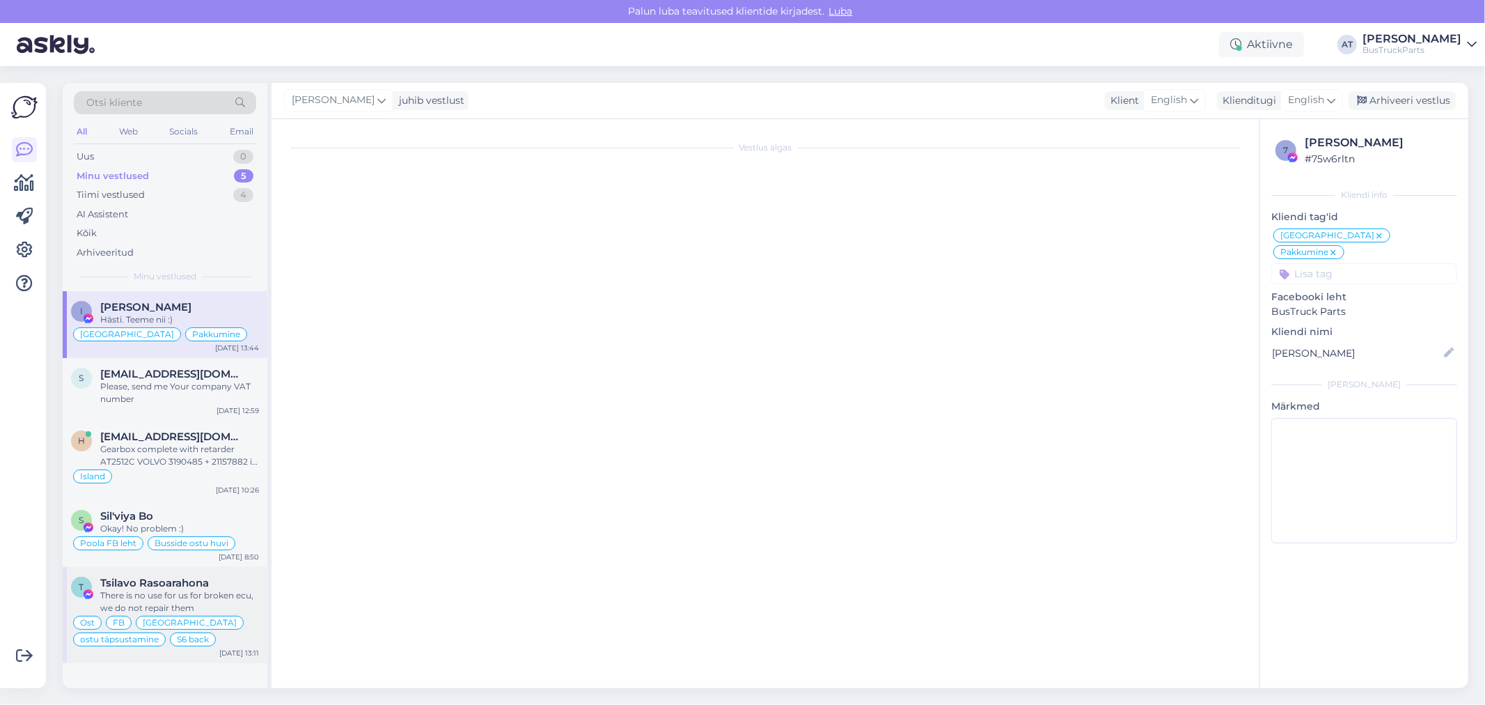
scroll to position [8012, 0]
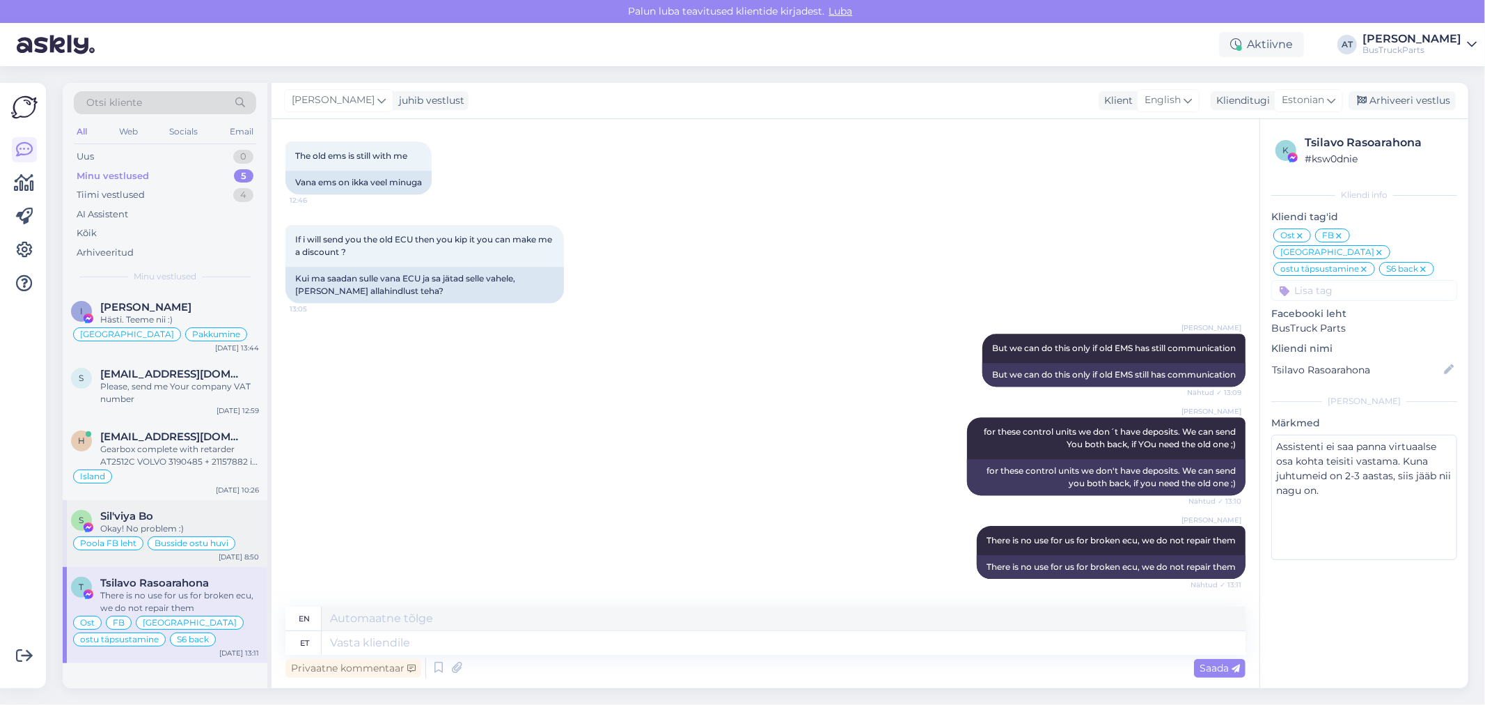
click at [207, 522] on div "Okay! No problem :)" at bounding box center [179, 528] width 159 height 13
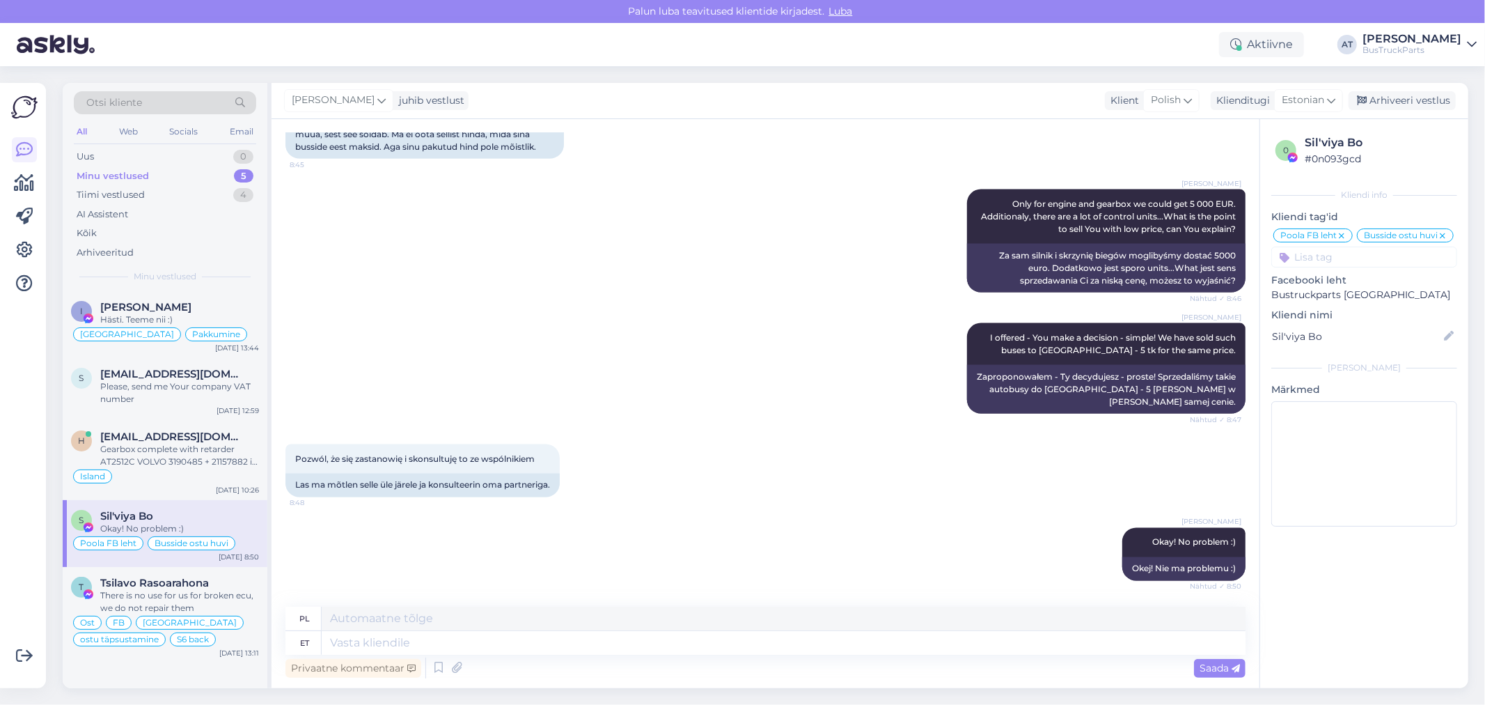
scroll to position [1882, 0]
